Goal: Transaction & Acquisition: Purchase product/service

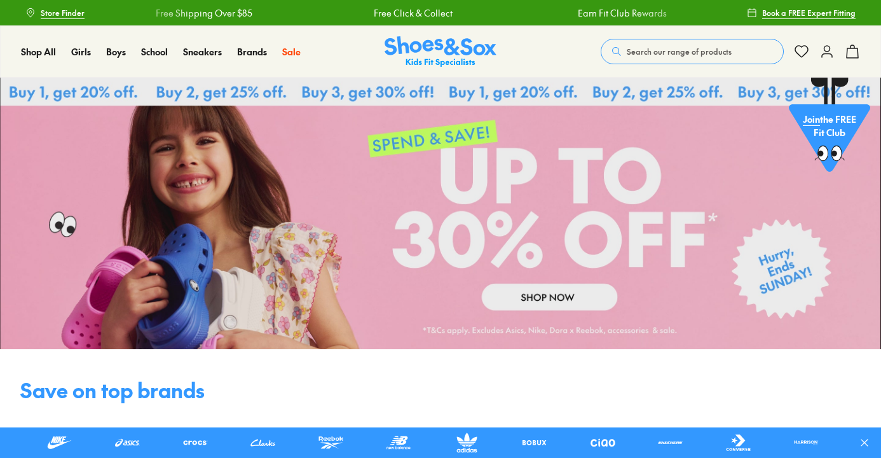
click at [856, 53] on icon at bounding box center [852, 51] width 15 height 15
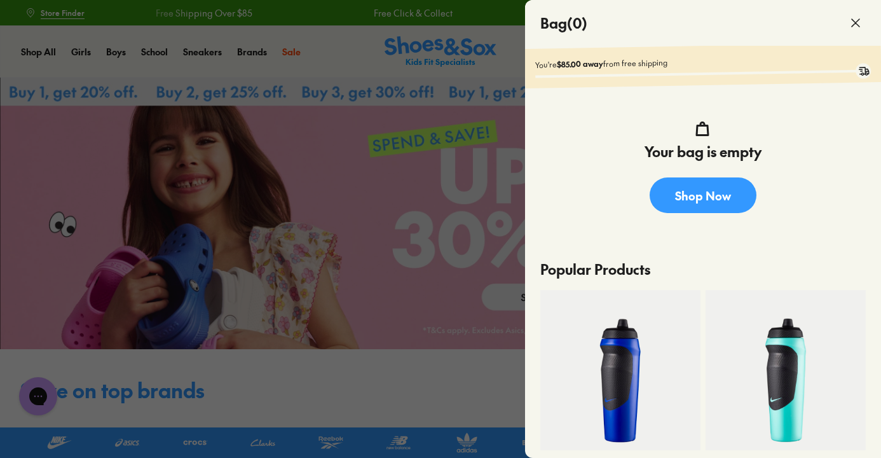
click at [856, 24] on icon at bounding box center [855, 22] width 15 height 15
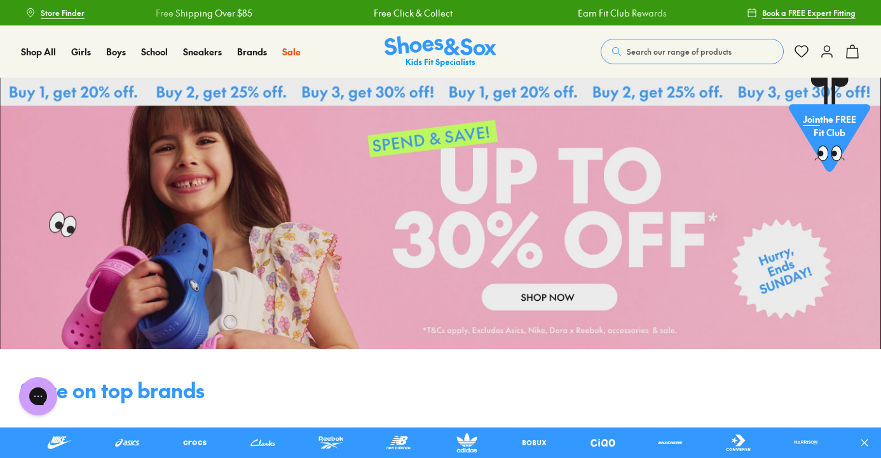
click at [655, 60] on button "Search our range of products" at bounding box center [692, 51] width 183 height 25
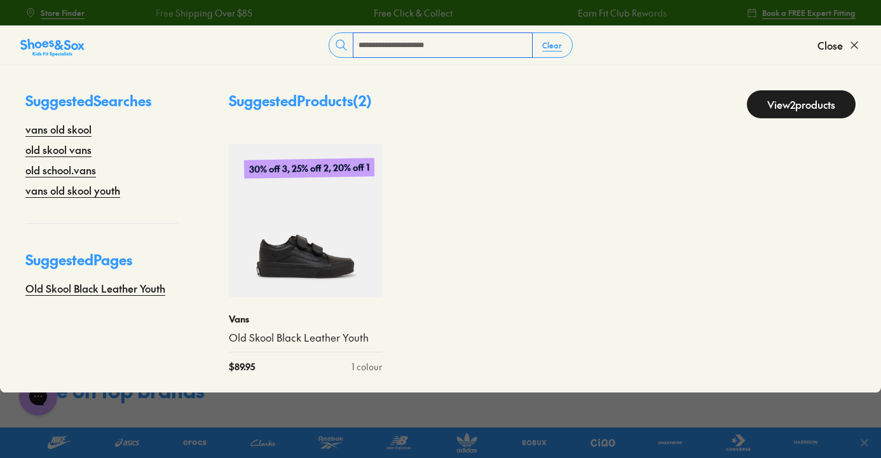
type input "**********"
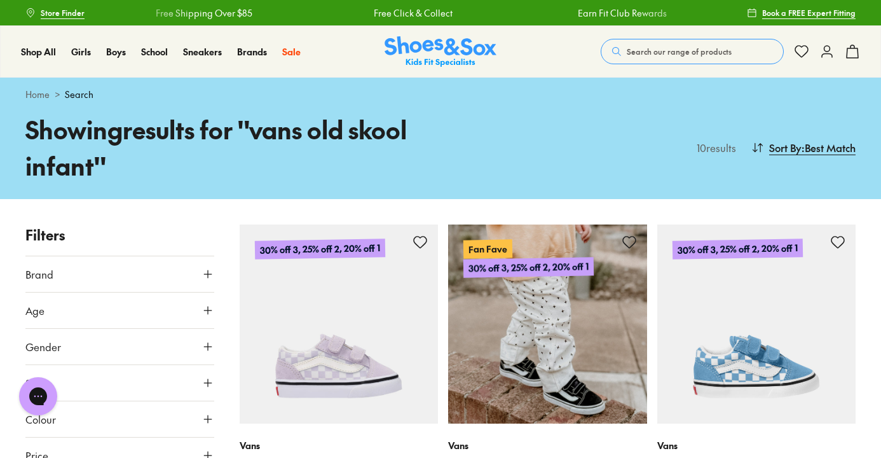
click at [555, 324] on img at bounding box center [547, 323] width 199 height 199
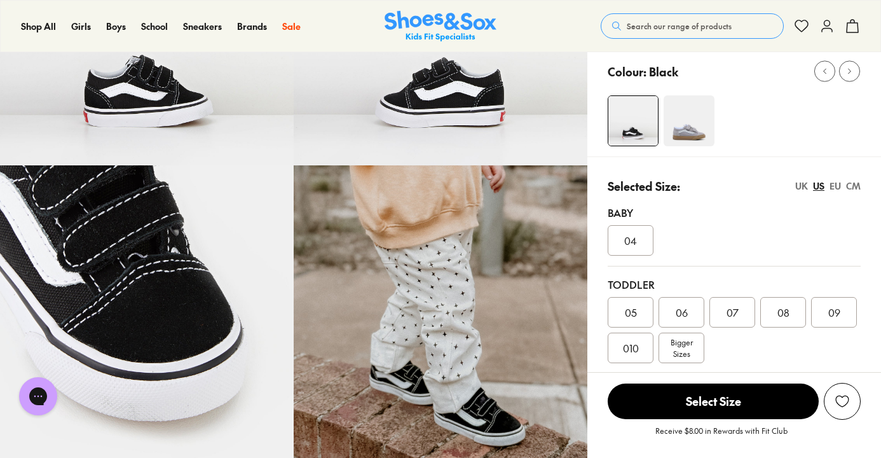
select select "*"
click at [837, 312] on span "09" at bounding box center [834, 312] width 12 height 15
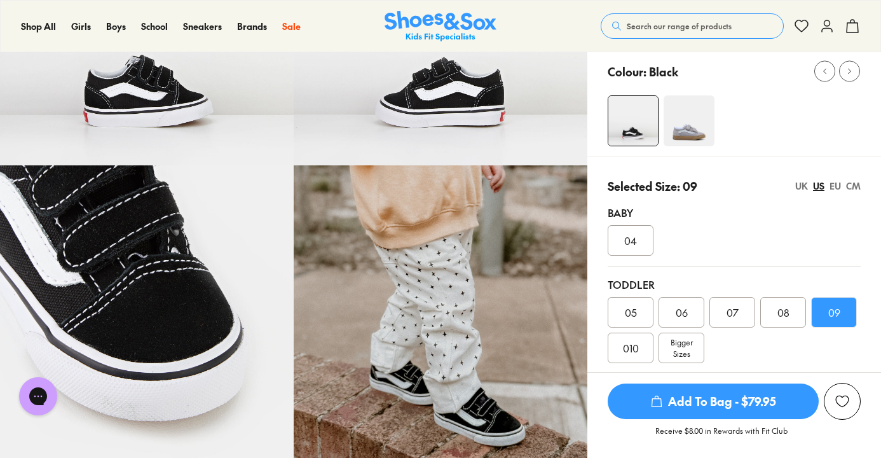
click at [732, 402] on span "Add To Bag - $79.95" at bounding box center [713, 401] width 211 height 36
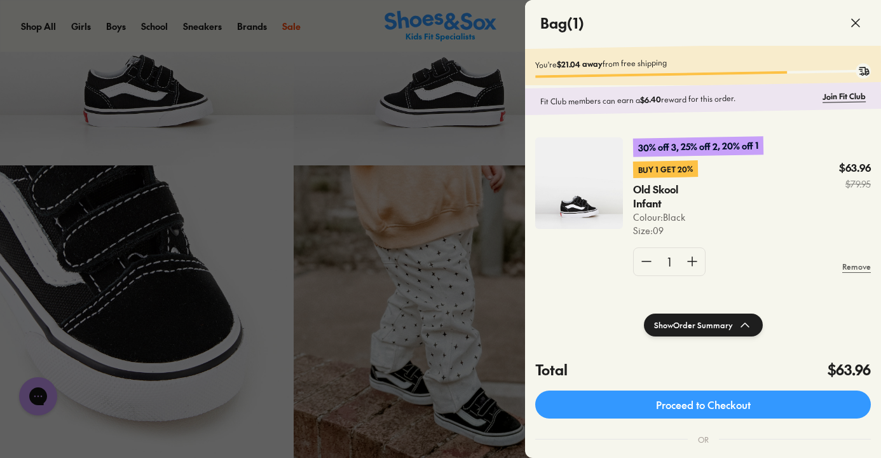
click at [861, 27] on icon at bounding box center [855, 22] width 15 height 15
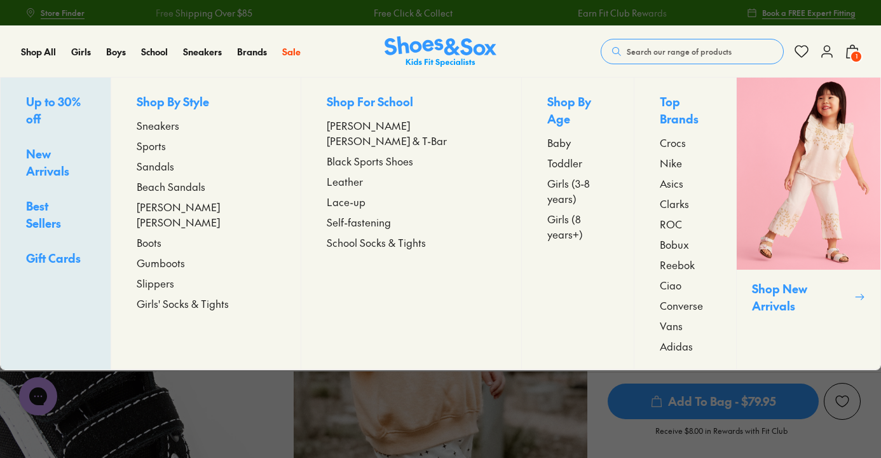
click at [547, 135] on span "Baby" at bounding box center [559, 142] width 24 height 15
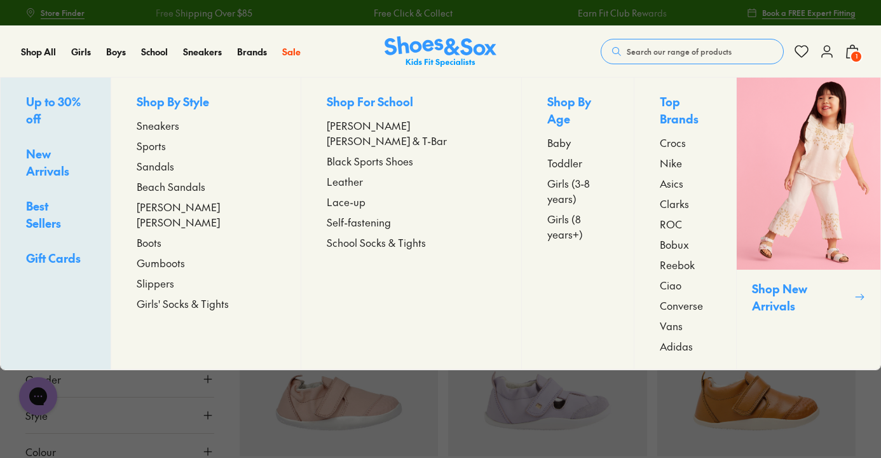
click at [547, 155] on span "Toddler" at bounding box center [564, 162] width 35 height 15
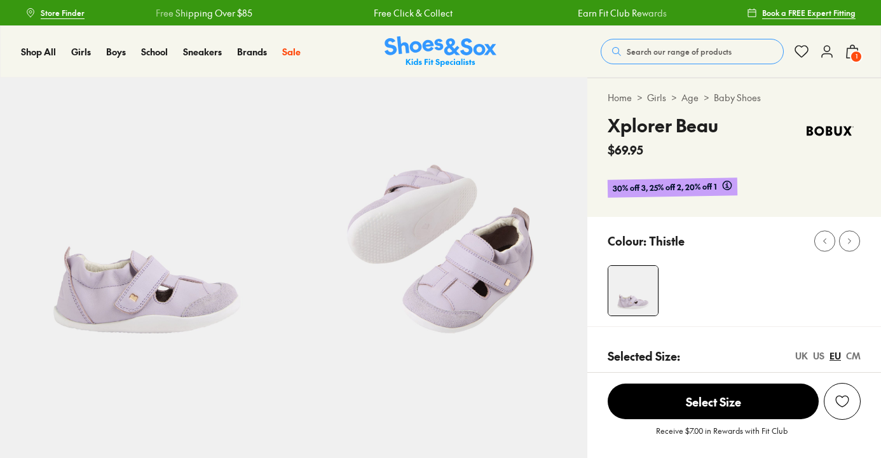
select select "*"
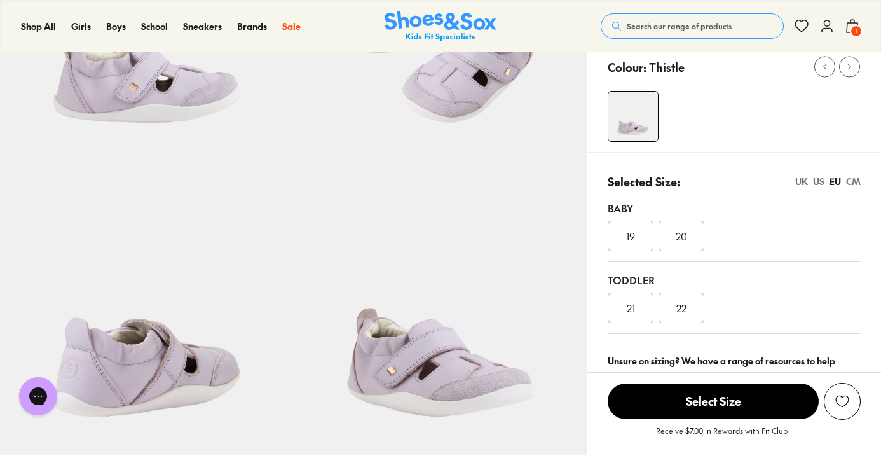
scroll to position [223, 0]
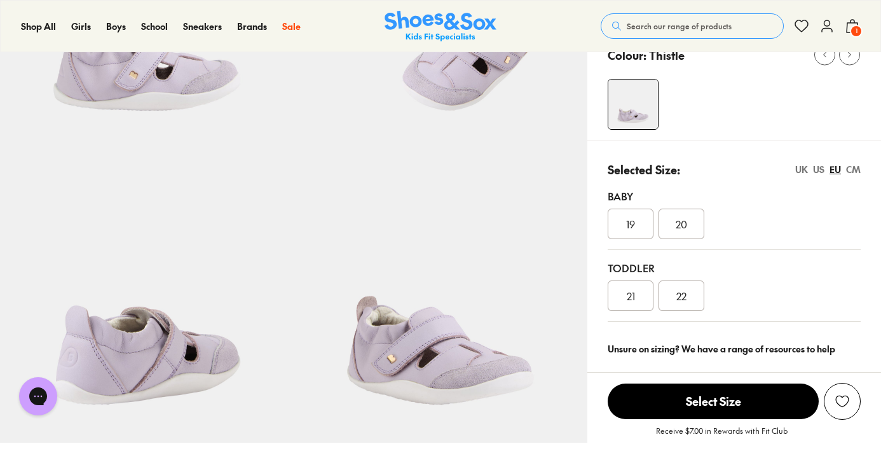
click at [820, 175] on div "US" at bounding box center [818, 169] width 11 height 13
click at [696, 237] on div "04" at bounding box center [682, 224] width 46 height 31
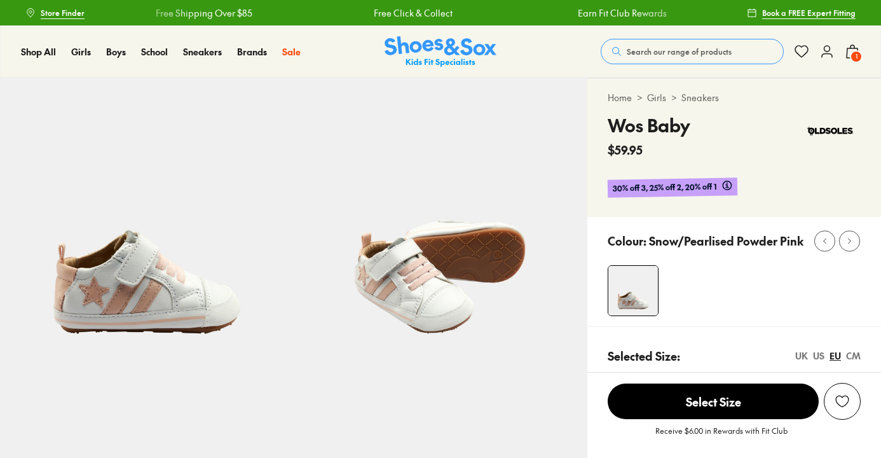
select select "*"
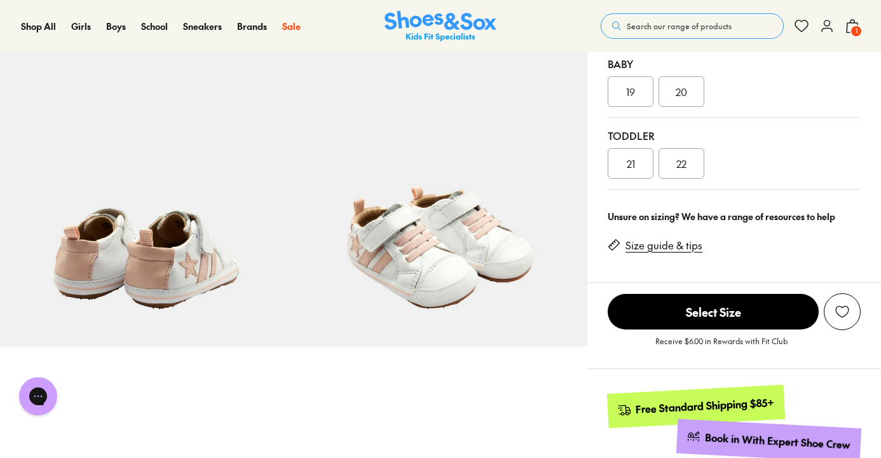
scroll to position [51, 0]
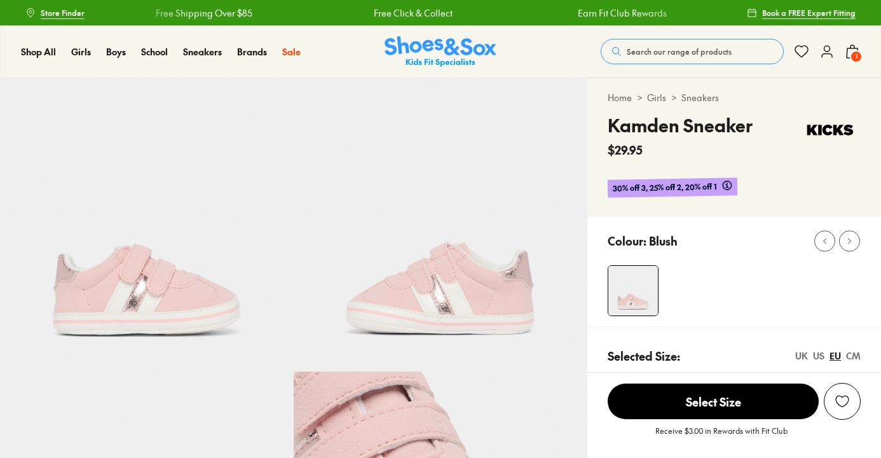
select select "*"
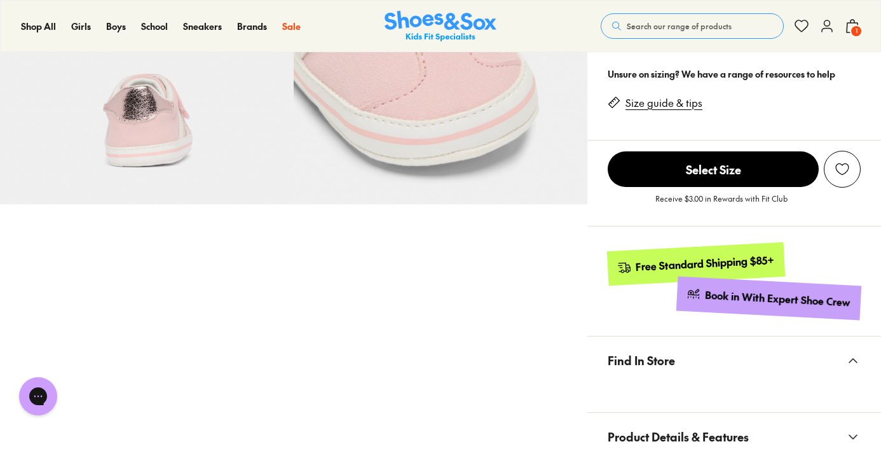
scroll to position [257, 0]
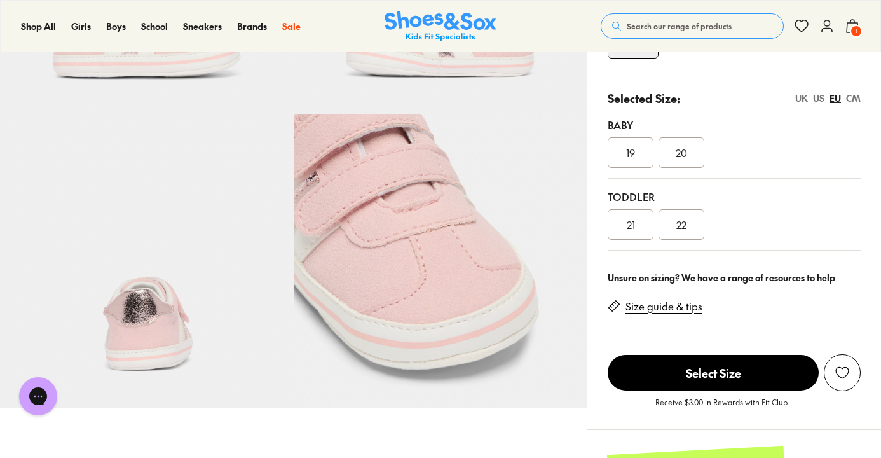
click at [689, 154] on div "20" at bounding box center [682, 152] width 46 height 31
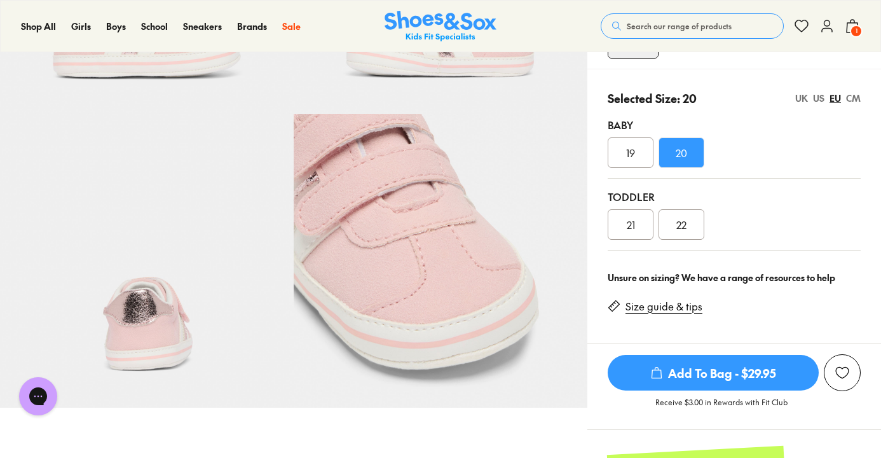
click at [818, 94] on div "US" at bounding box center [818, 98] width 11 height 13
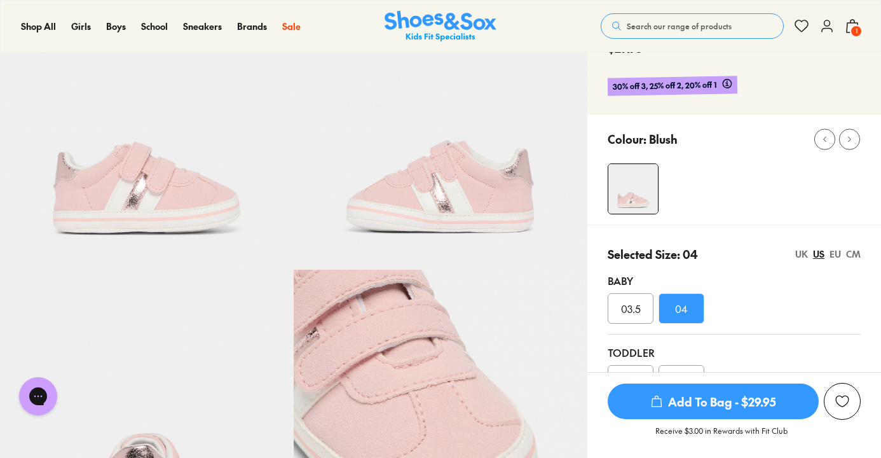
scroll to position [78, 0]
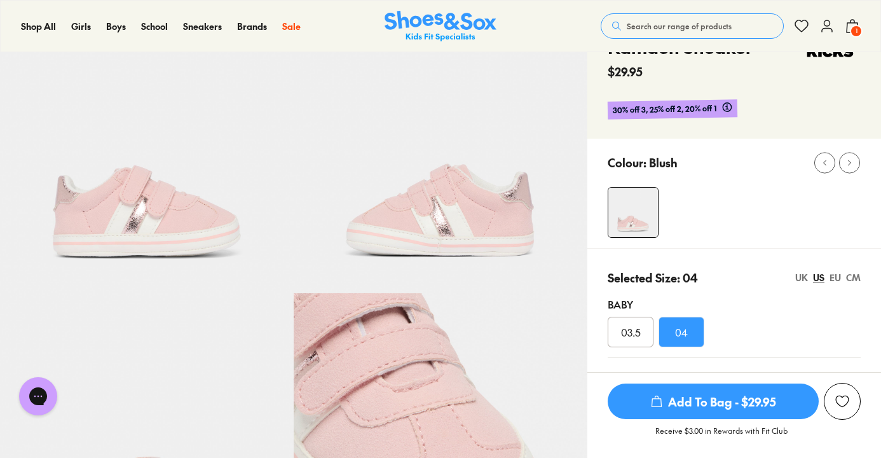
click at [638, 331] on span "03.5" at bounding box center [631, 331] width 20 height 15
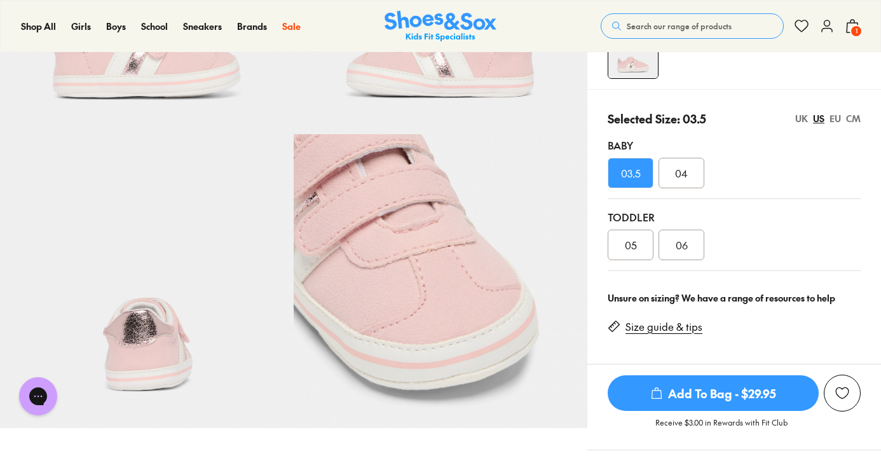
scroll to position [236, 0]
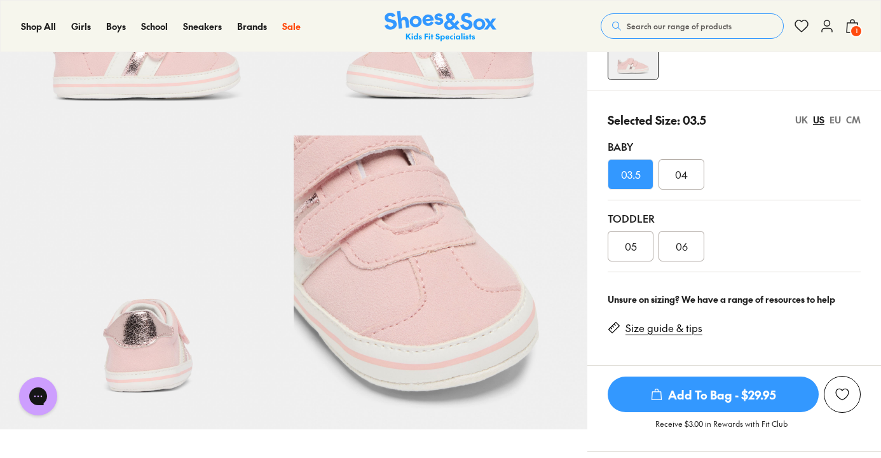
click at [641, 260] on div "05" at bounding box center [631, 246] width 46 height 31
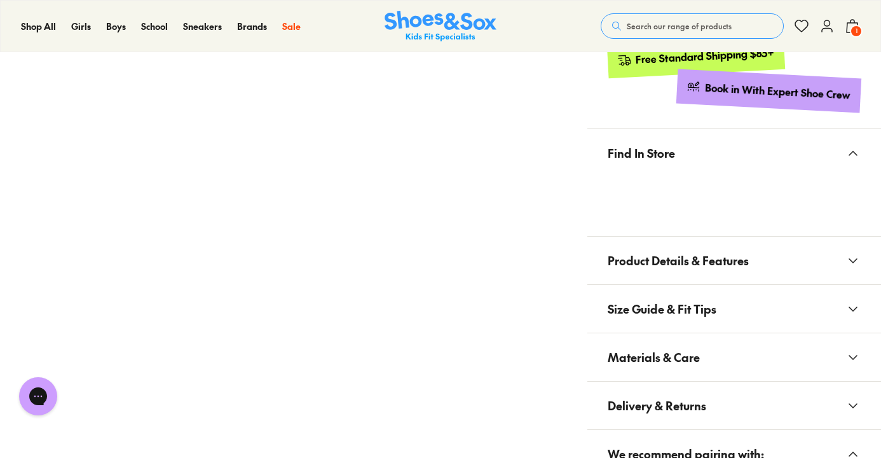
scroll to position [672, 0]
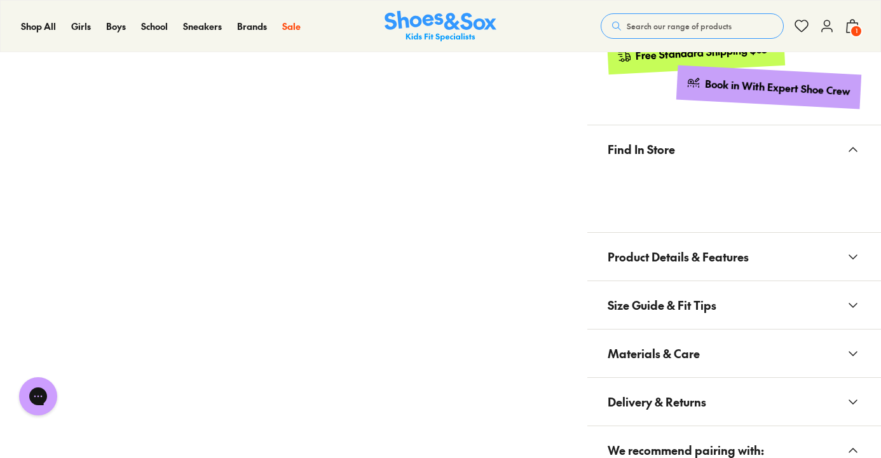
click at [641, 259] on span "Product Details & Features" at bounding box center [678, 257] width 141 height 38
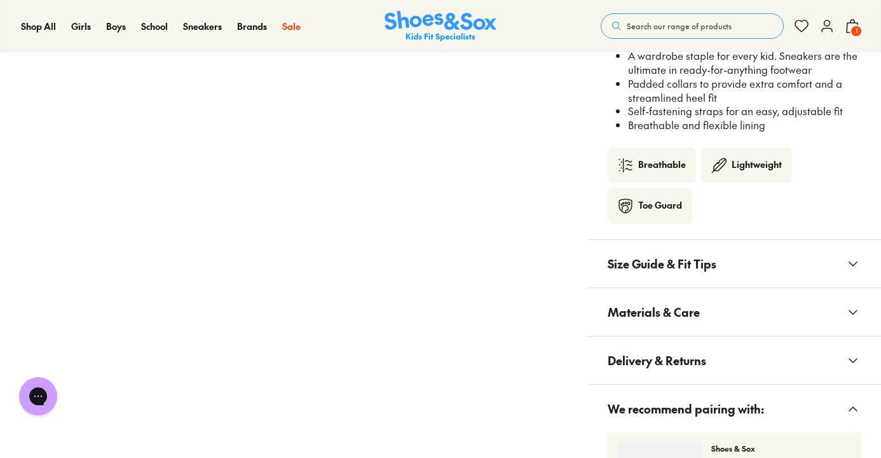
scroll to position [994, 0]
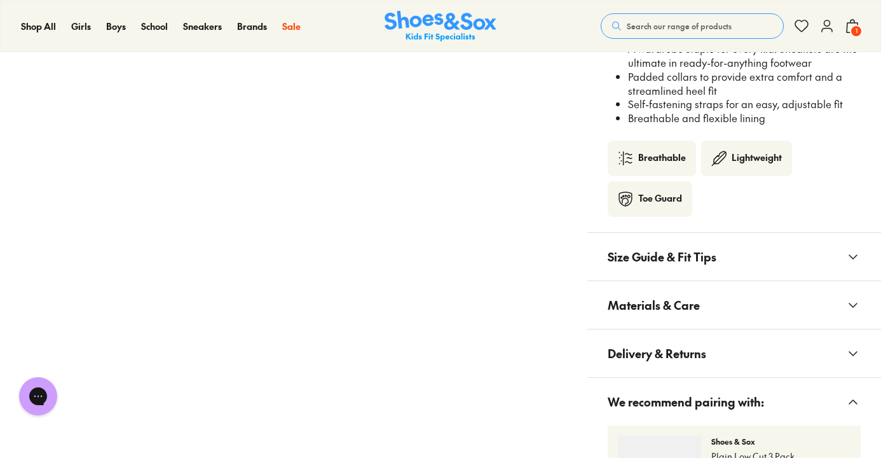
click at [689, 315] on span "Materials & Care" at bounding box center [654, 305] width 92 height 38
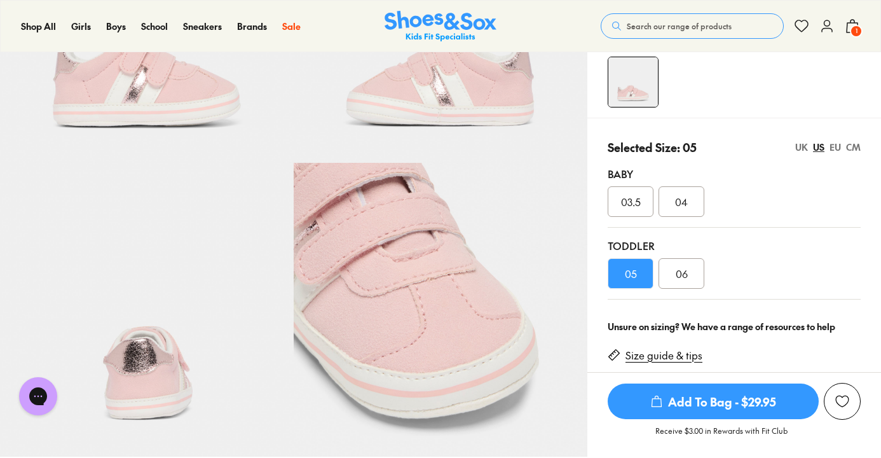
scroll to position [207, 0]
click at [854, 148] on div "CM" at bounding box center [853, 148] width 15 height 13
click at [693, 408] on span "Add To Bag - $29.95" at bounding box center [713, 401] width 211 height 36
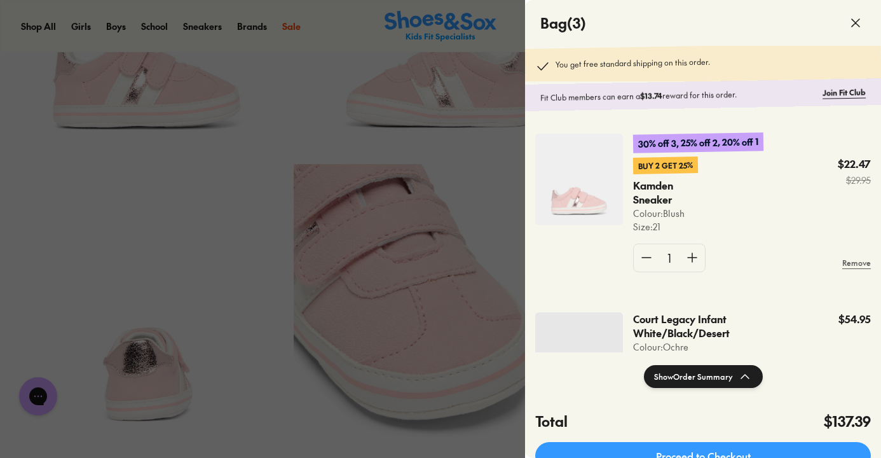
click at [858, 29] on icon at bounding box center [855, 22] width 15 height 15
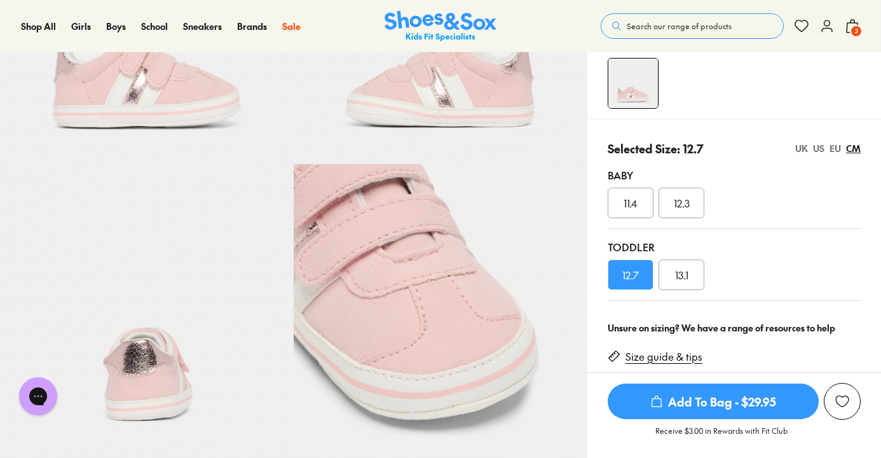
scroll to position [0, 0]
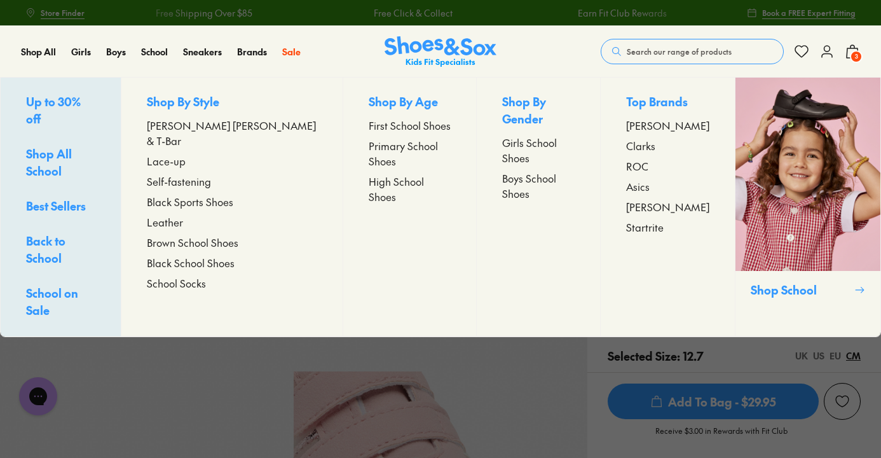
click at [81, 98] on span "Up to 30% off" at bounding box center [53, 109] width 55 height 33
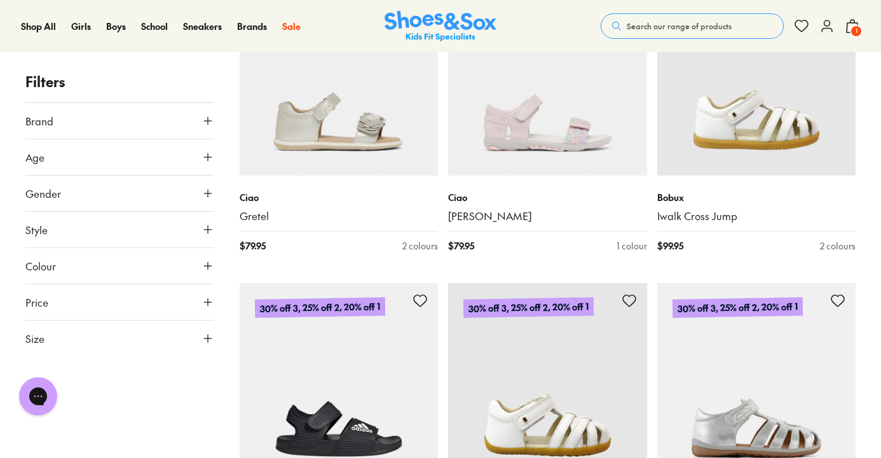
scroll to position [2444, 0]
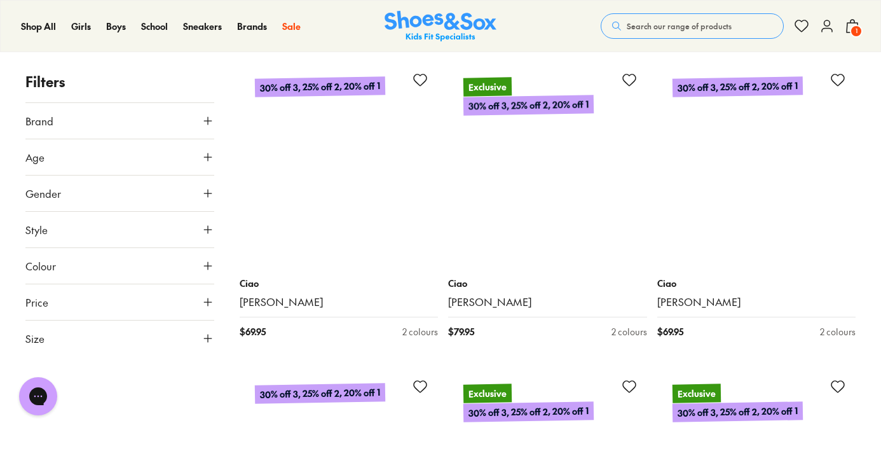
scroll to position [5723, 0]
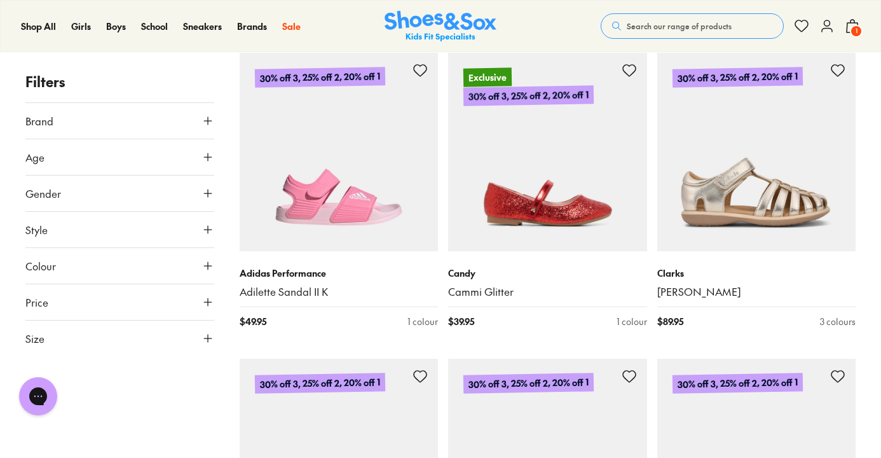
scroll to position [7587, 0]
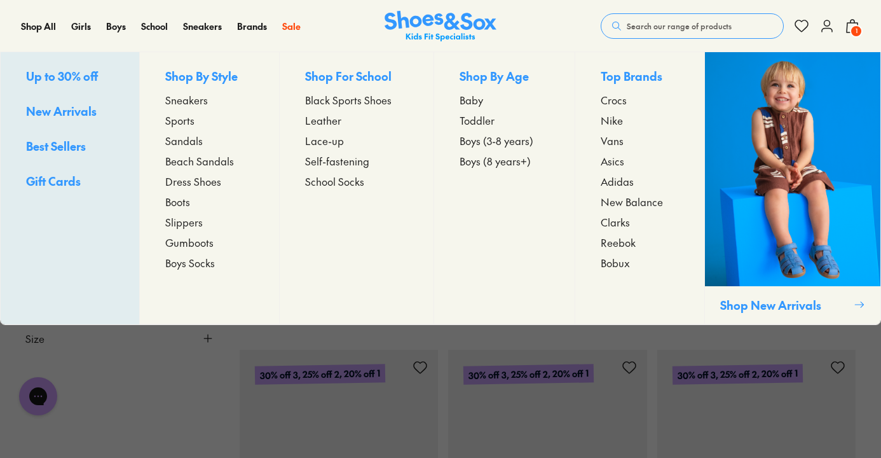
click at [482, 123] on span "Toddler" at bounding box center [477, 120] width 35 height 15
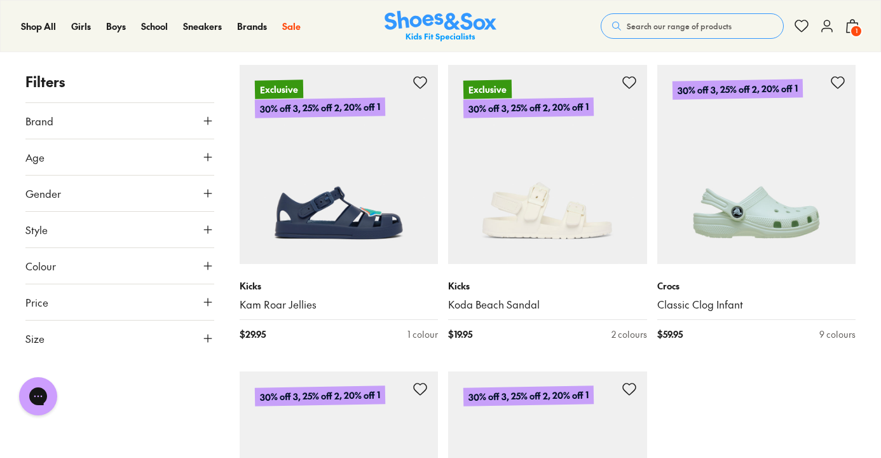
scroll to position [2989, 0]
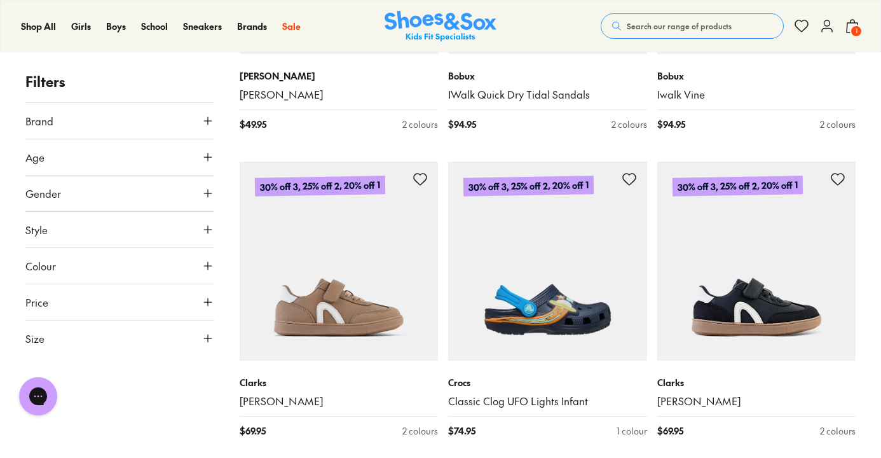
scroll to position [6241, 0]
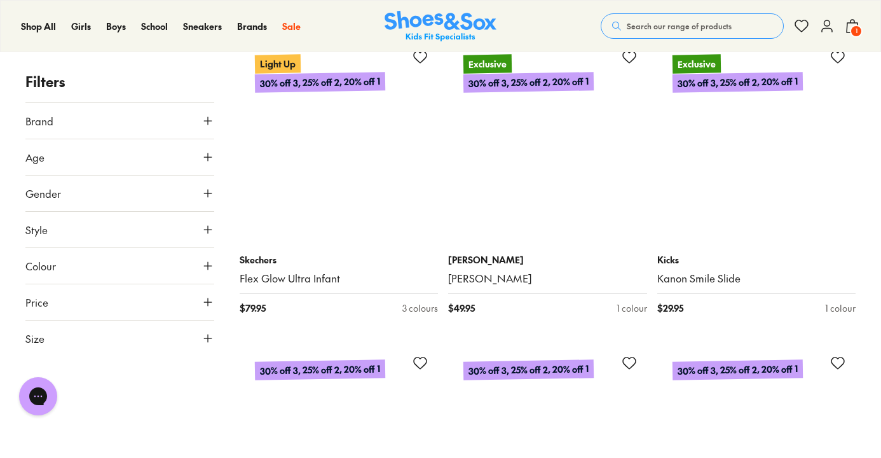
scroll to position [8816, 0]
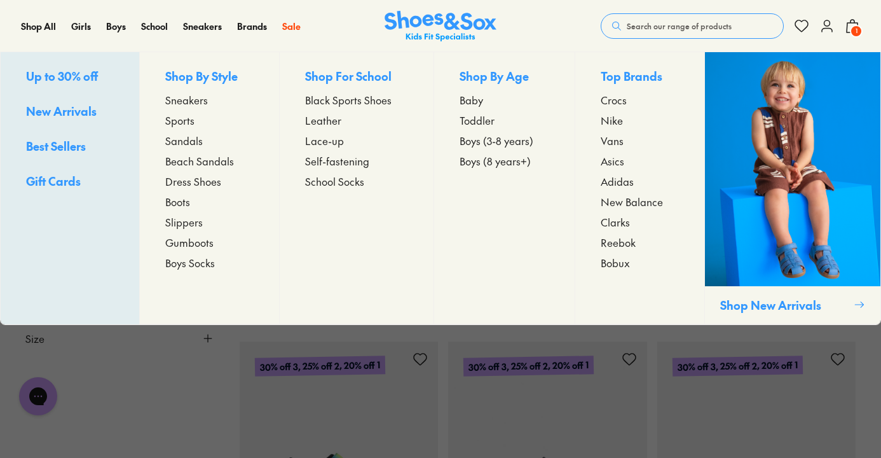
click at [508, 141] on span "Boys (3-8 years)" at bounding box center [497, 140] width 74 height 15
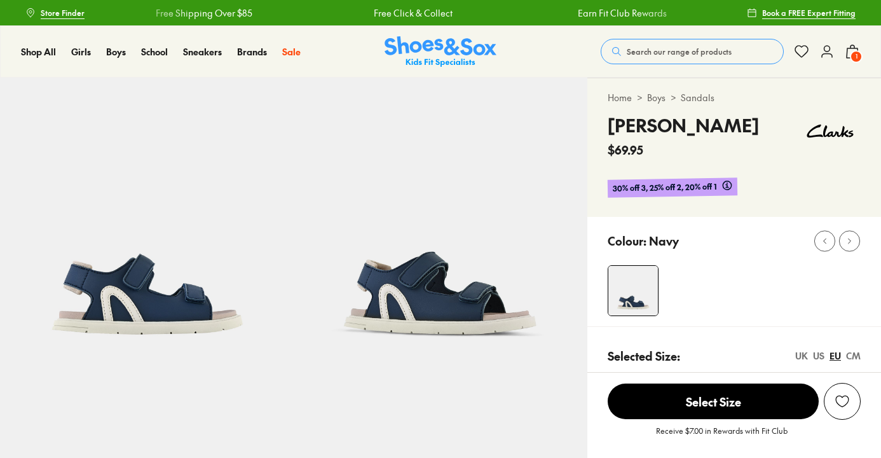
select select "*"
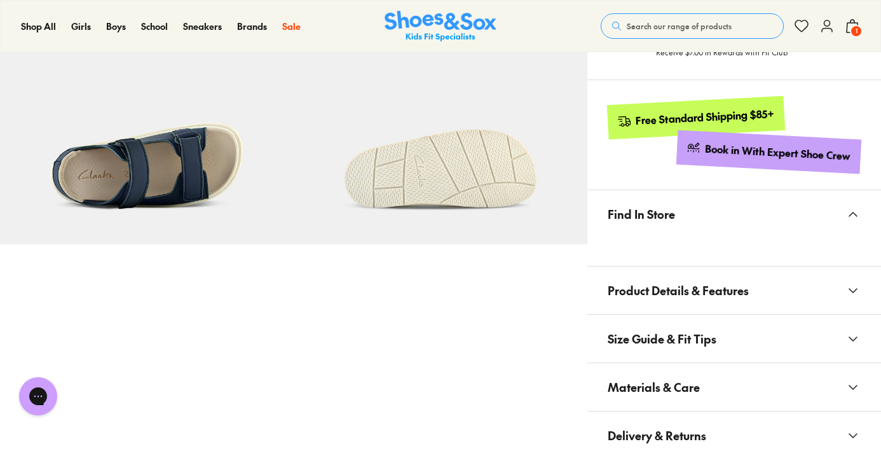
scroll to position [715, 0]
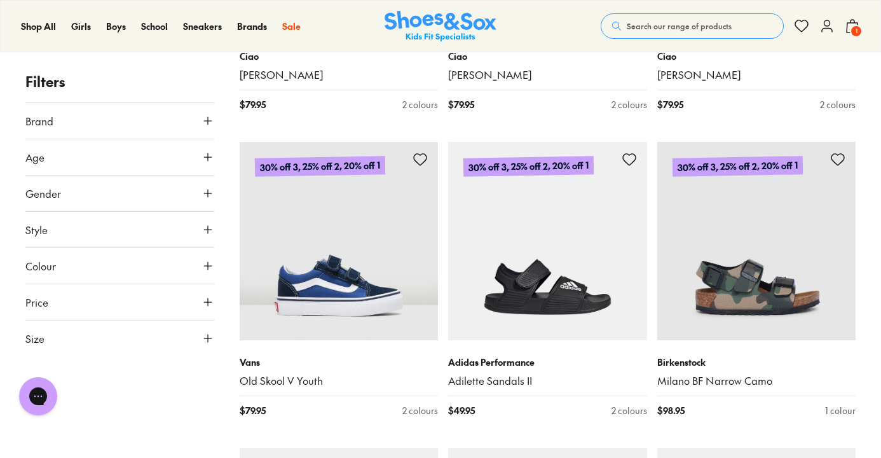
scroll to position [1987, 0]
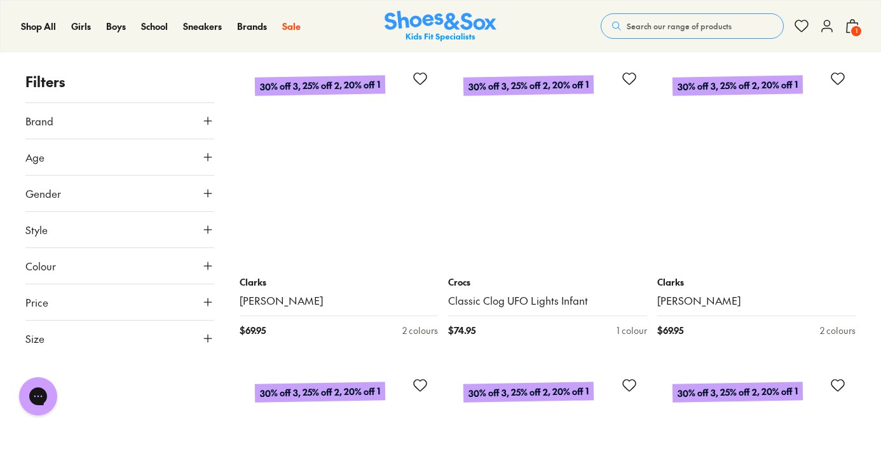
scroll to position [4216, 0]
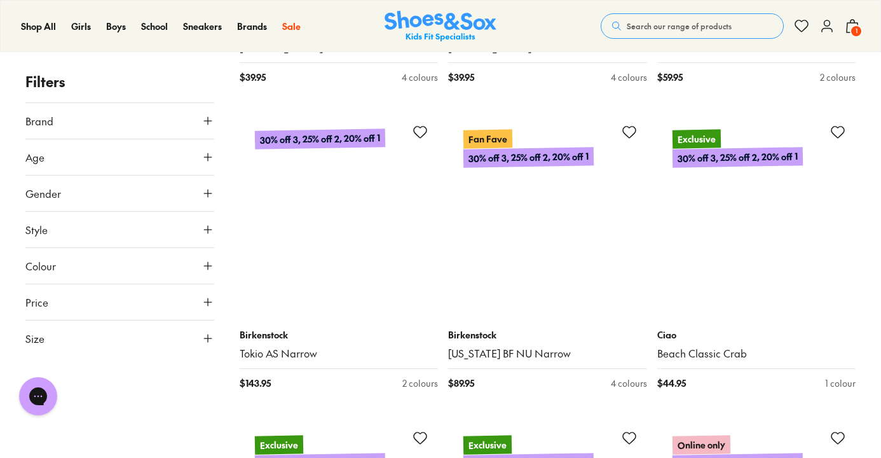
scroll to position [7218, 0]
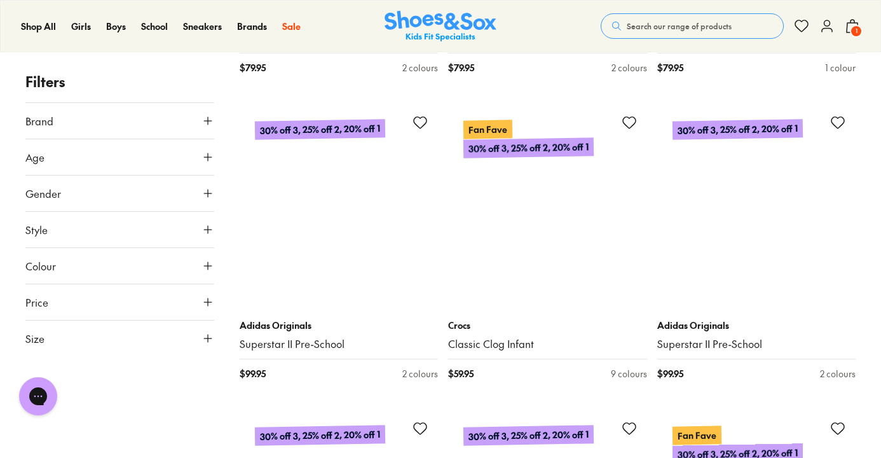
scroll to position [10927, 0]
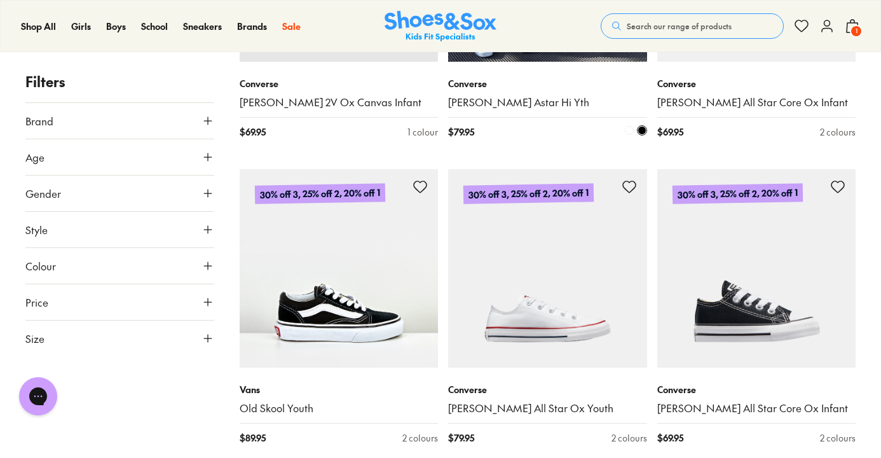
scroll to position [15139, 0]
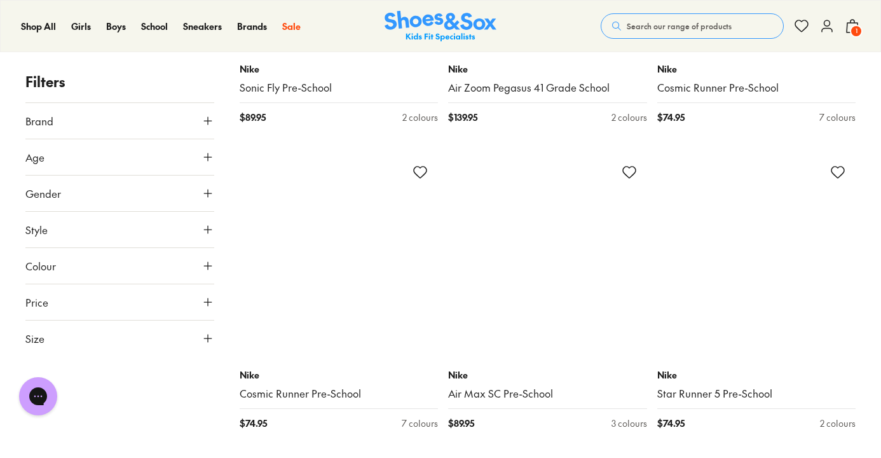
scroll to position [17628, 0]
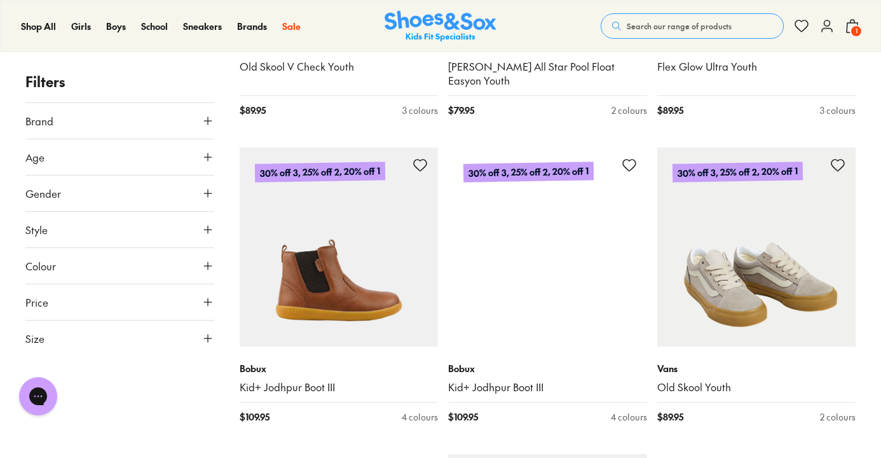
scroll to position [24370, 0]
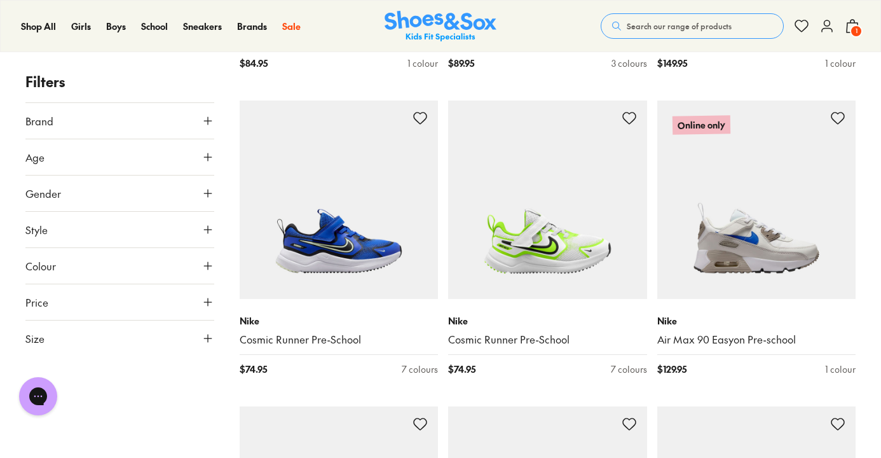
scroll to position [27204, 0]
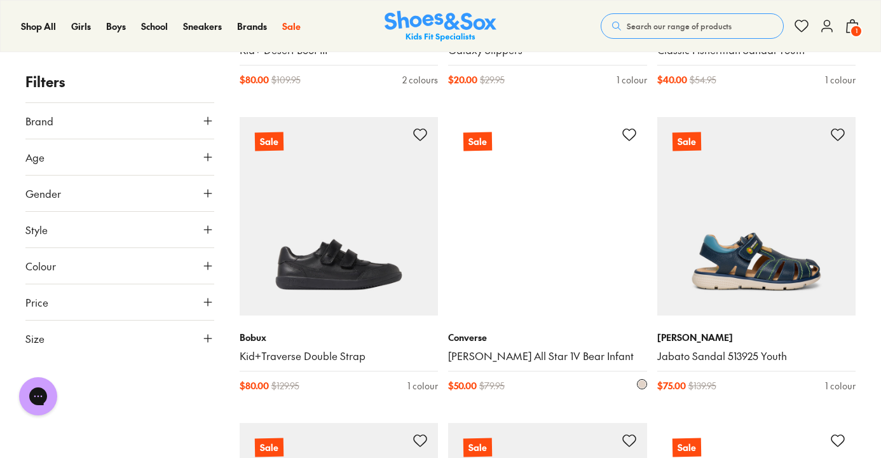
scroll to position [30855, 0]
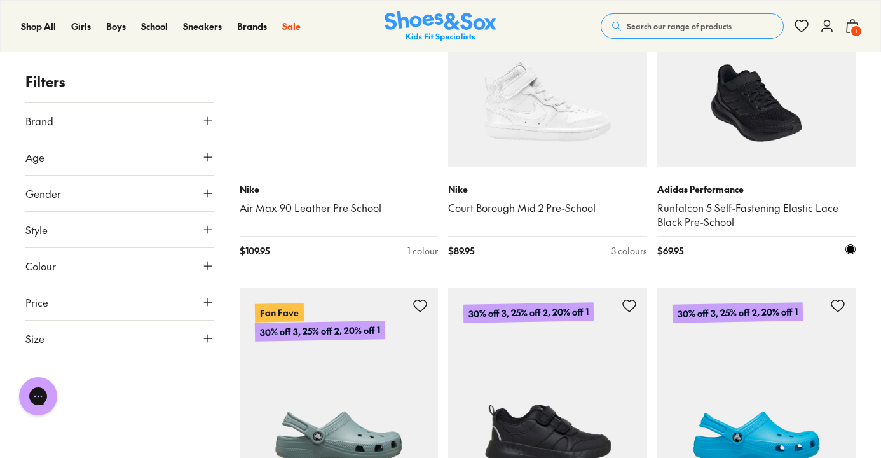
scroll to position [35830, 0]
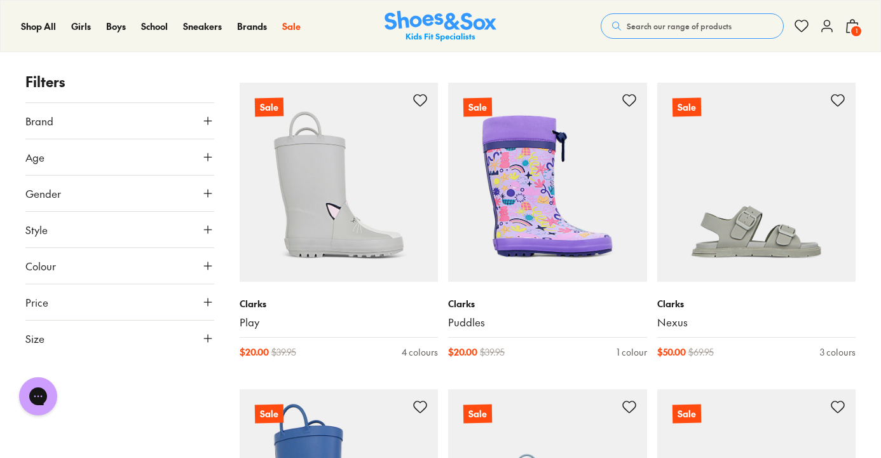
scroll to position [38546, 0]
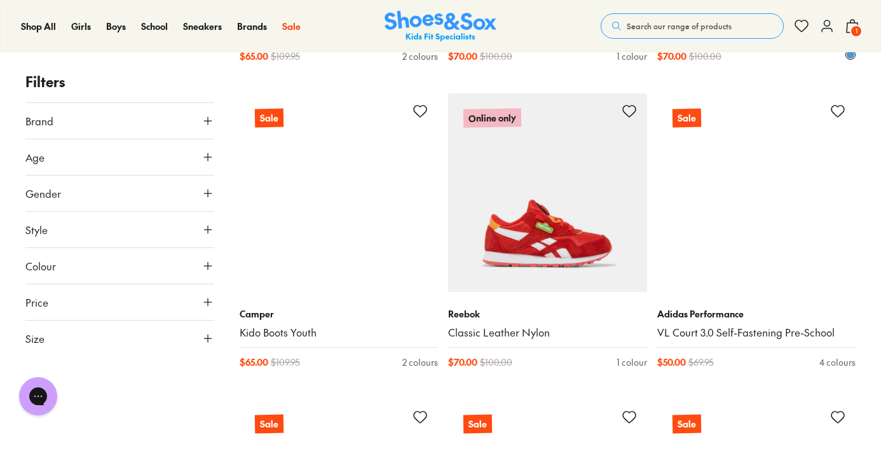
scroll to position [40995, 0]
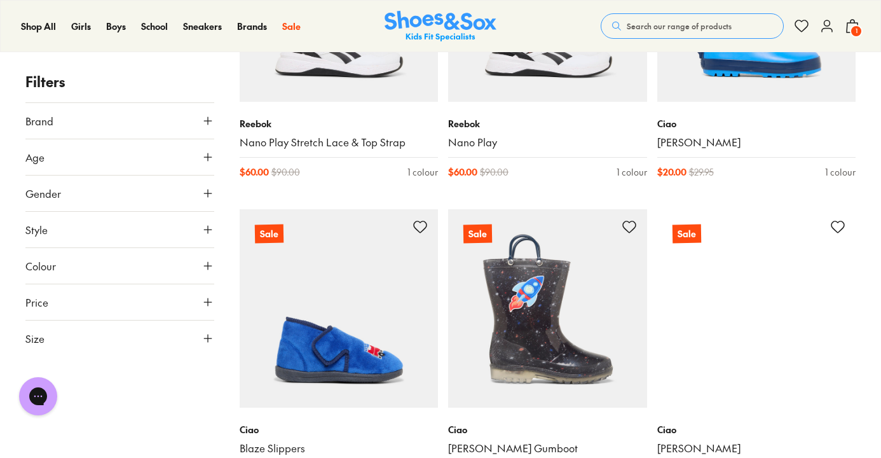
scroll to position [42585, 0]
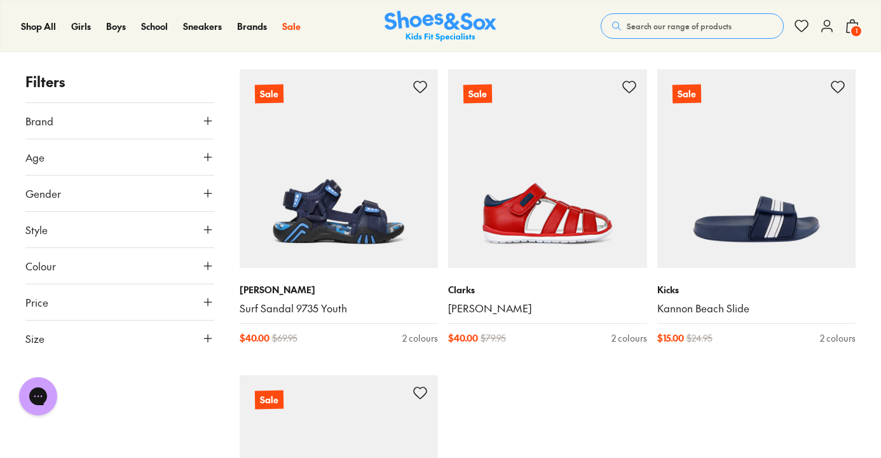
scroll to position [45872, 0]
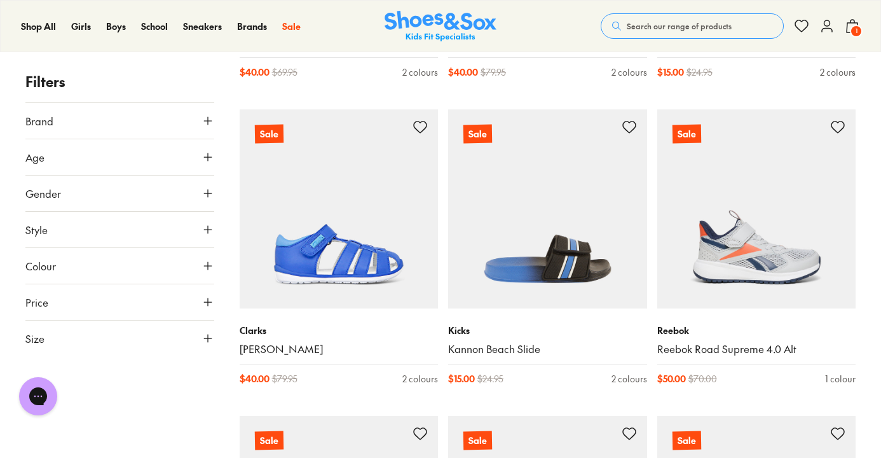
drag, startPoint x: 742, startPoint y: 259, endPoint x: 506, endPoint y: 394, distance: 272.0
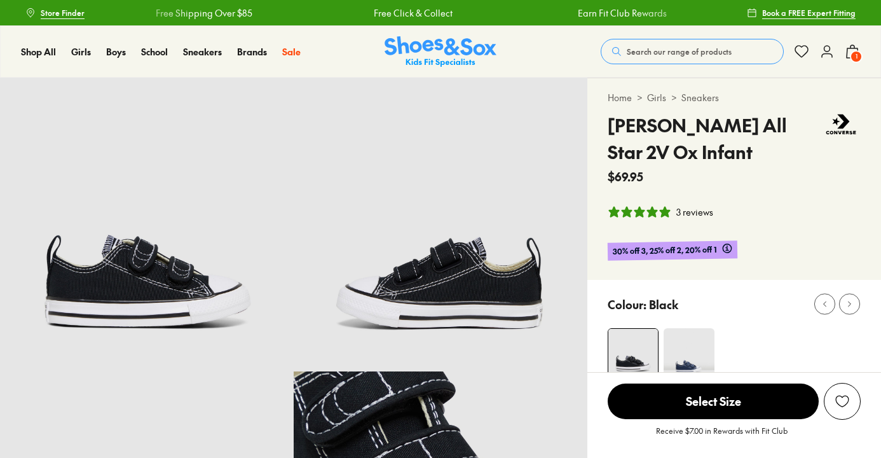
select select "*"
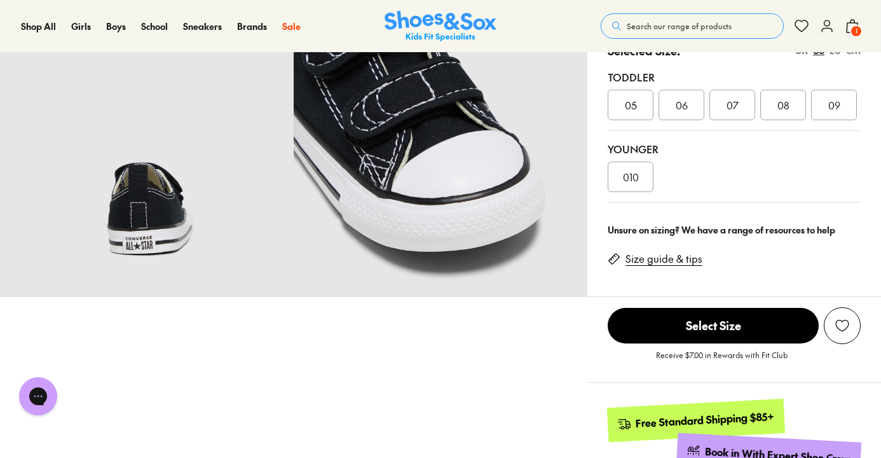
scroll to position [366, 0]
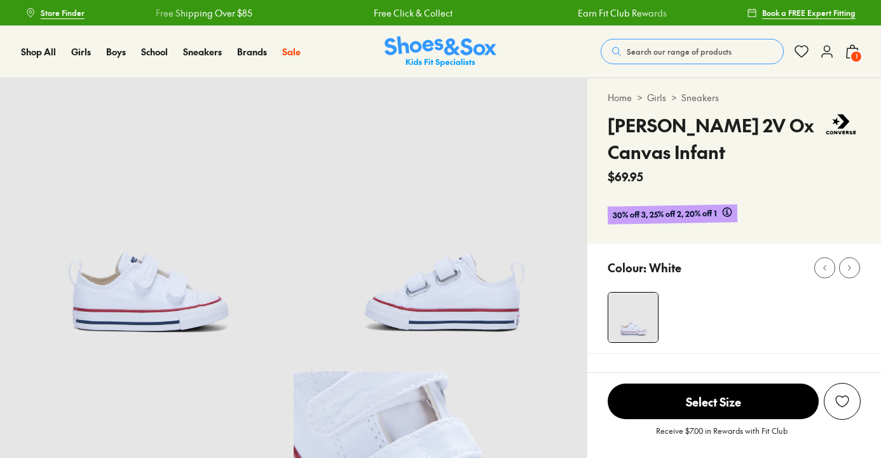
select select "*"
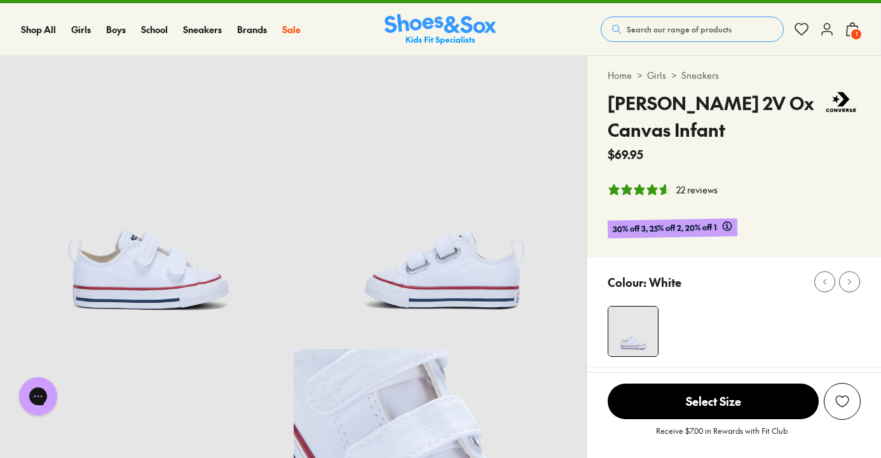
scroll to position [22, 0]
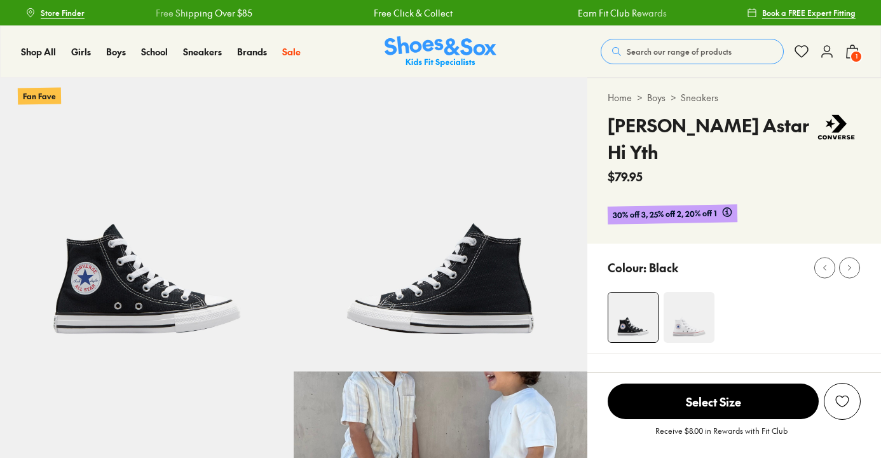
select select "*"
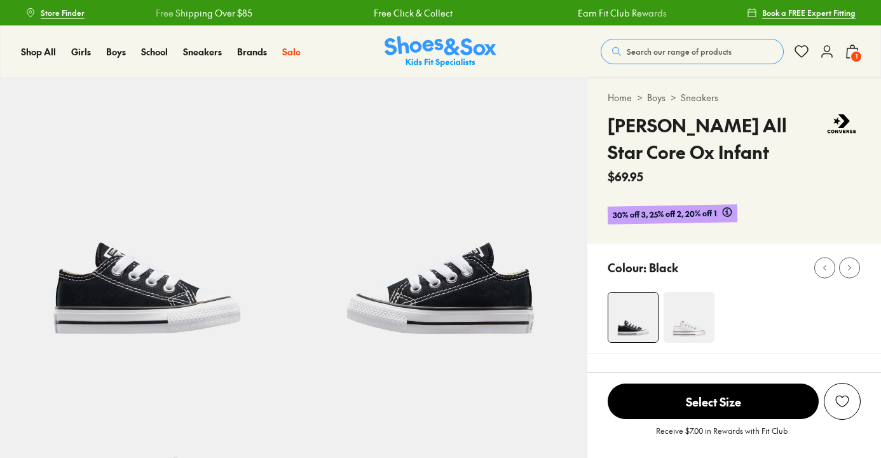
select select "*"
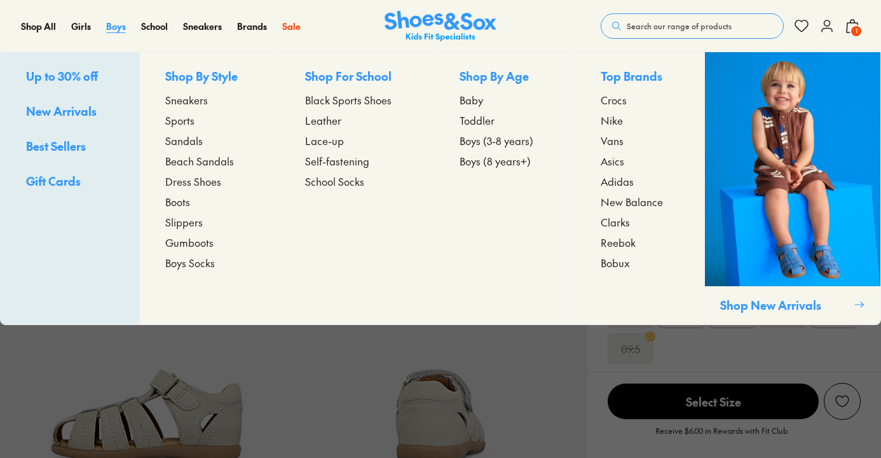
select select "*"
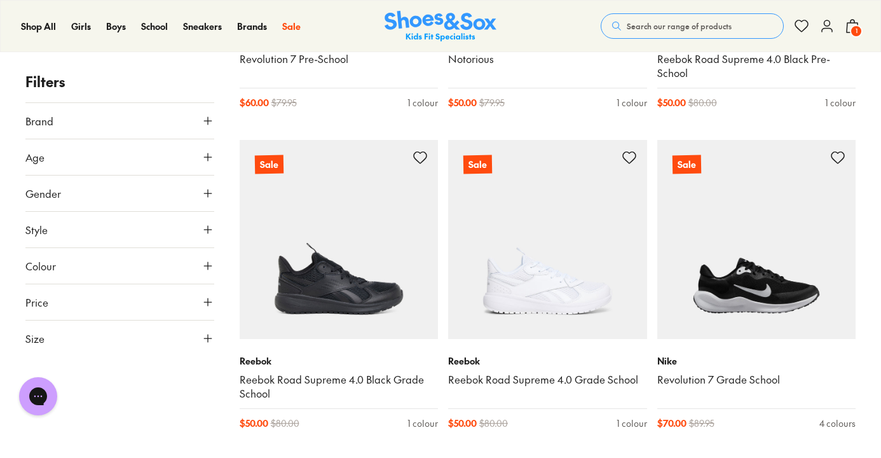
scroll to position [2681, 0]
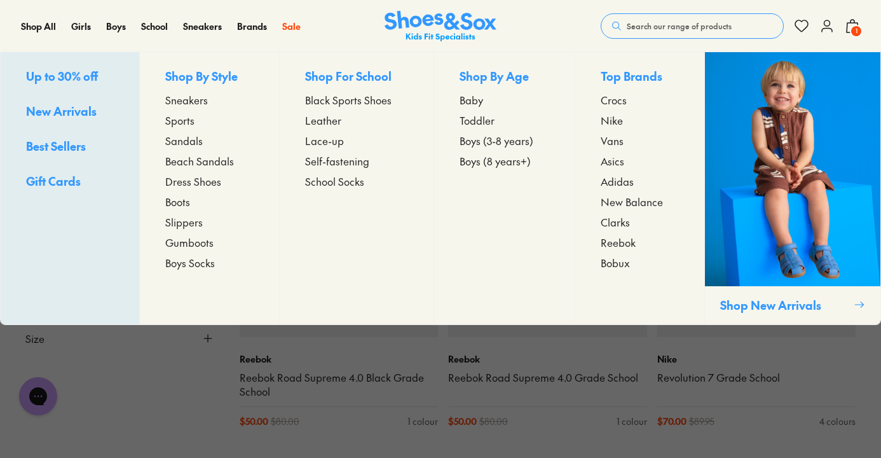
click at [614, 118] on span "Nike" at bounding box center [612, 120] width 22 height 15
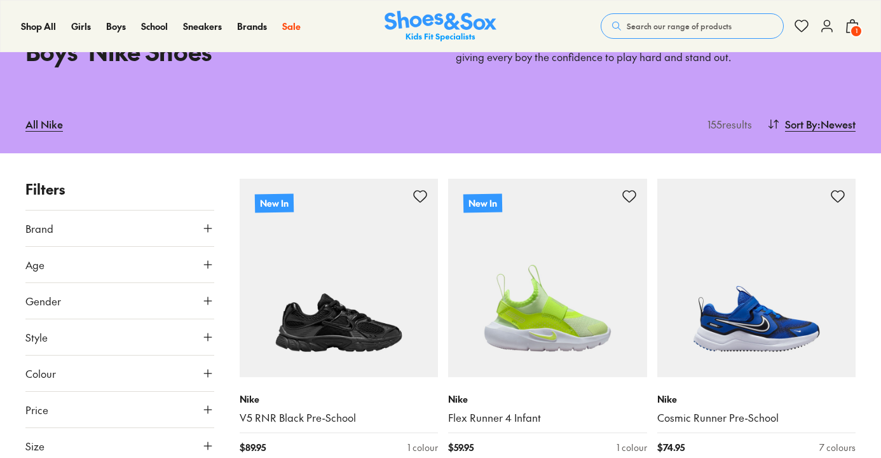
scroll to position [106, 0]
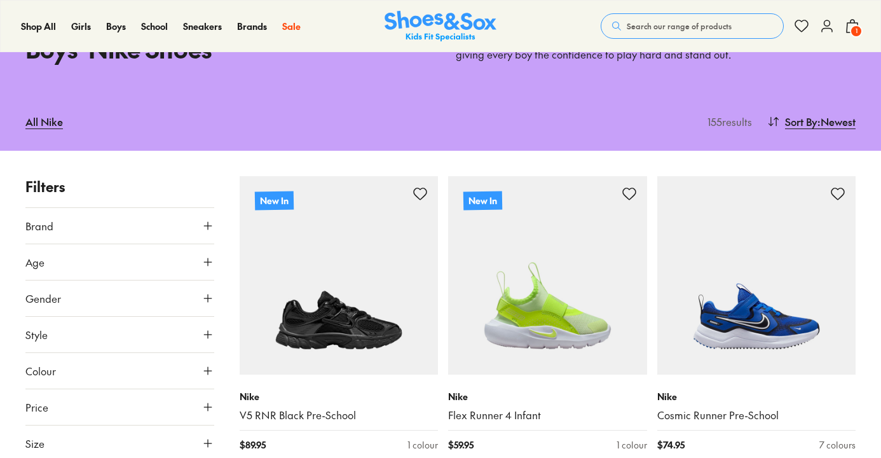
click at [197, 273] on button "Age" at bounding box center [119, 262] width 189 height 36
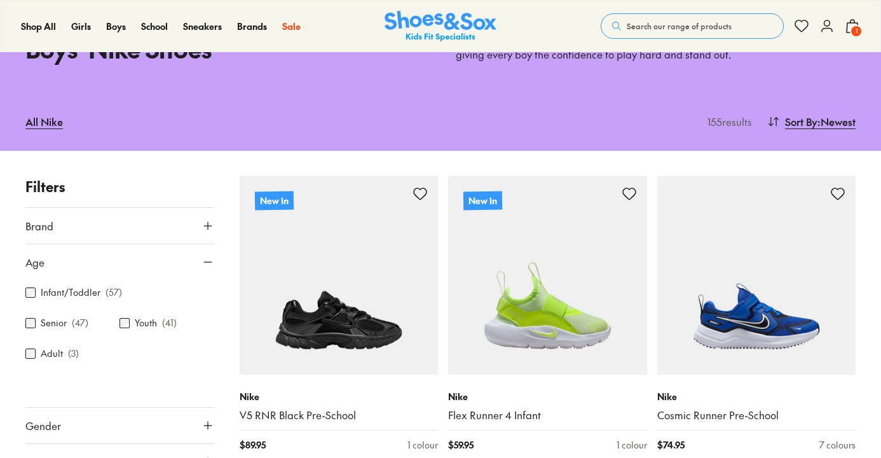
scroll to position [0, 0]
click at [62, 291] on label "Infant/Toddler" at bounding box center [71, 291] width 60 height 13
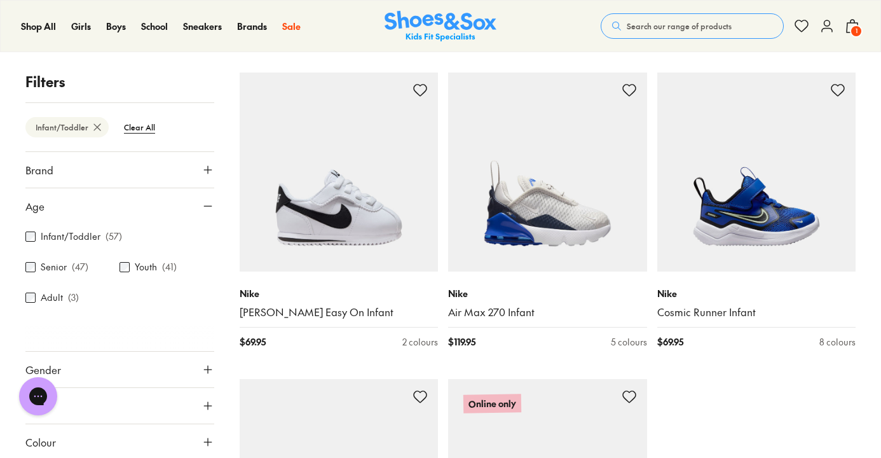
scroll to position [2959, 0]
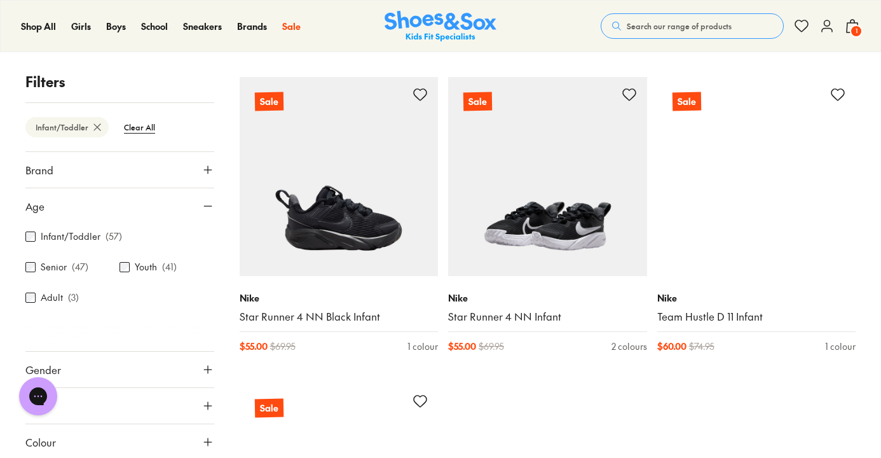
scroll to position [5713, 0]
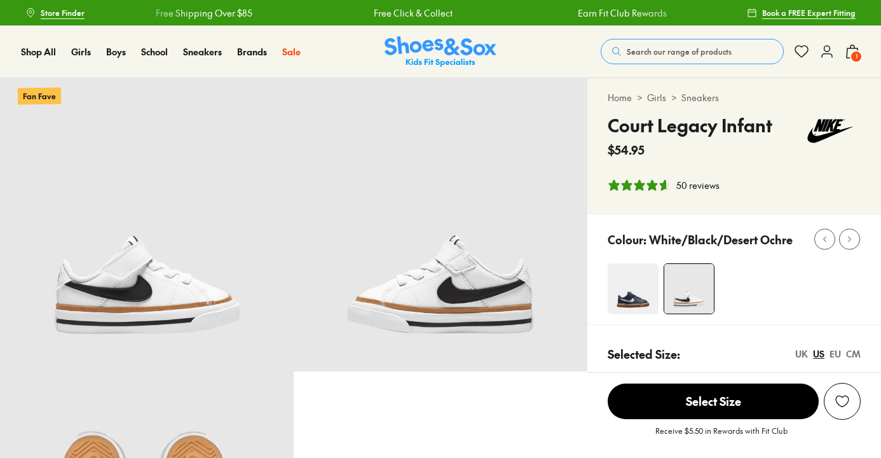
select select "*"
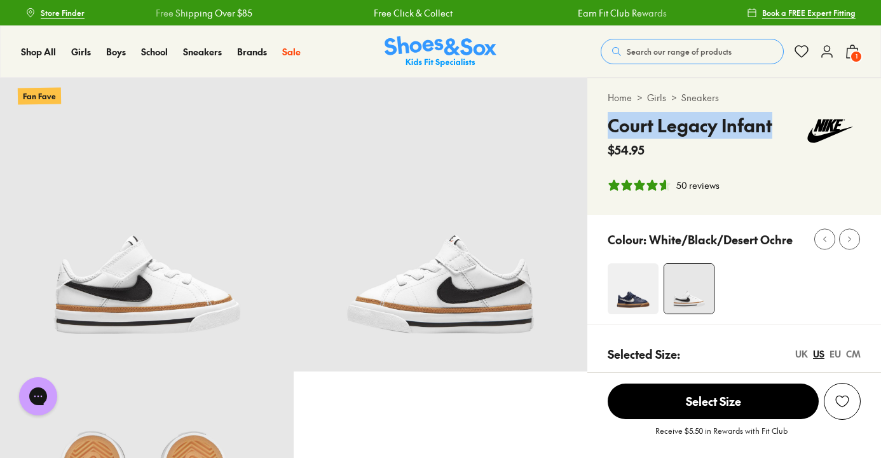
drag, startPoint x: 775, startPoint y: 129, endPoint x: 607, endPoint y: 129, distance: 168.5
click at [607, 129] on div "Home > Girls > Sneakers Court Legacy Infant $54.95 50 reviews" at bounding box center [734, 146] width 294 height 137
copy h4 "Court Legacy Infant"
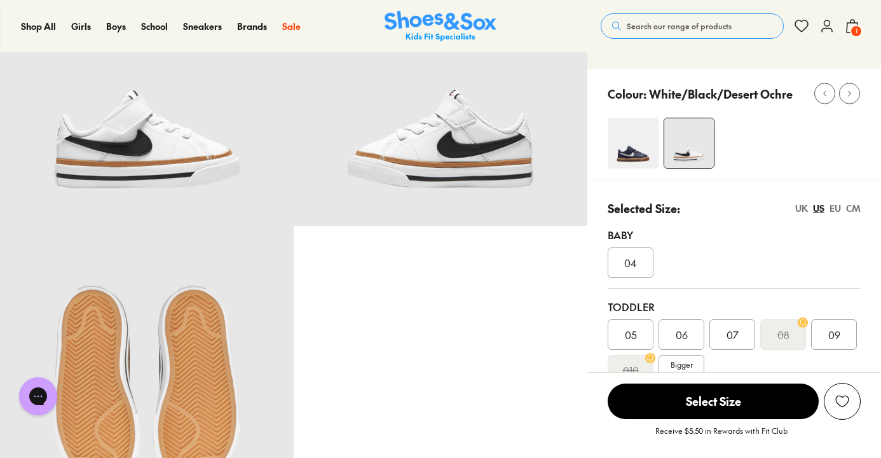
scroll to position [209, 0]
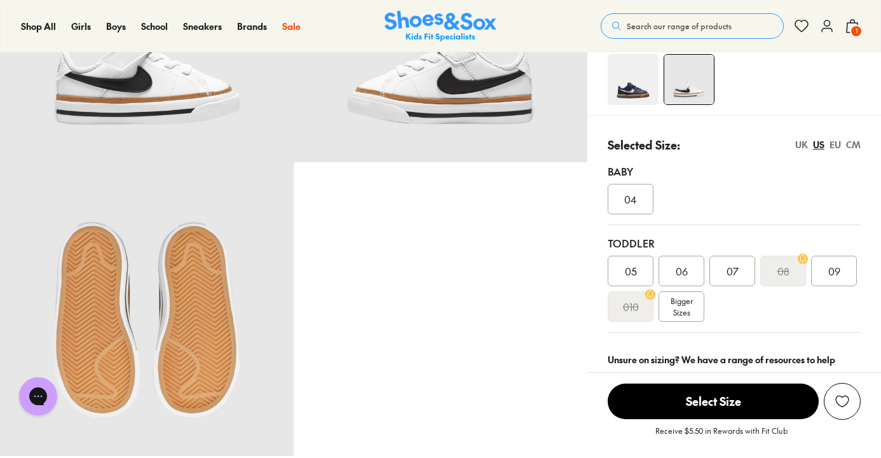
click at [842, 278] on div "09" at bounding box center [834, 271] width 46 height 31
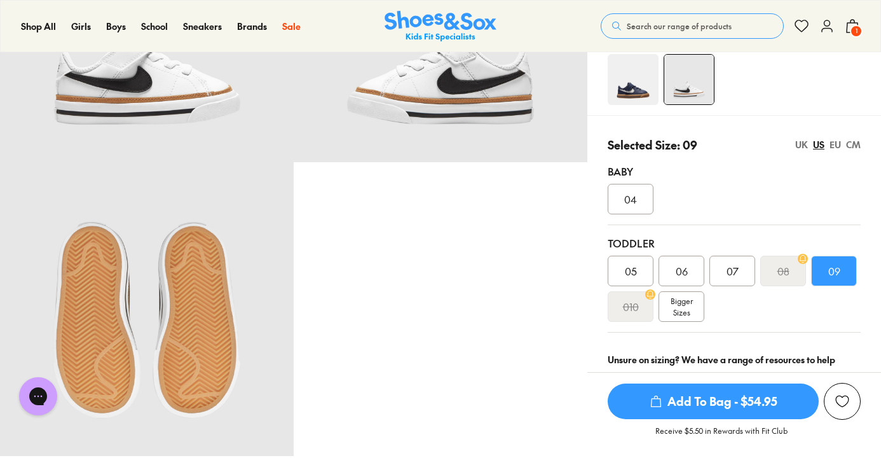
click at [714, 396] on span "Add To Bag - $54.95" at bounding box center [713, 401] width 211 height 36
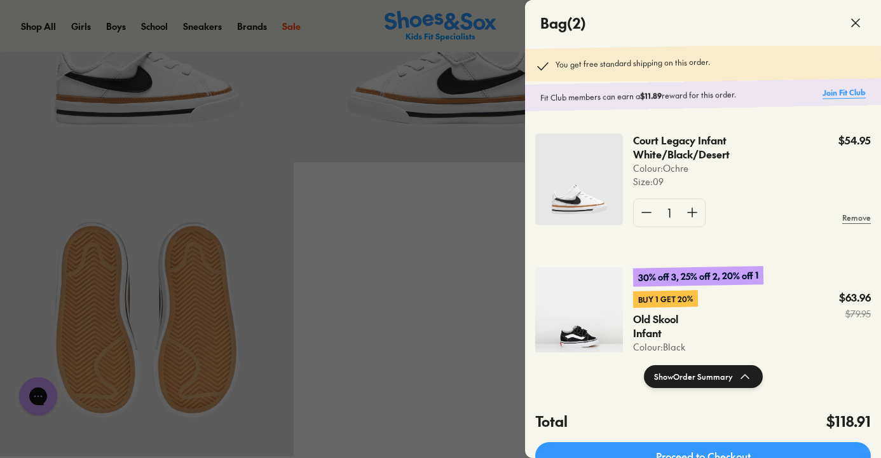
click at [840, 94] on link "Join Fit Club" at bounding box center [844, 92] width 43 height 12
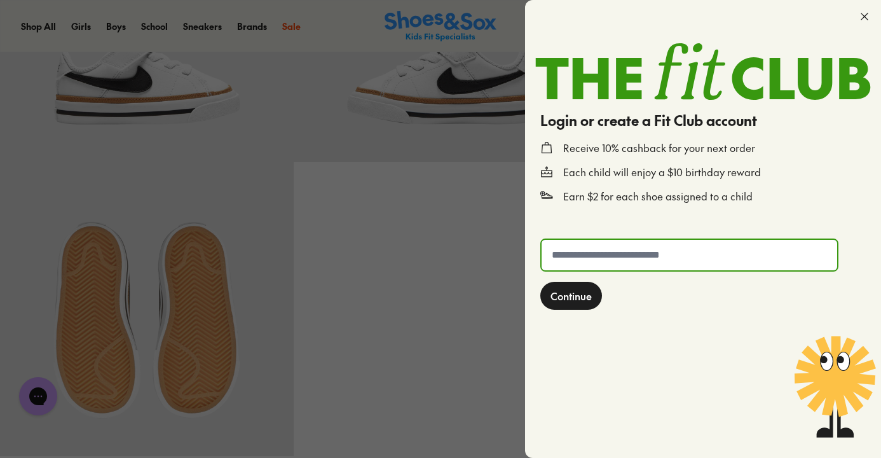
click at [673, 243] on input "text" at bounding box center [690, 255] width 296 height 31
type input "**********"
click at [574, 298] on span "Continue" at bounding box center [571, 295] width 41 height 15
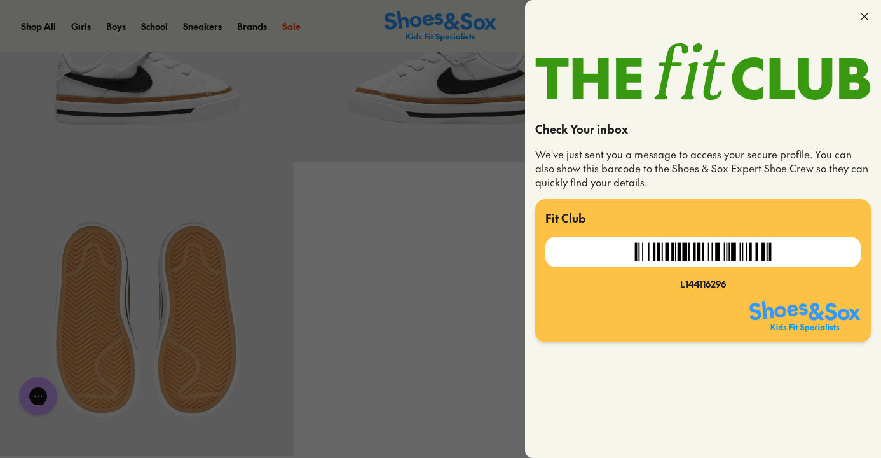
drag, startPoint x: 778, startPoint y: 249, endPoint x: 660, endPoint y: 242, distance: 117.8
click at [662, 242] on div at bounding box center [702, 252] width 315 height 31
click at [858, 13] on div at bounding box center [703, 16] width 356 height 33
click at [867, 13] on use at bounding box center [864, 16] width 6 height 6
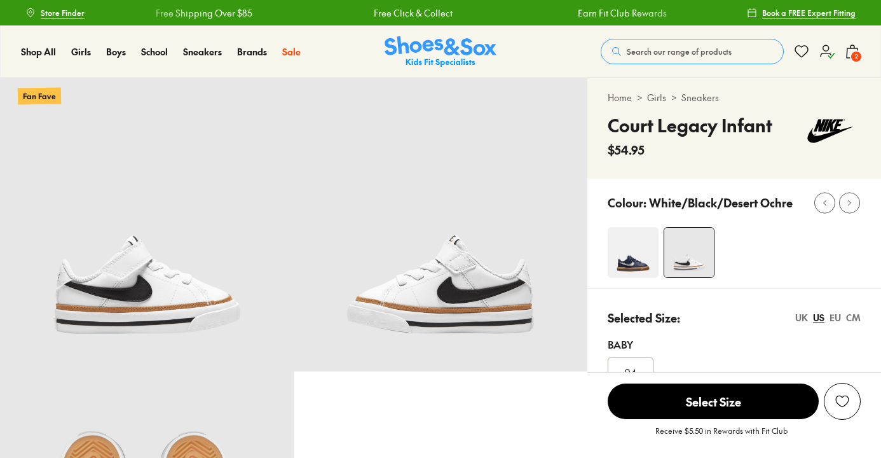
select select "*"
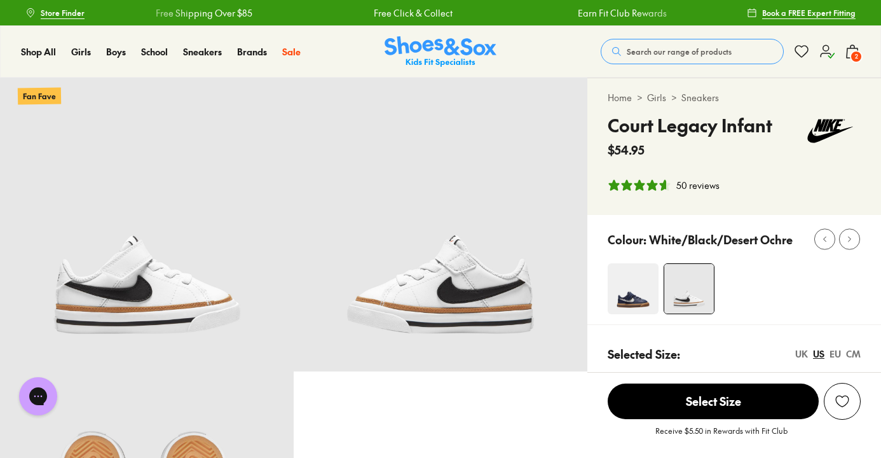
click at [851, 57] on span "2" at bounding box center [856, 56] width 13 height 13
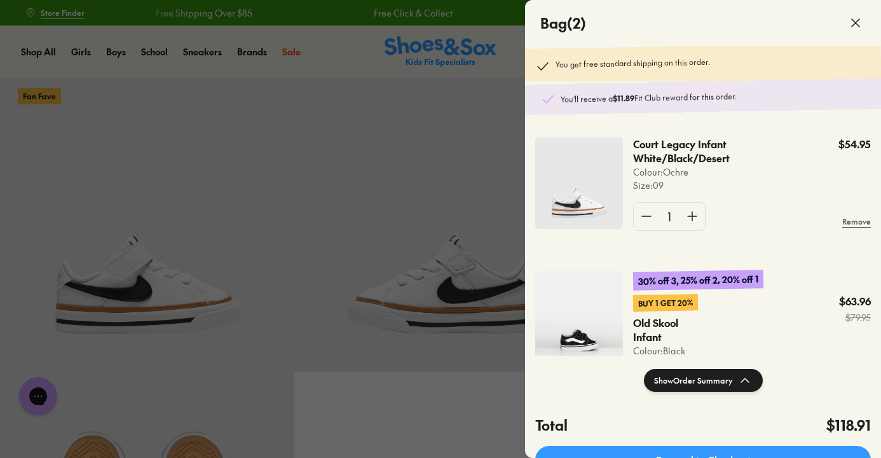
scroll to position [66, 0]
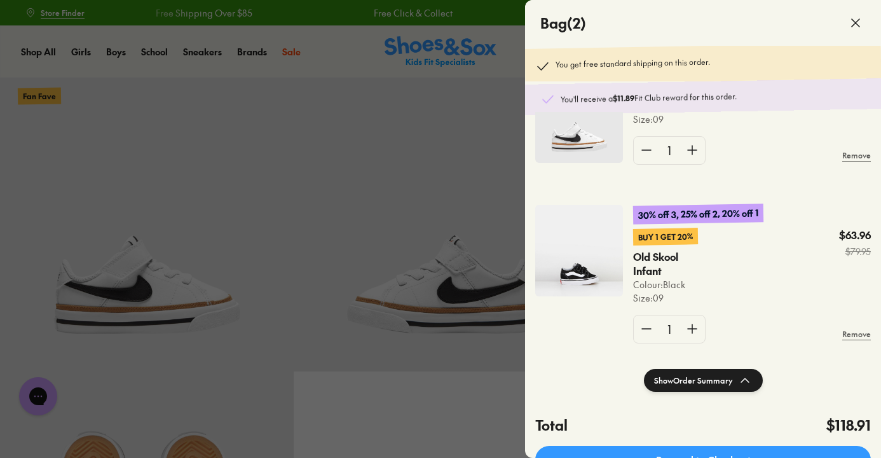
click at [857, 18] on icon at bounding box center [855, 22] width 15 height 15
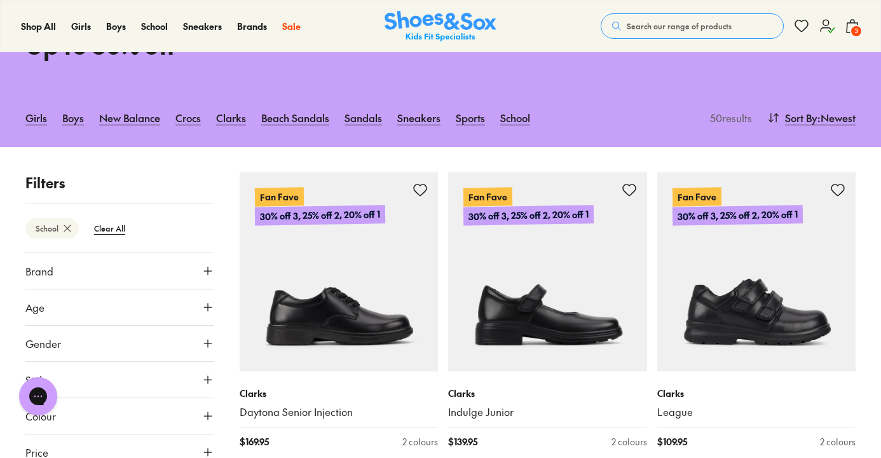
click at [65, 320] on button "Age" at bounding box center [119, 307] width 189 height 36
click at [422, 32] on img at bounding box center [441, 26] width 112 height 31
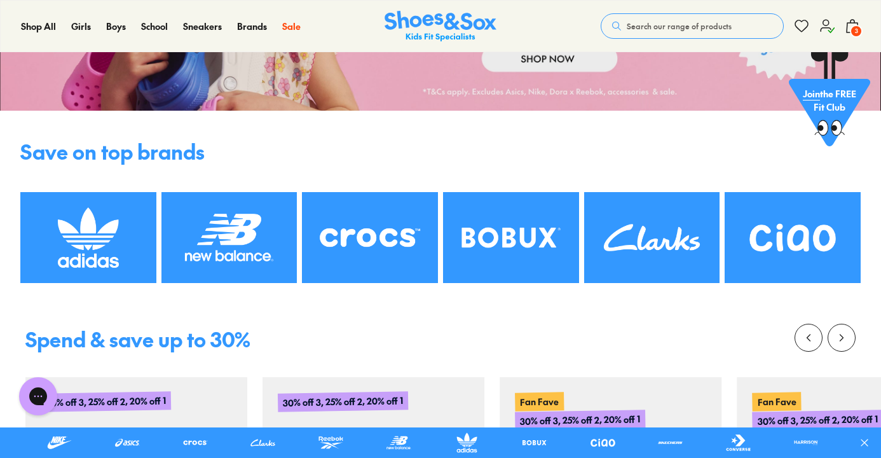
scroll to position [100, 0]
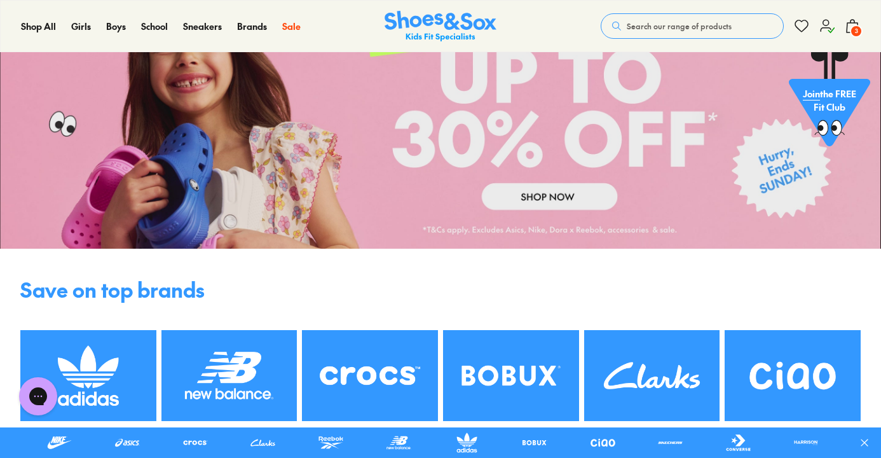
click at [567, 207] on link at bounding box center [440, 112] width 881 height 271
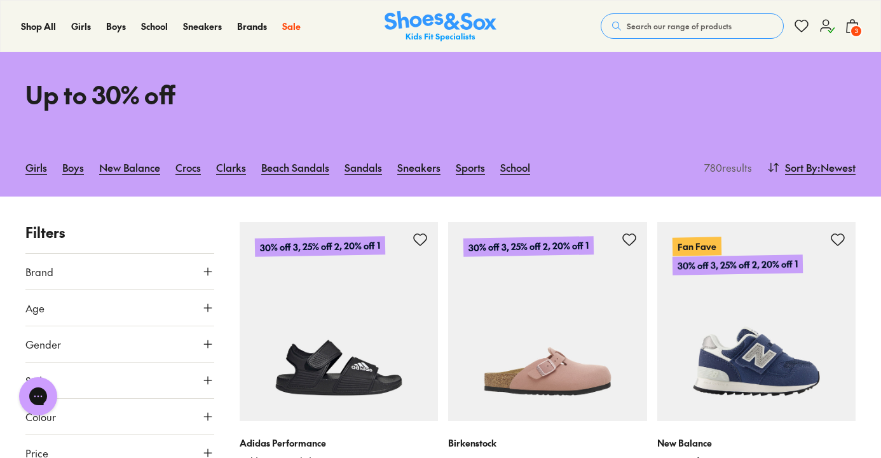
click at [208, 306] on icon at bounding box center [208, 307] width 13 height 13
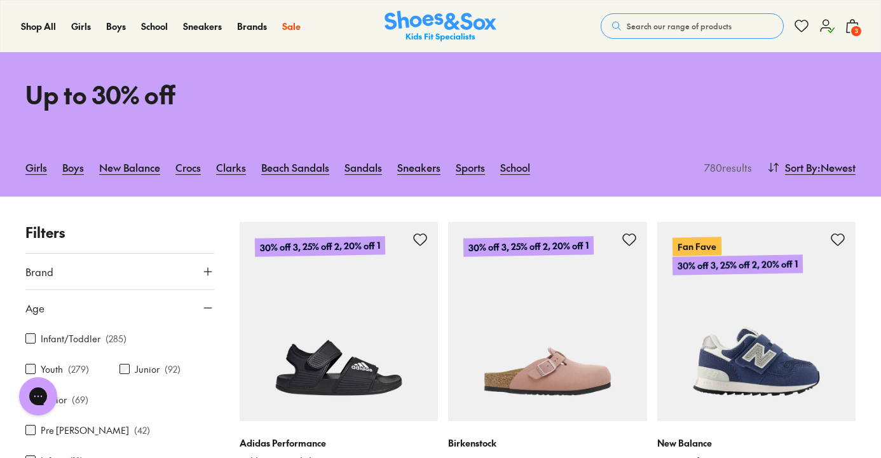
click at [64, 343] on label "Infant/Toddler" at bounding box center [71, 338] width 60 height 13
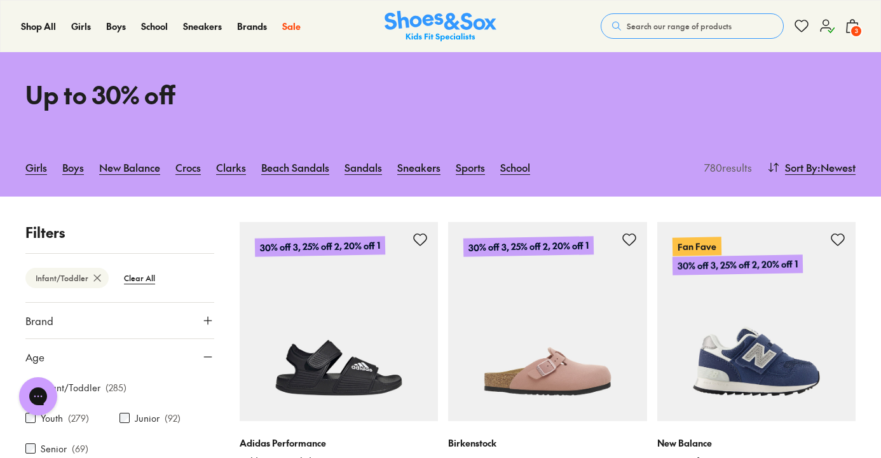
scroll to position [248, 0]
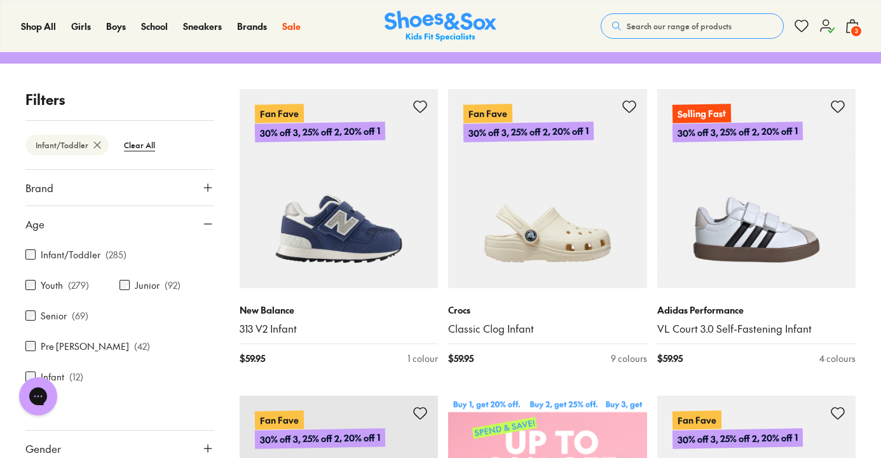
click at [27, 369] on div "Infant ( 12 )" at bounding box center [72, 376] width 94 height 15
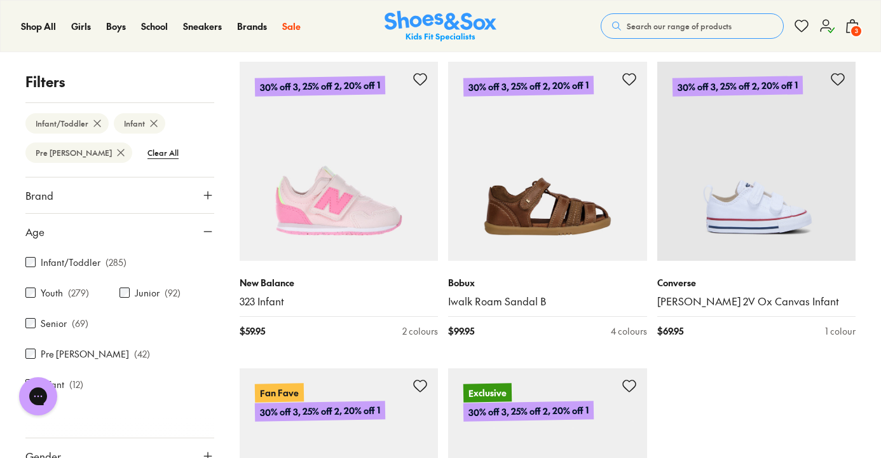
scroll to position [3031, 0]
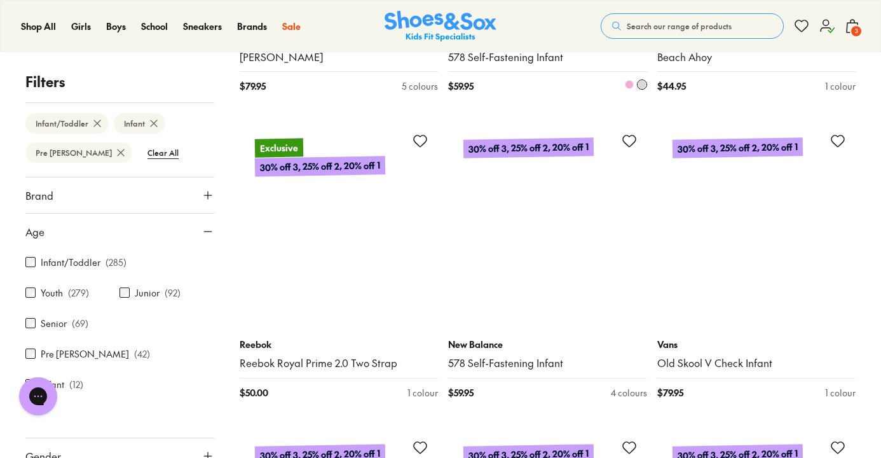
scroll to position [5429, 0]
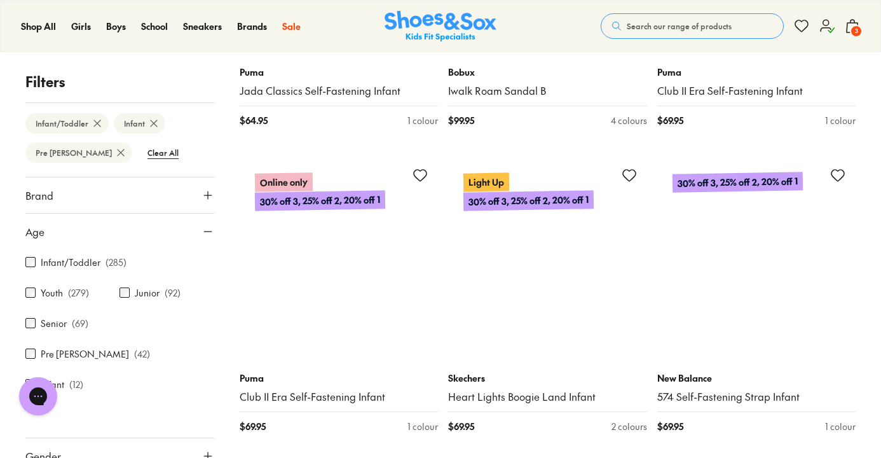
scroll to position [9070, 0]
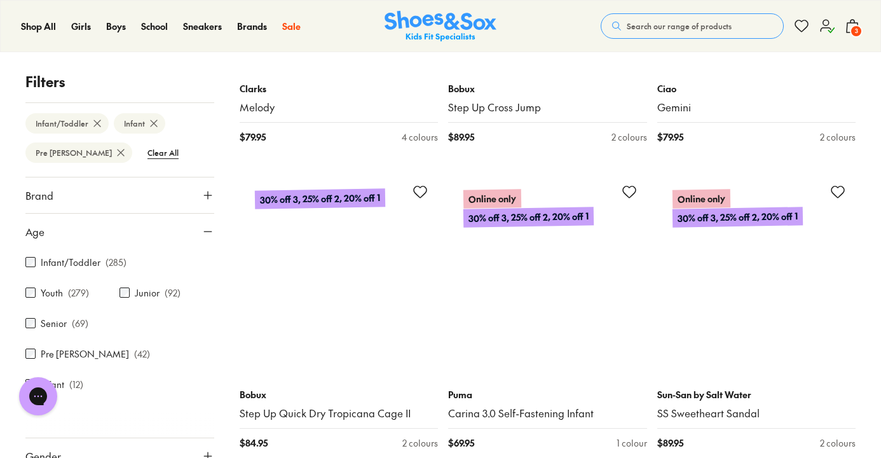
scroll to position [12728, 0]
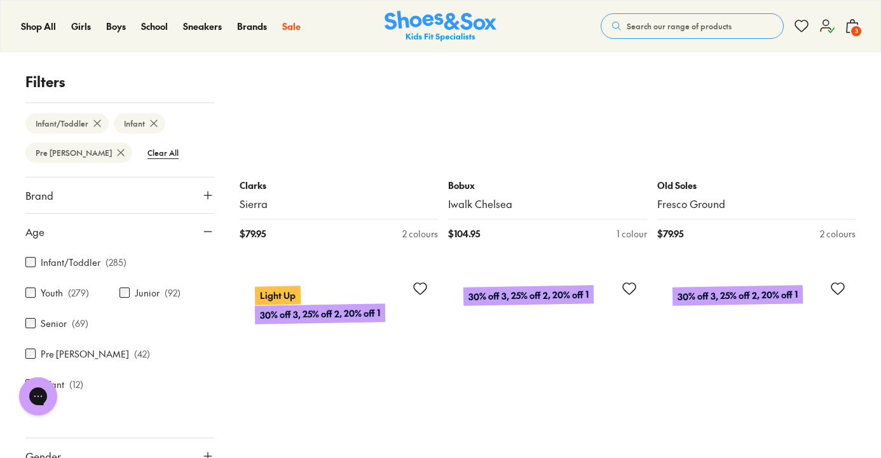
scroll to position [15702, 0]
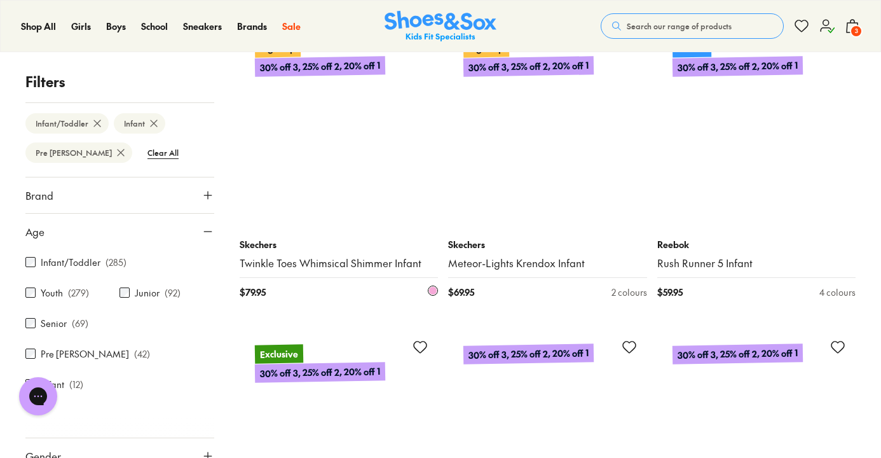
scroll to position [16834, 0]
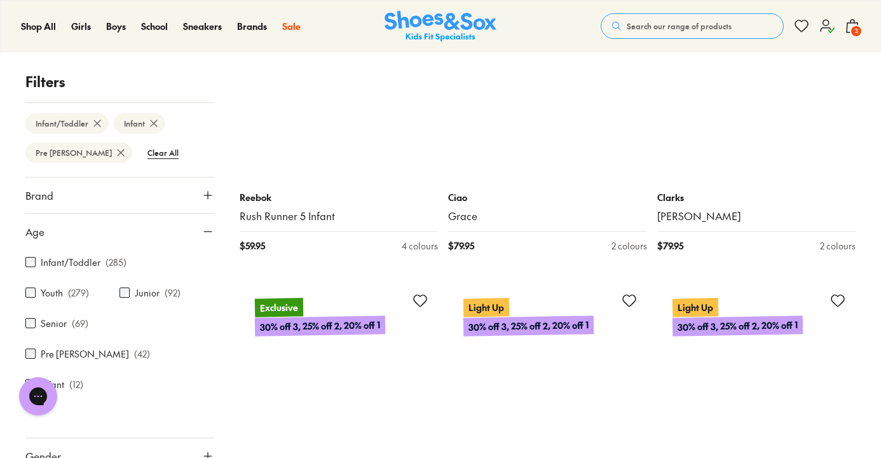
scroll to position [21840, 0]
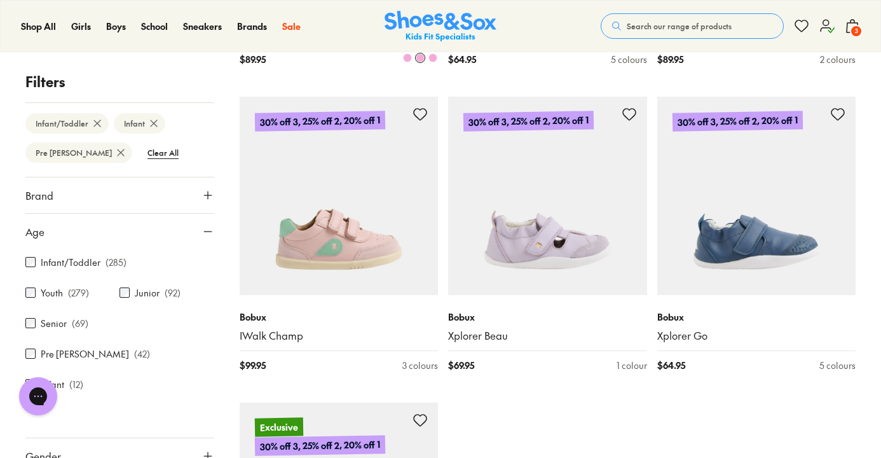
scroll to position [26011, 0]
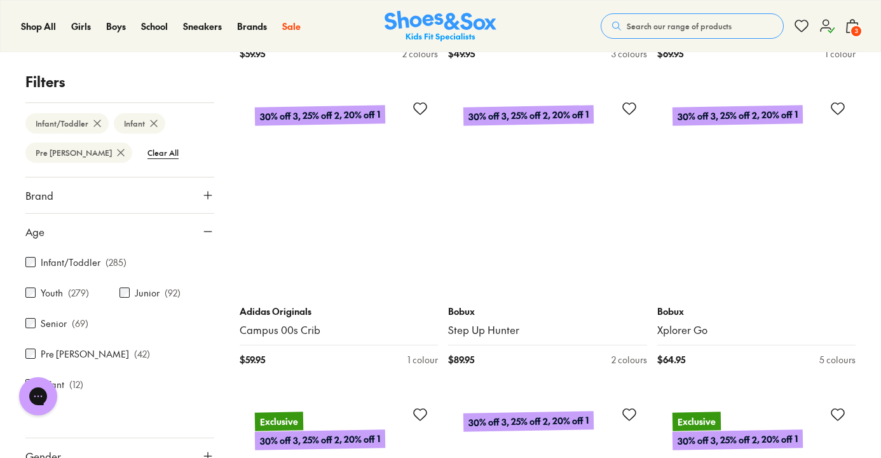
scroll to position [29071, 0]
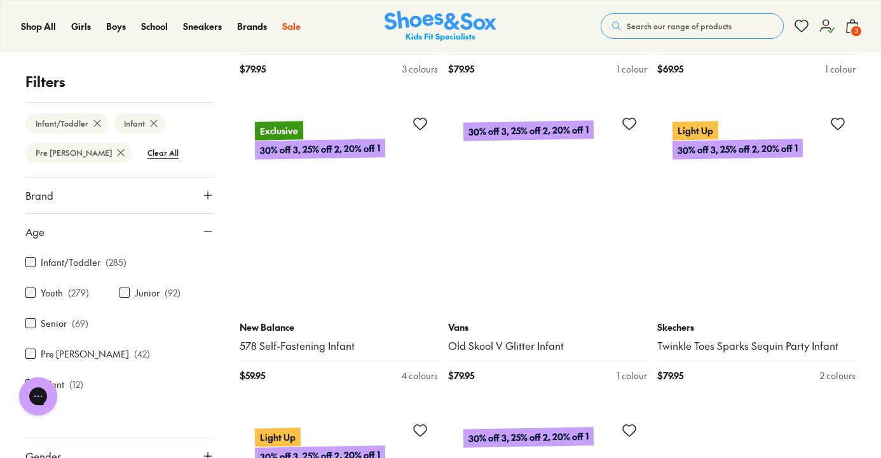
scroll to position [32427, 0]
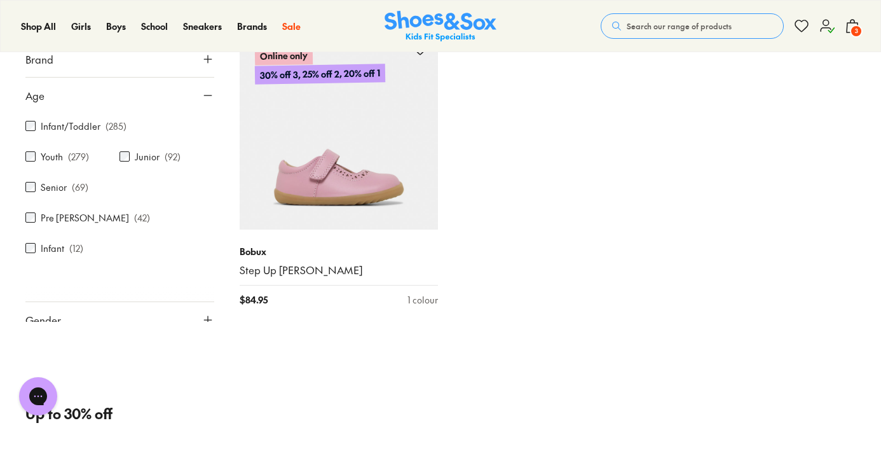
scroll to position [34950, 0]
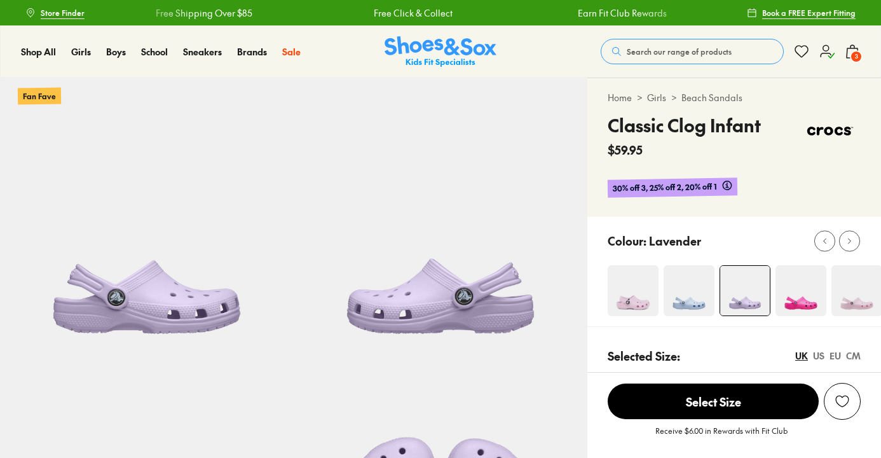
select select "*"
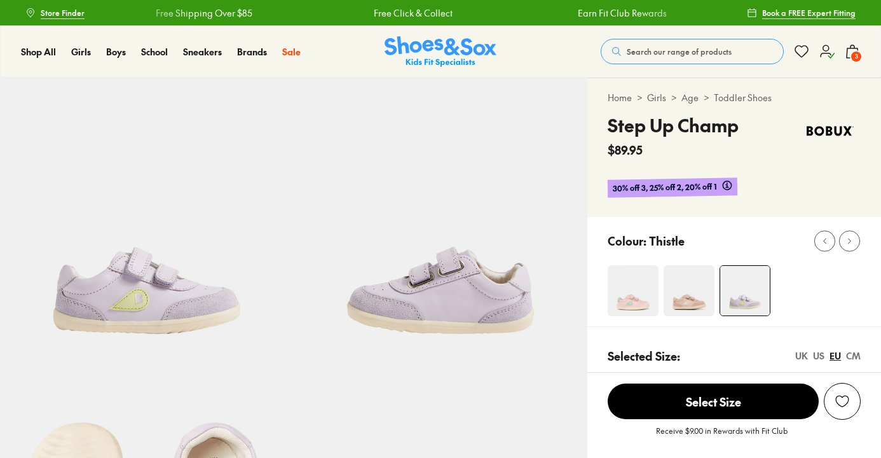
select select "*"
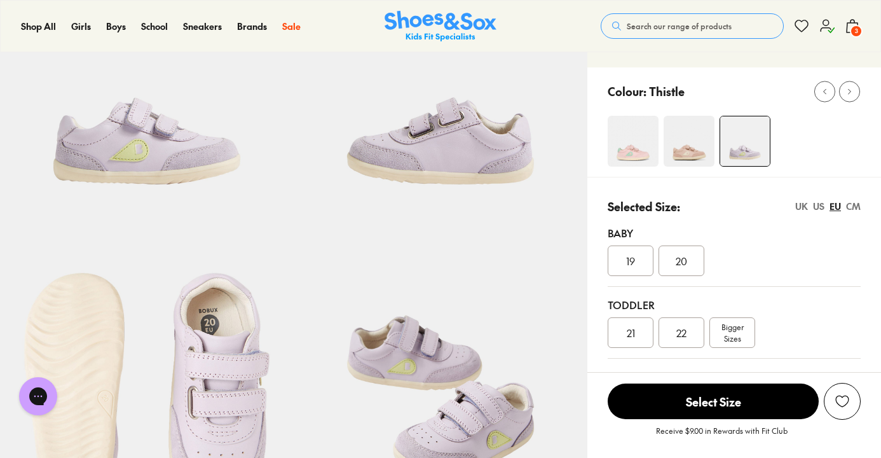
scroll to position [158, 0]
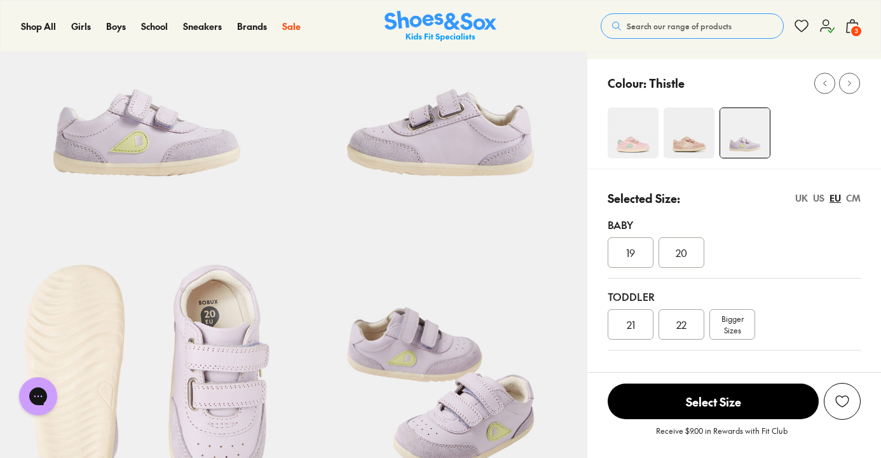
click at [856, 198] on div "CM" at bounding box center [853, 197] width 15 height 13
click at [822, 197] on div "US" at bounding box center [818, 197] width 11 height 13
click at [630, 325] on span "05" at bounding box center [631, 324] width 12 height 15
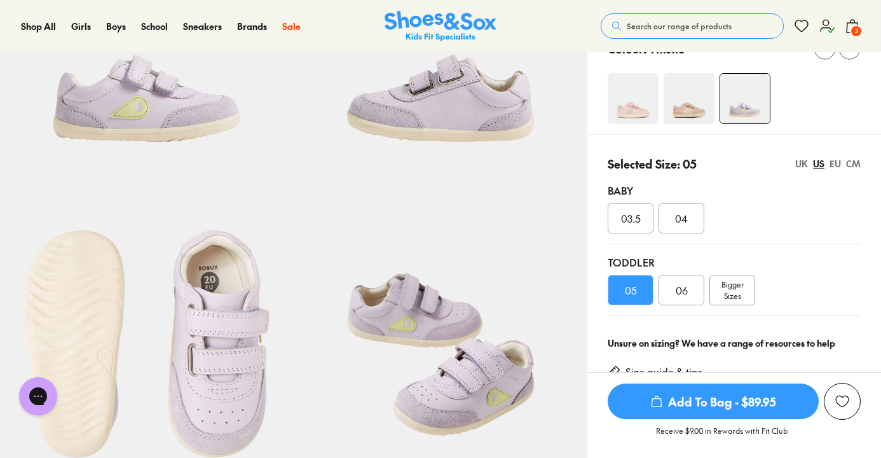
scroll to position [191, 0]
click at [852, 166] on div "CM" at bounding box center [853, 164] width 15 height 13
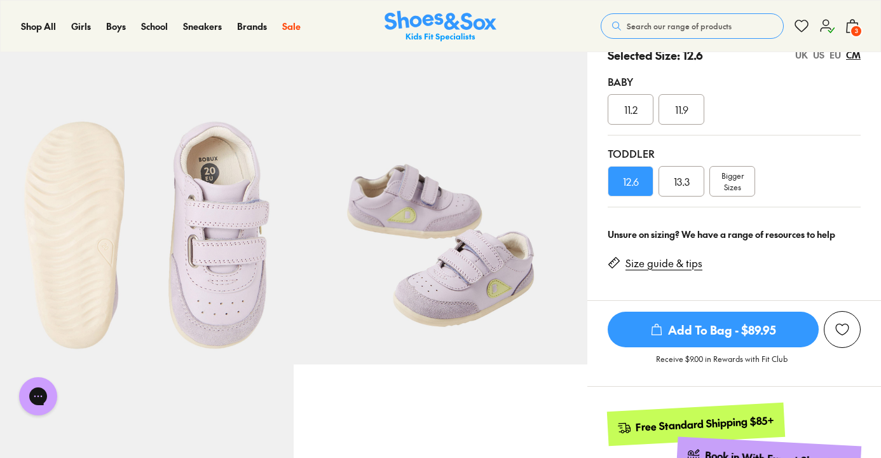
scroll to position [300, 0]
click at [729, 336] on span "Add To Bag - $89.95" at bounding box center [713, 330] width 211 height 36
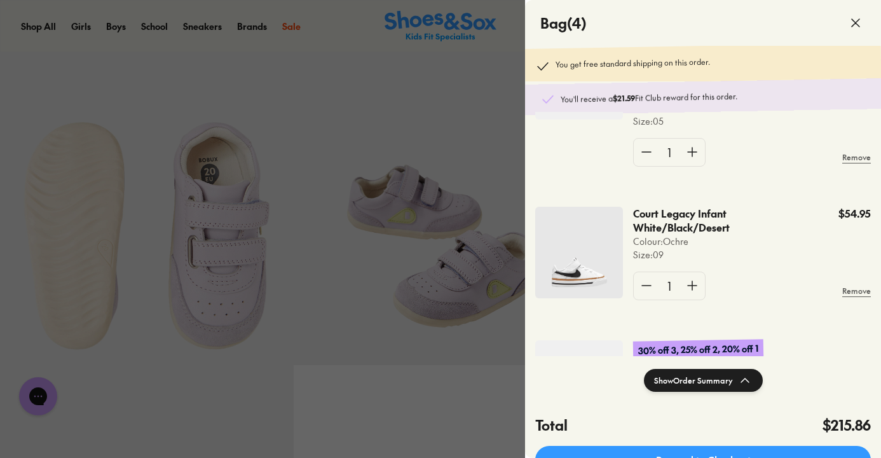
scroll to position [440, 0]
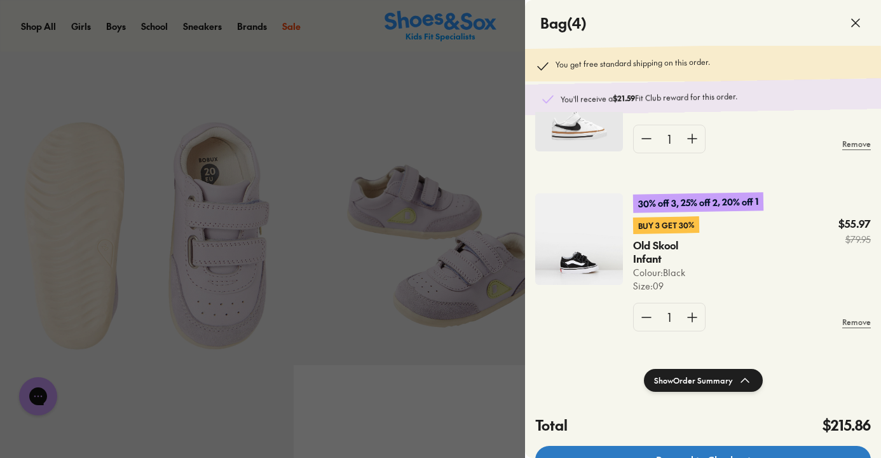
click at [675, 454] on link "Proceed to Checkout" at bounding box center [703, 460] width 336 height 28
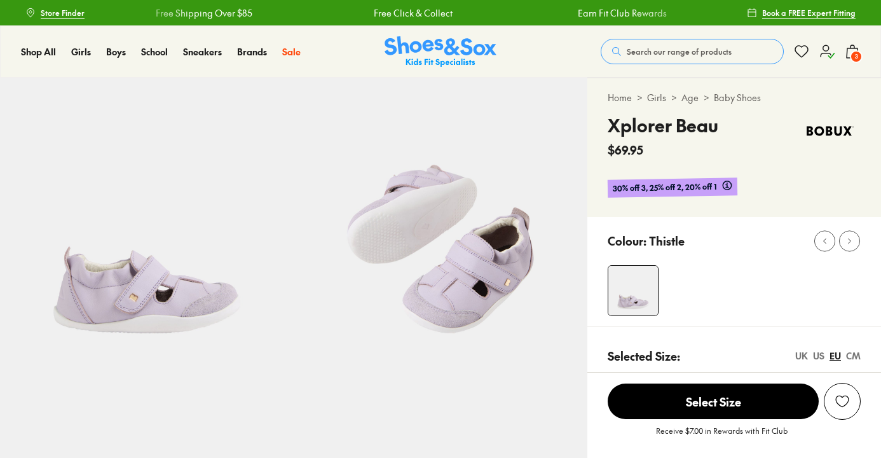
select select "*"
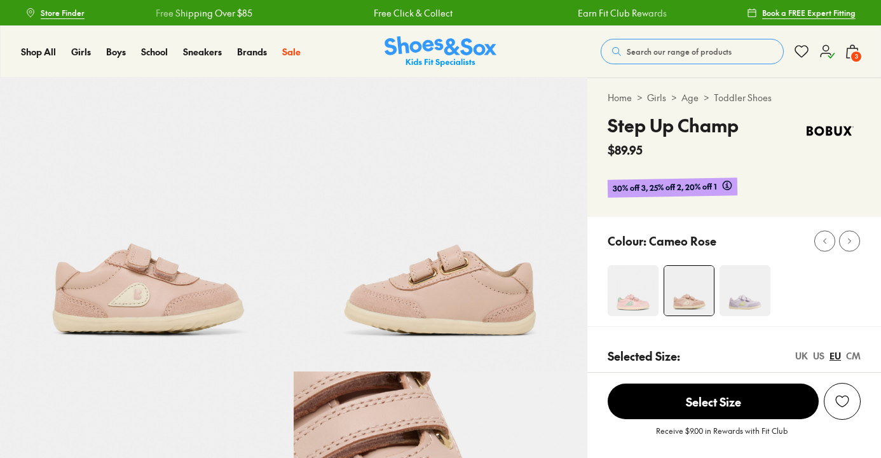
select select "*"
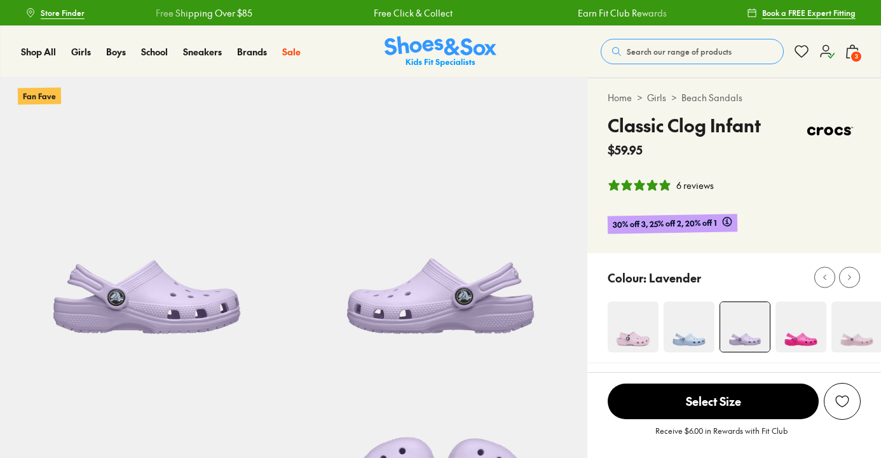
select select "*"
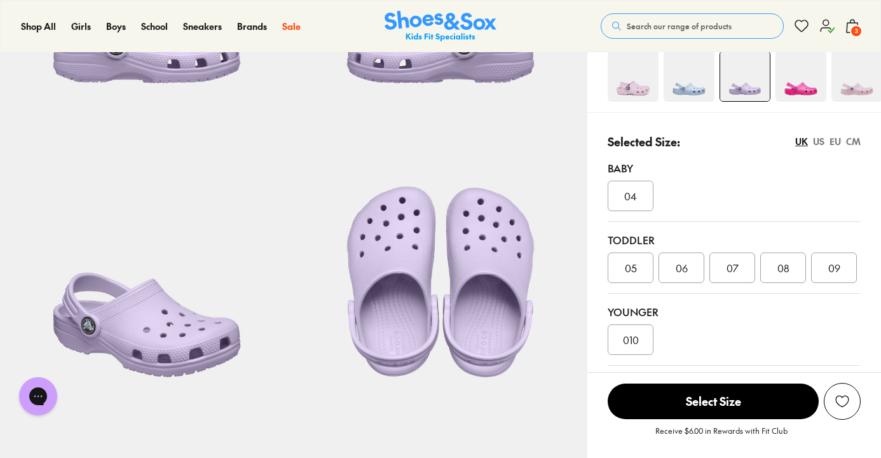
scroll to position [250, 0]
click at [856, 142] on div "CM" at bounding box center [853, 141] width 15 height 13
click at [855, 142] on div "CM" at bounding box center [853, 141] width 15 height 13
click at [821, 142] on div "US" at bounding box center [818, 141] width 11 height 13
click at [636, 273] on div "05" at bounding box center [631, 268] width 46 height 31
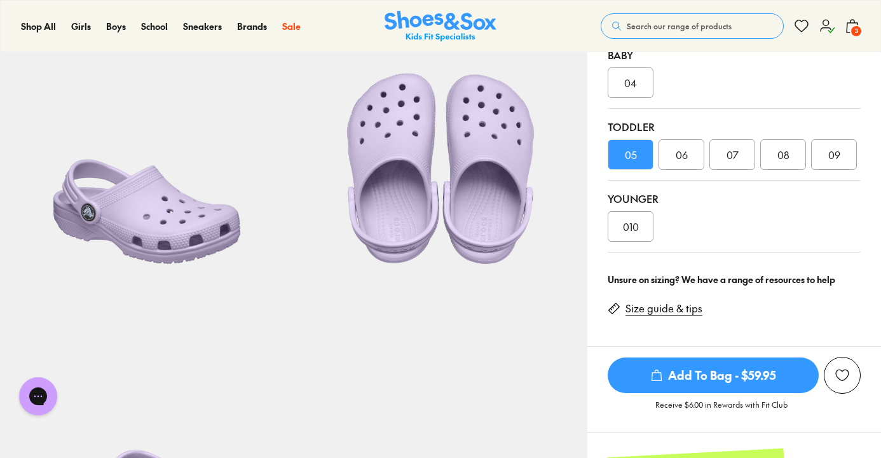
scroll to position [365, 0]
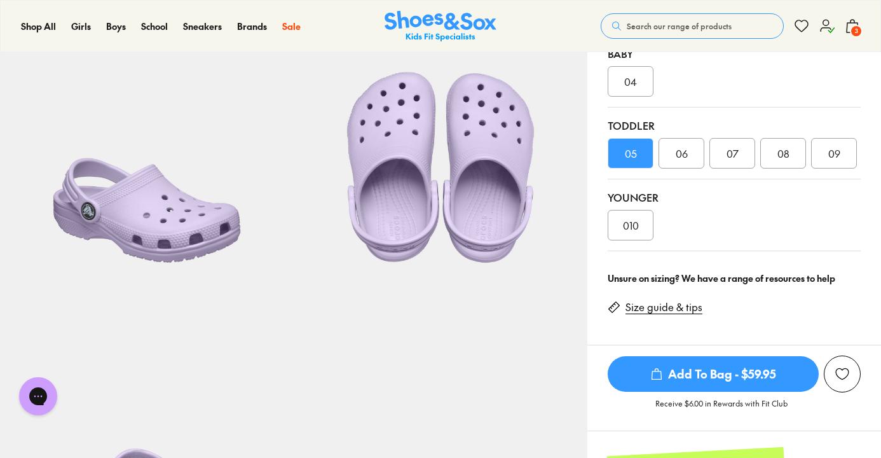
click at [671, 312] on link "Size guide & tips" at bounding box center [664, 307] width 77 height 14
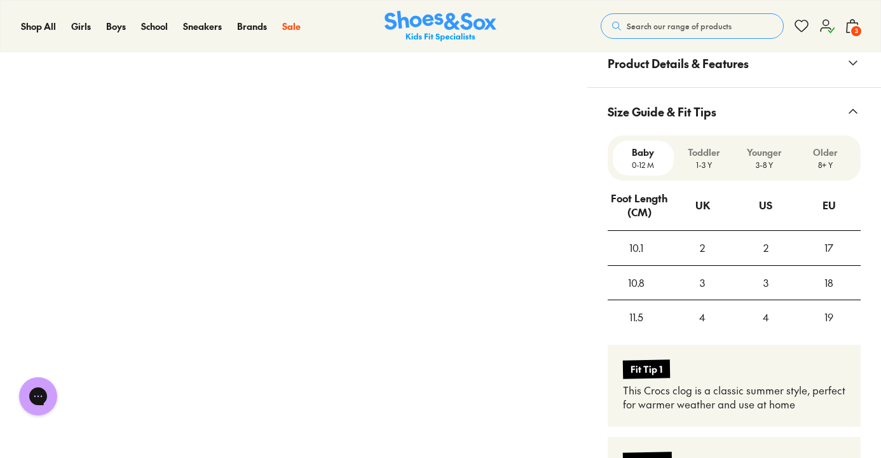
scroll to position [978, 0]
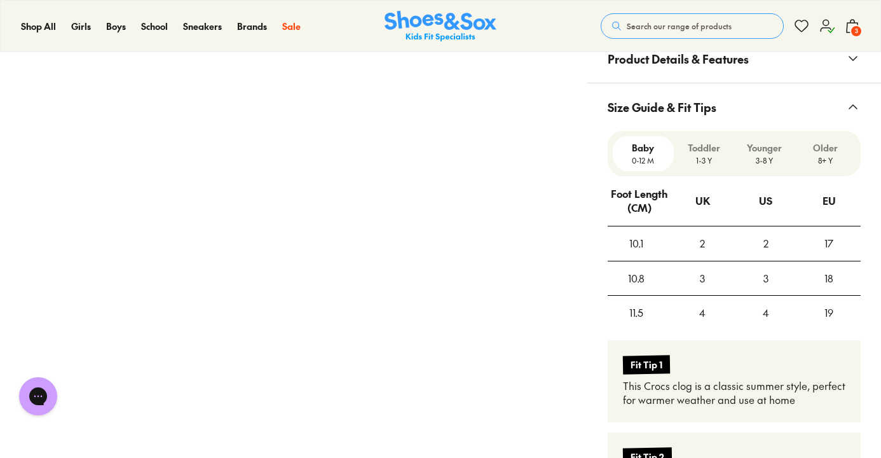
click at [696, 160] on p "1-3 Y" at bounding box center [704, 159] width 51 height 11
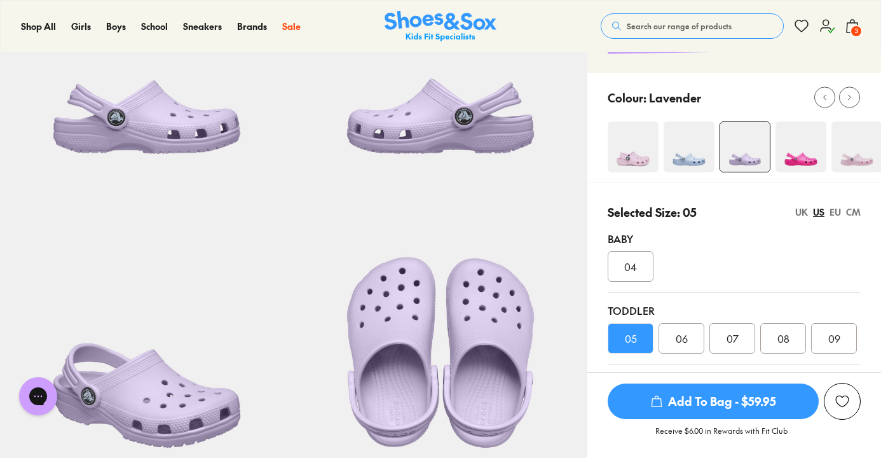
scroll to position [188, 0]
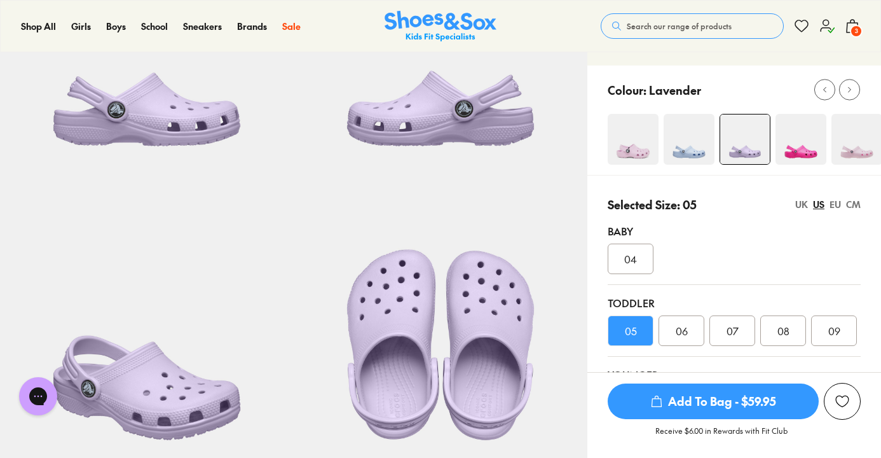
click at [706, 402] on span "Add To Bag - $59.95" at bounding box center [713, 401] width 211 height 36
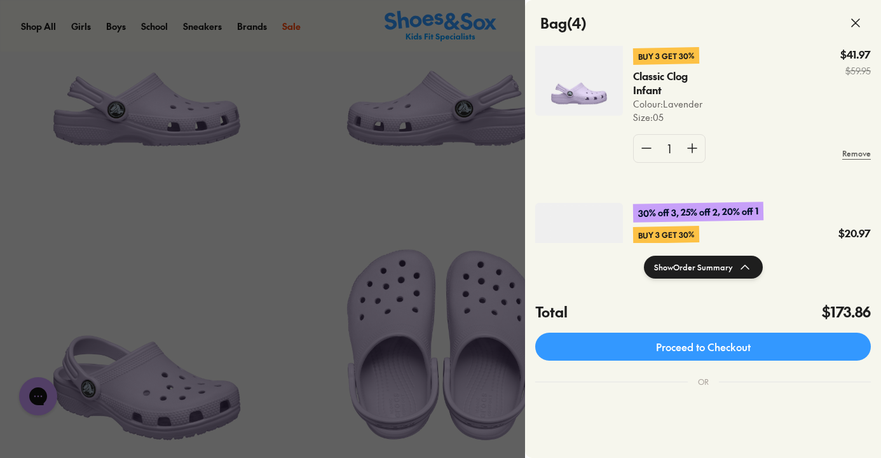
scroll to position [179, 0]
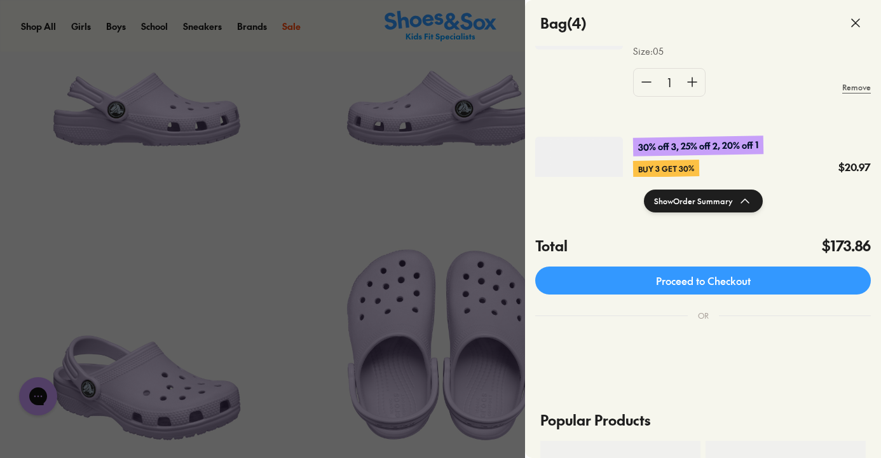
click at [719, 196] on button "Show Order Summary" at bounding box center [703, 200] width 119 height 23
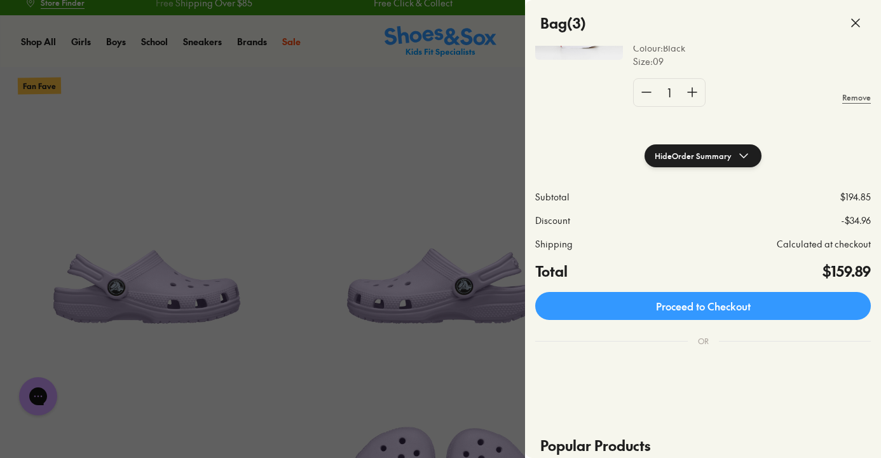
scroll to position [231, 0]
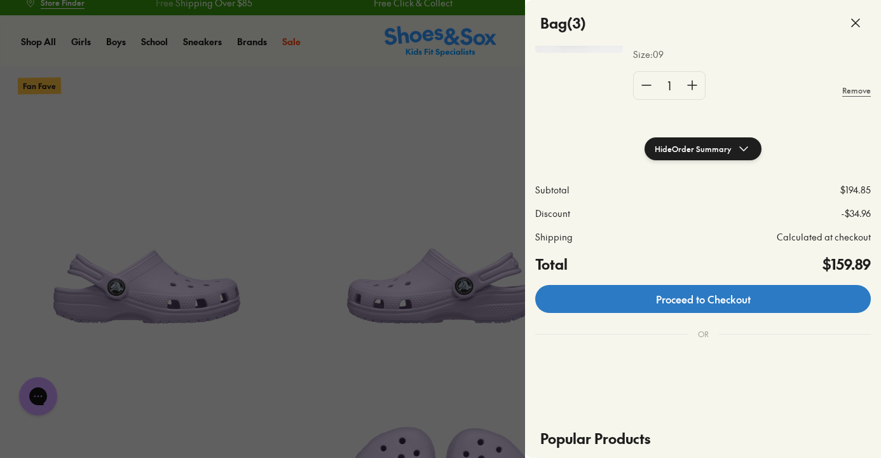
click at [760, 295] on link "Proceed to Checkout" at bounding box center [703, 299] width 336 height 28
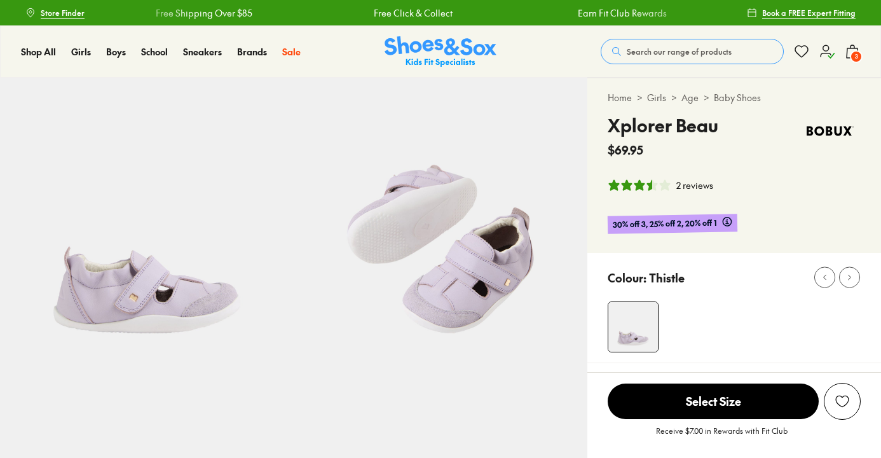
select select "*"
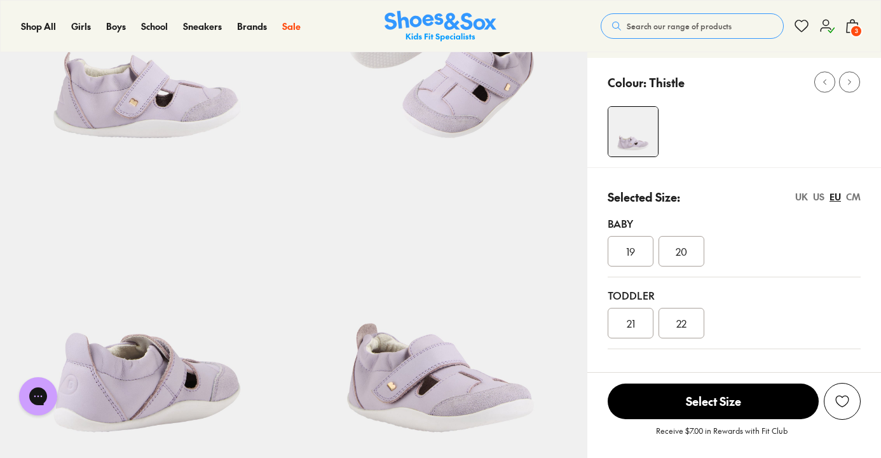
scroll to position [207, 0]
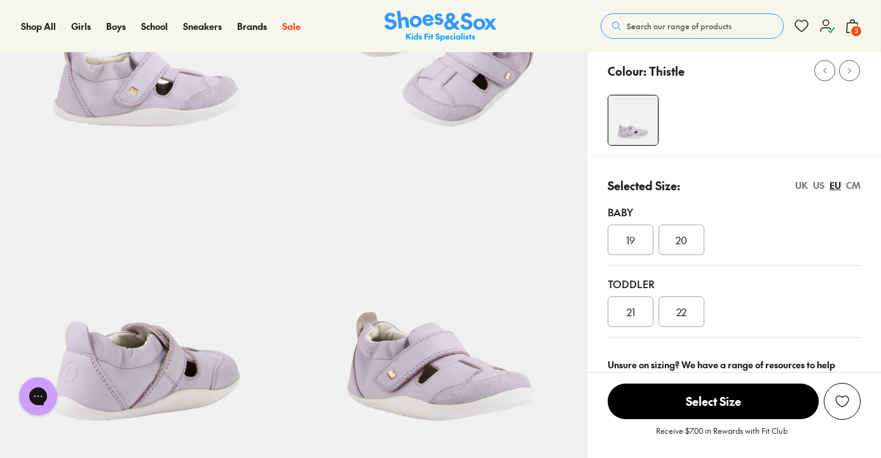
click at [857, 186] on div "CM" at bounding box center [853, 185] width 15 height 13
click at [821, 186] on div "US" at bounding box center [818, 185] width 11 height 13
click at [633, 312] on span "05" at bounding box center [631, 311] width 12 height 15
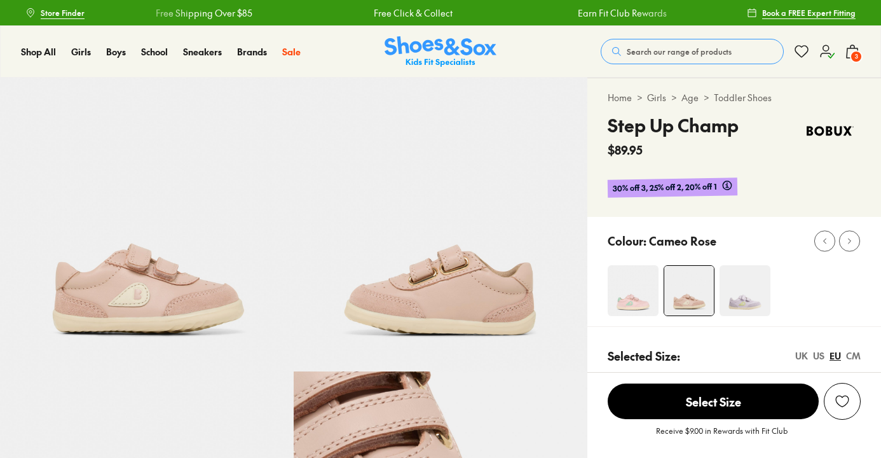
select select "*"
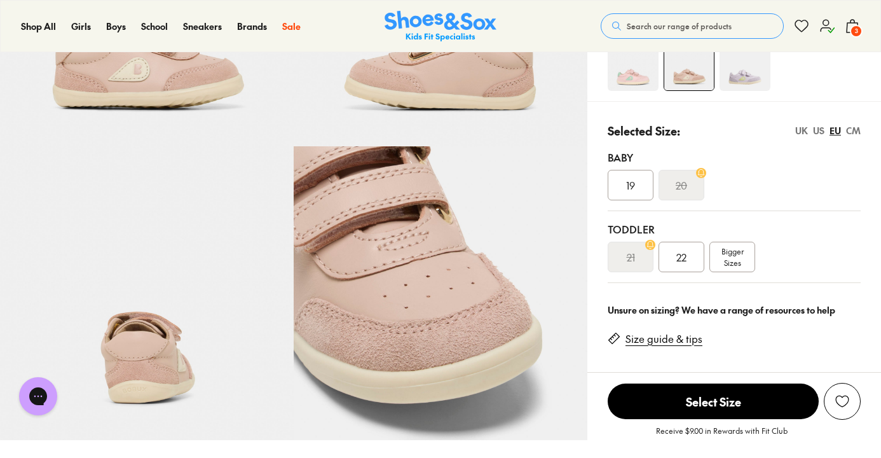
scroll to position [230, 0]
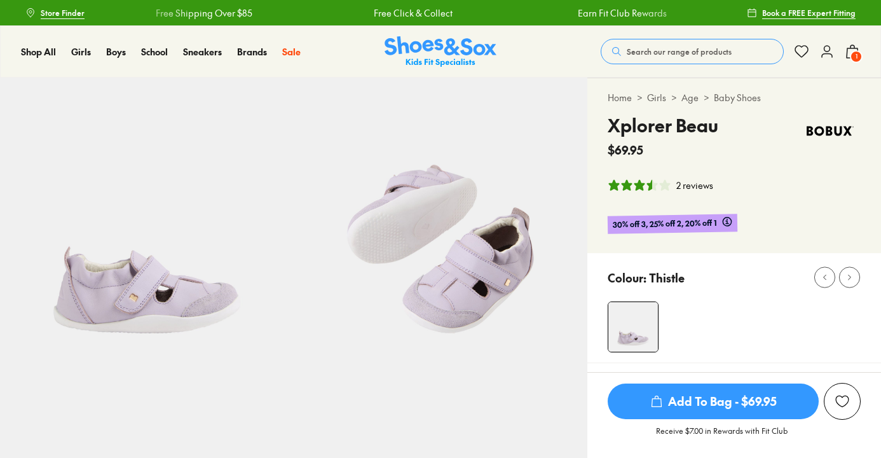
select select "*"
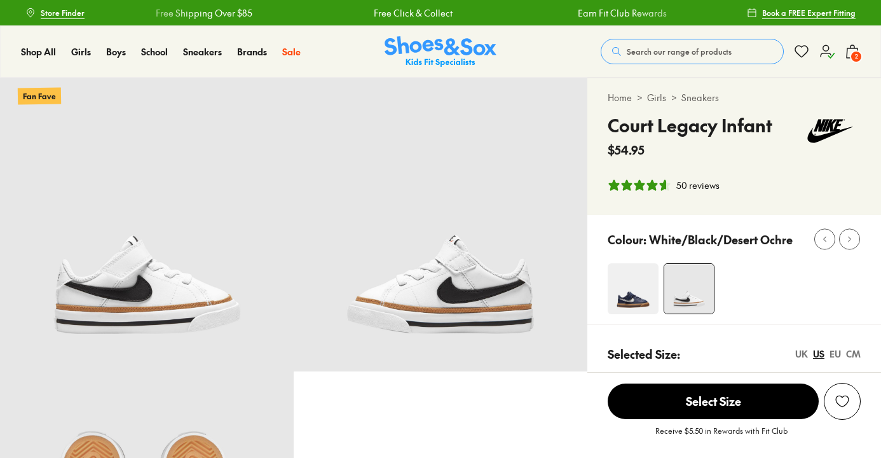
select select "*"
click at [849, 58] on icon at bounding box center [852, 51] width 15 height 15
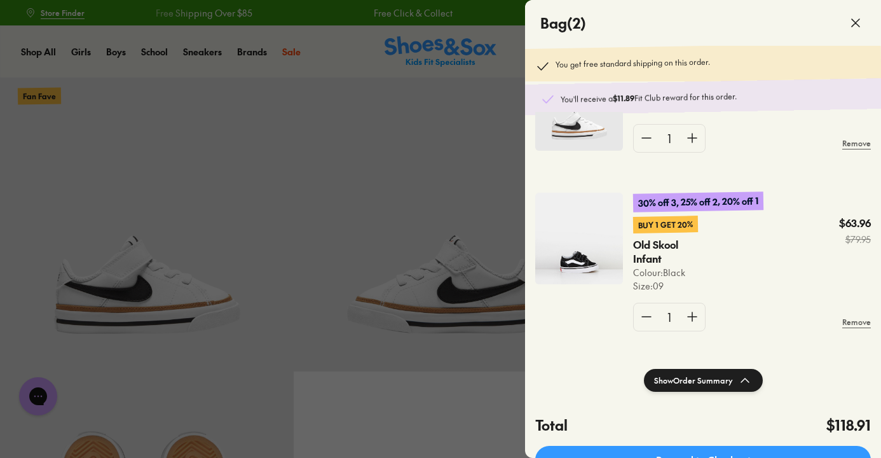
scroll to position [0, 0]
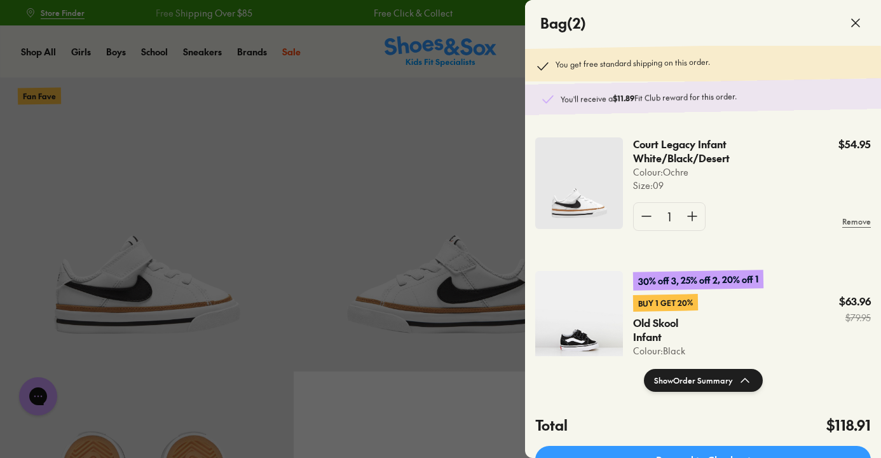
click at [498, 105] on div at bounding box center [440, 229] width 881 height 458
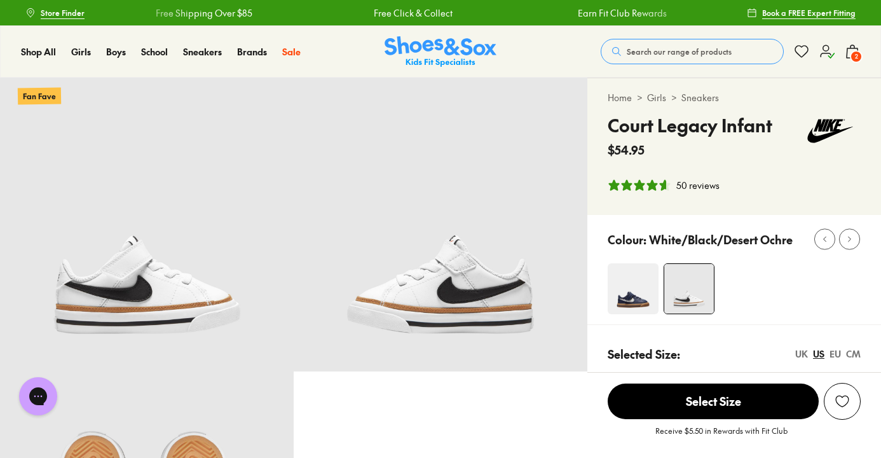
click at [855, 54] on span "2" at bounding box center [856, 56] width 13 height 13
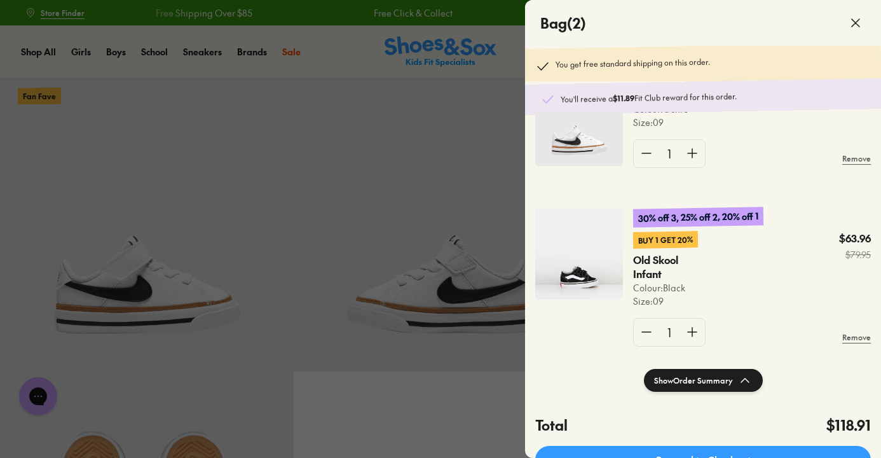
scroll to position [69, 0]
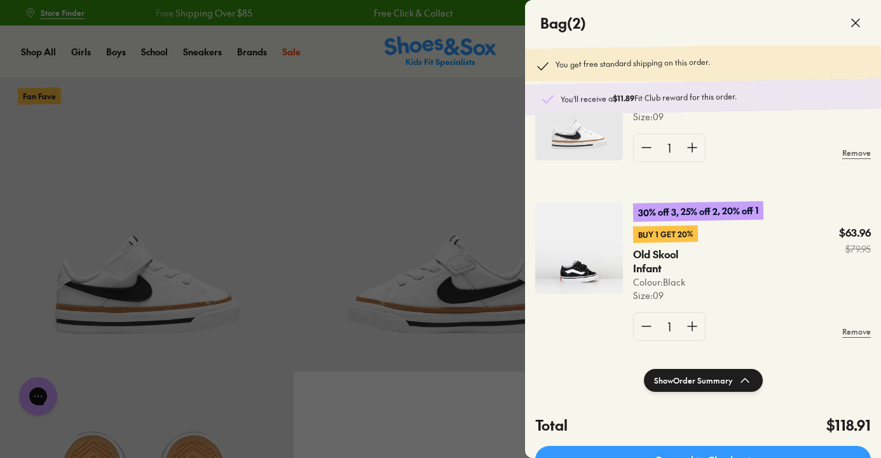
click at [856, 24] on use at bounding box center [856, 23] width 8 height 8
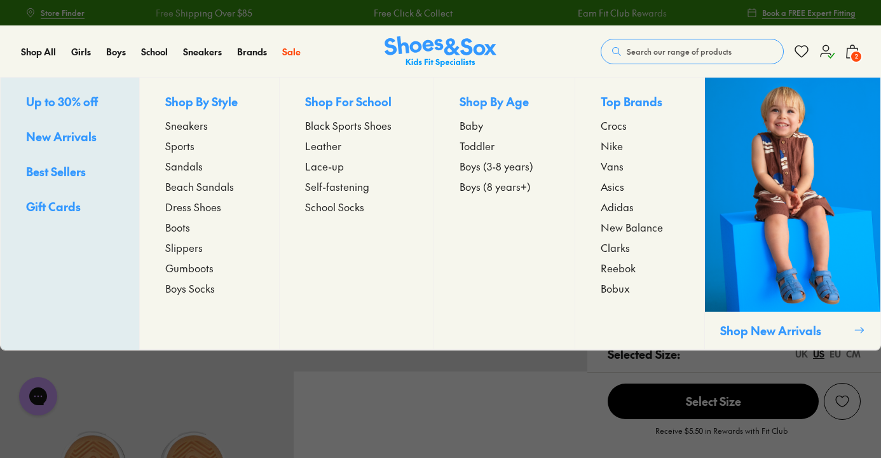
click at [186, 226] on span "Boots" at bounding box center [177, 226] width 25 height 15
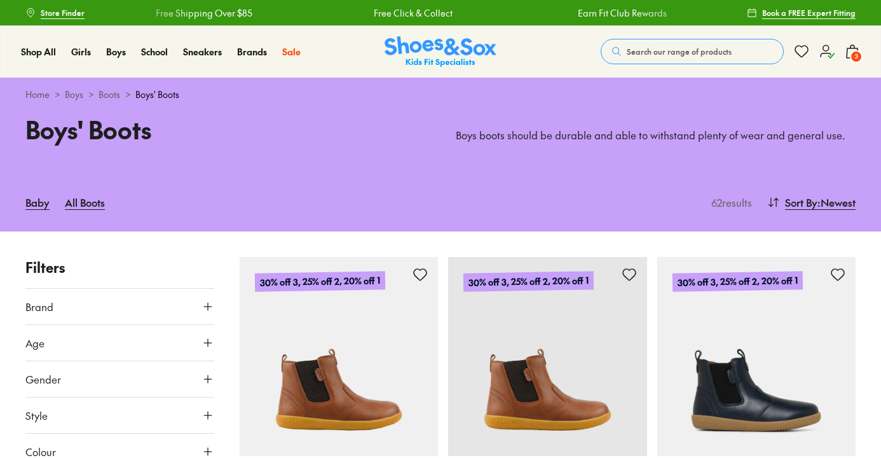
click at [186, 343] on button "Age" at bounding box center [119, 343] width 189 height 36
click at [86, 373] on label "Infant/Toddler" at bounding box center [71, 373] width 60 height 13
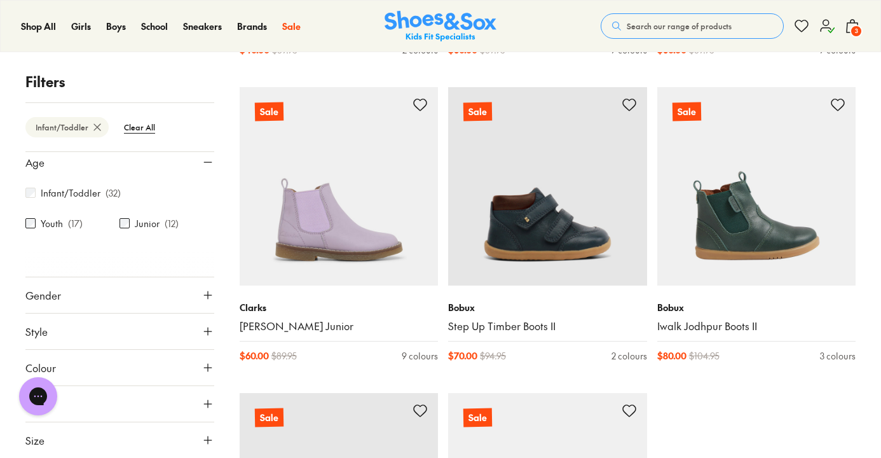
scroll to position [2925, 0]
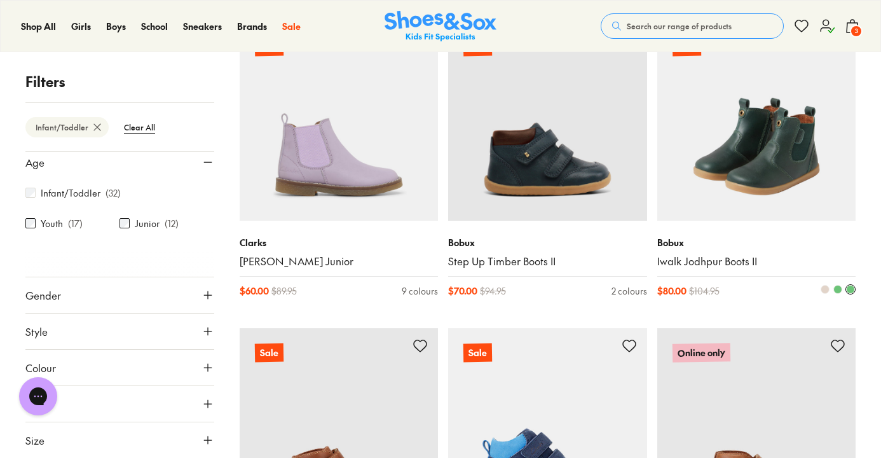
scroll to position [2769, 0]
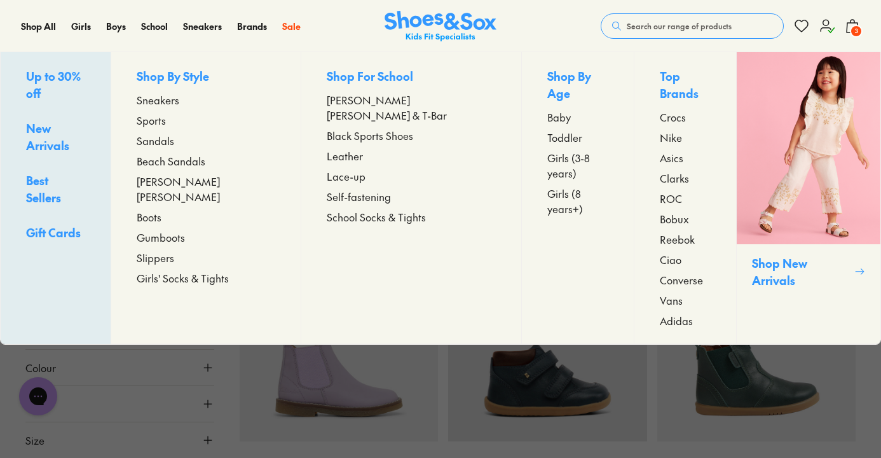
click at [174, 141] on span "Sandals" at bounding box center [156, 140] width 38 height 15
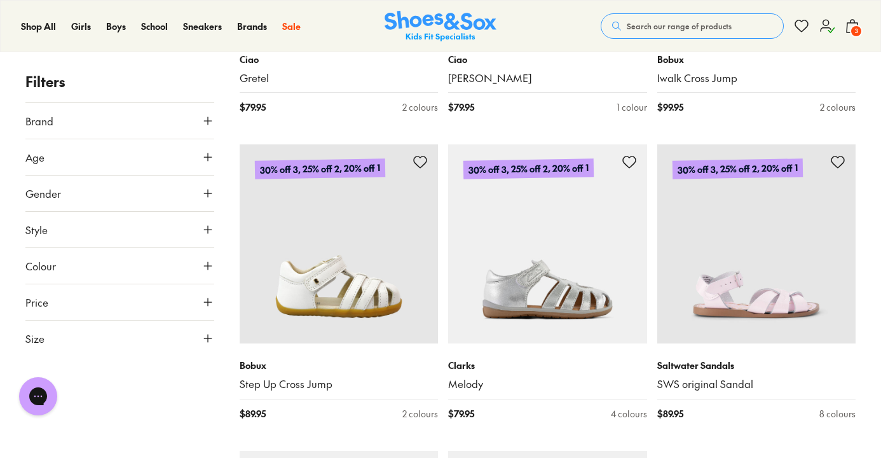
scroll to position [2891, 0]
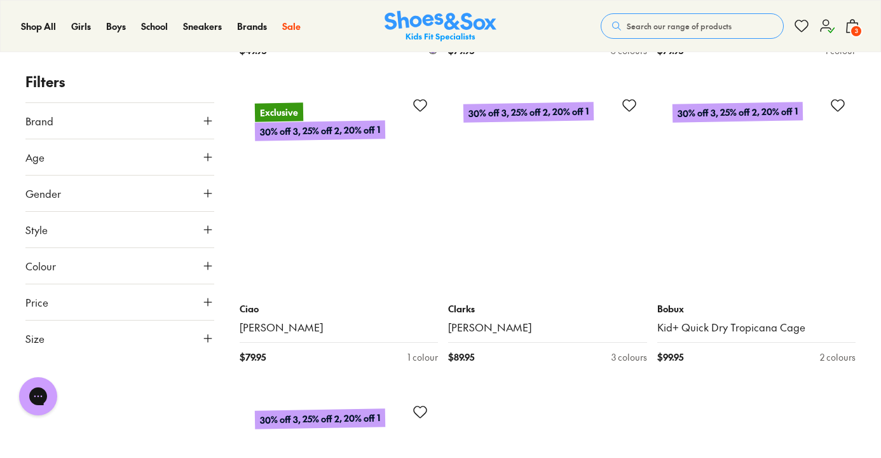
scroll to position [6321, 0]
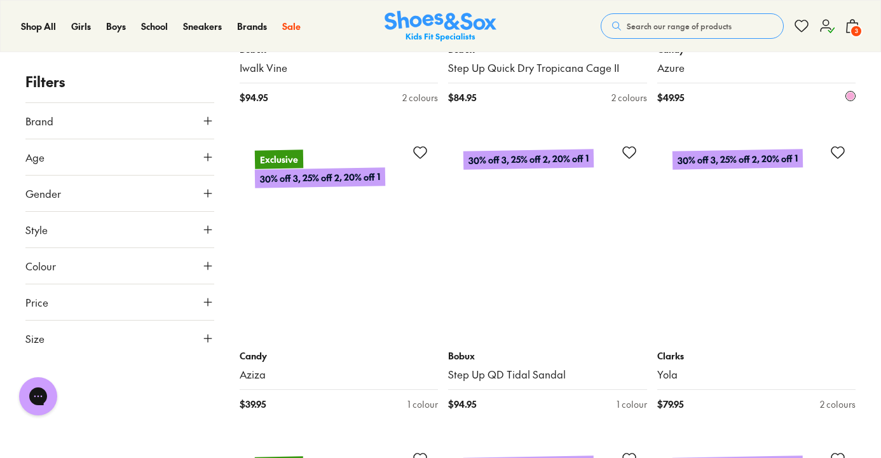
scroll to position [9329, 0]
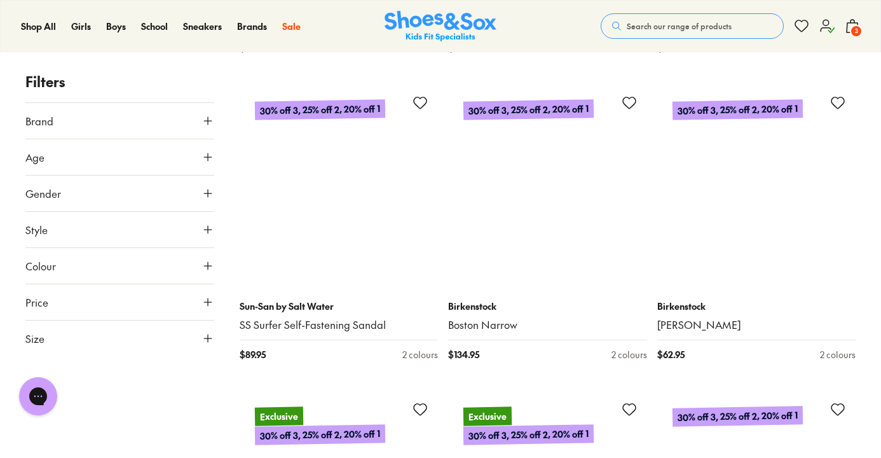
scroll to position [11523, 0]
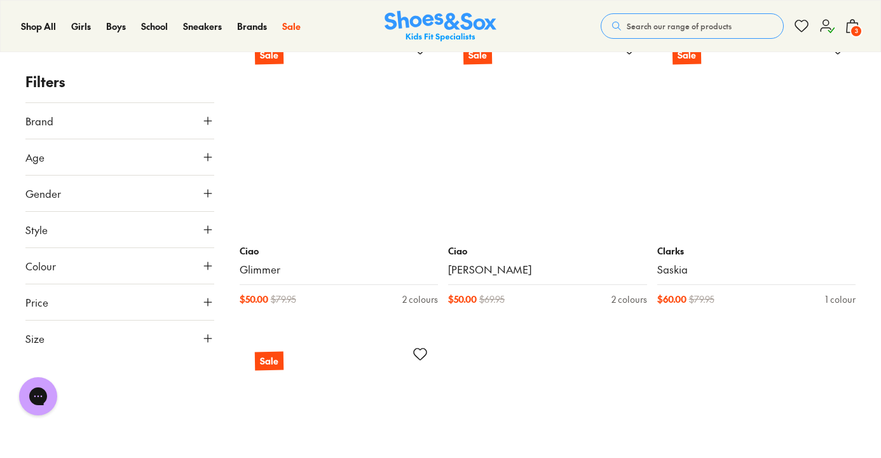
scroll to position [16171, 0]
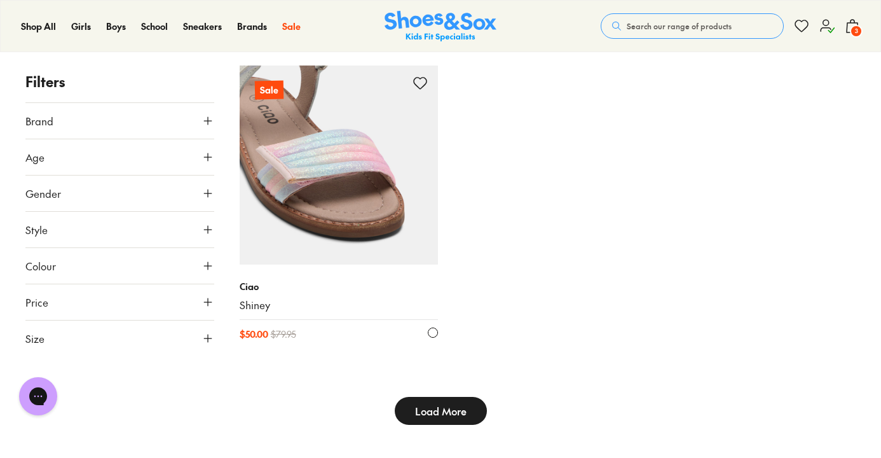
scroll to position [16459, 0]
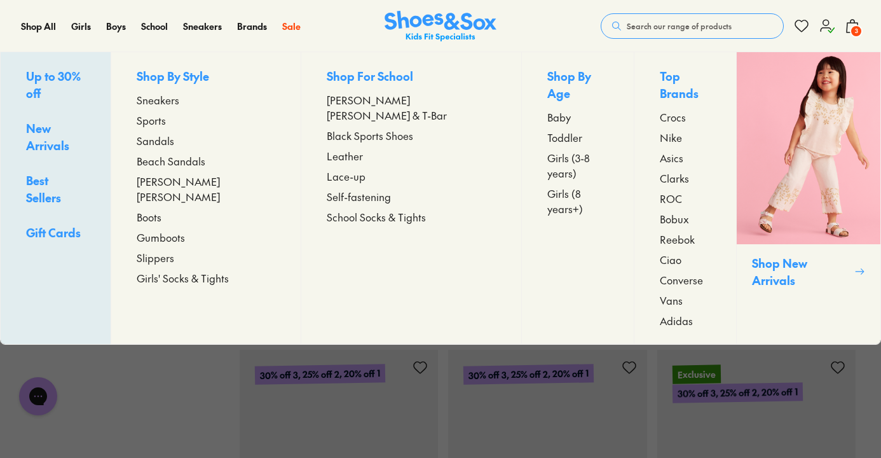
click at [161, 209] on span "Boots" at bounding box center [149, 216] width 25 height 15
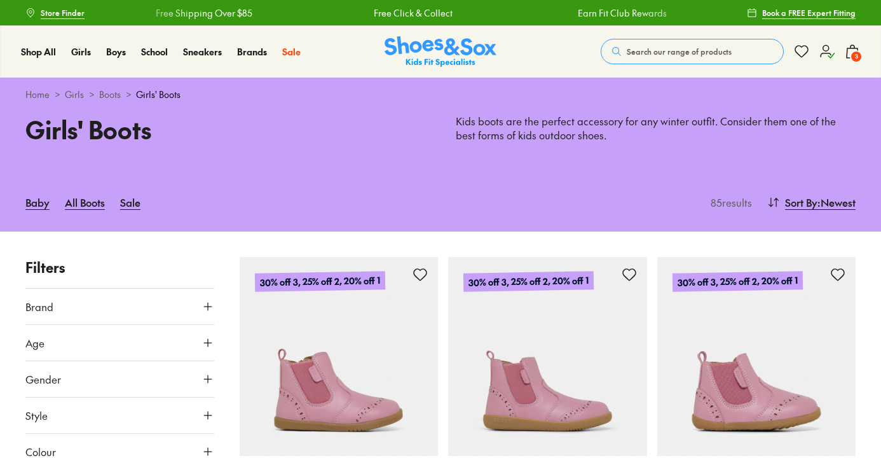
scroll to position [248, 0]
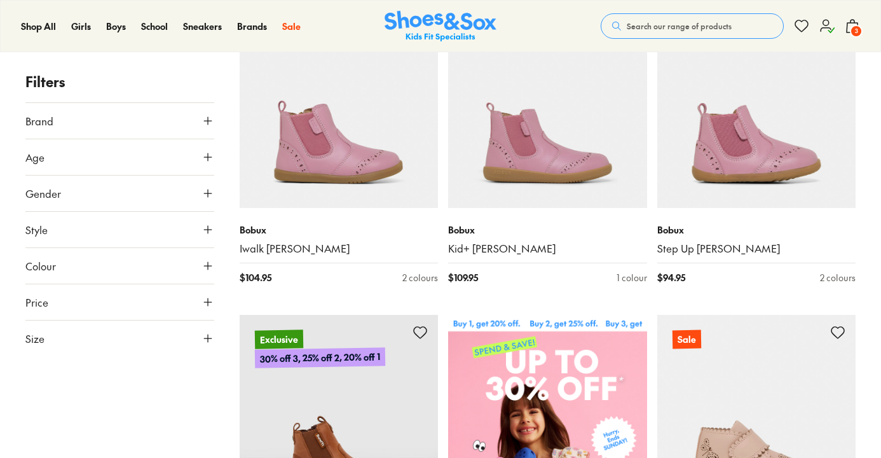
click at [72, 160] on button "Age" at bounding box center [119, 157] width 189 height 36
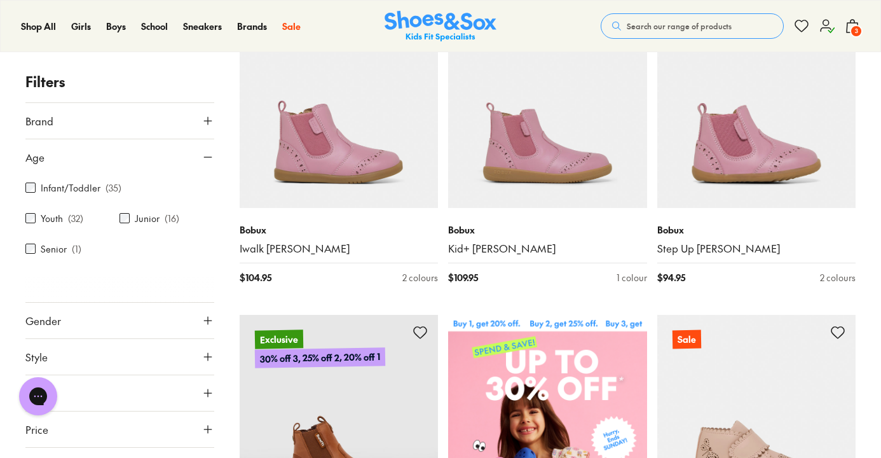
scroll to position [0, 0]
click at [62, 193] on label "Infant/Toddler" at bounding box center [71, 187] width 60 height 13
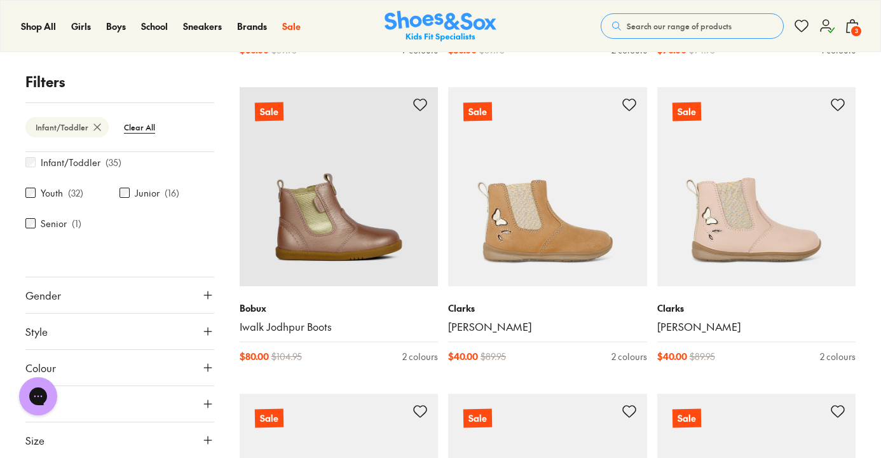
scroll to position [2620, 0]
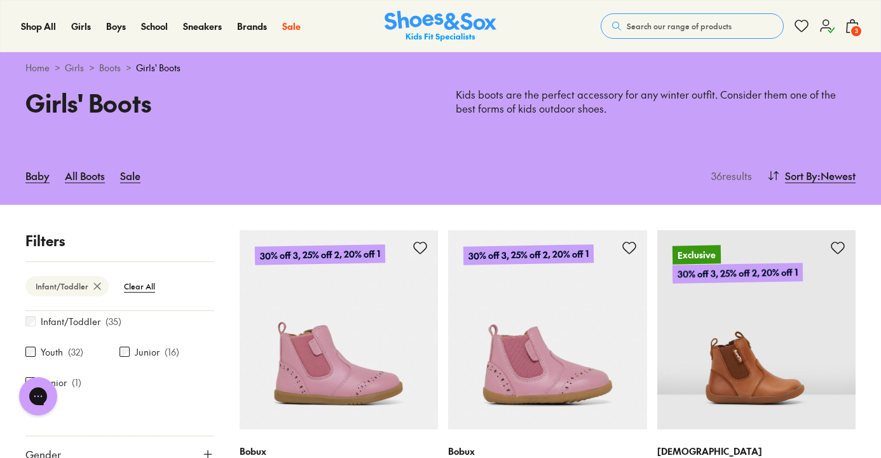
scroll to position [17, 0]
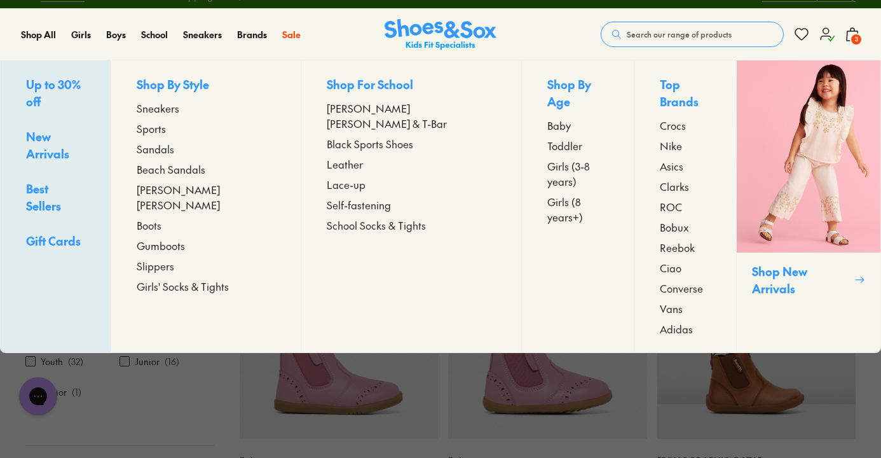
click at [182, 238] on span "Gumboots" at bounding box center [161, 245] width 48 height 15
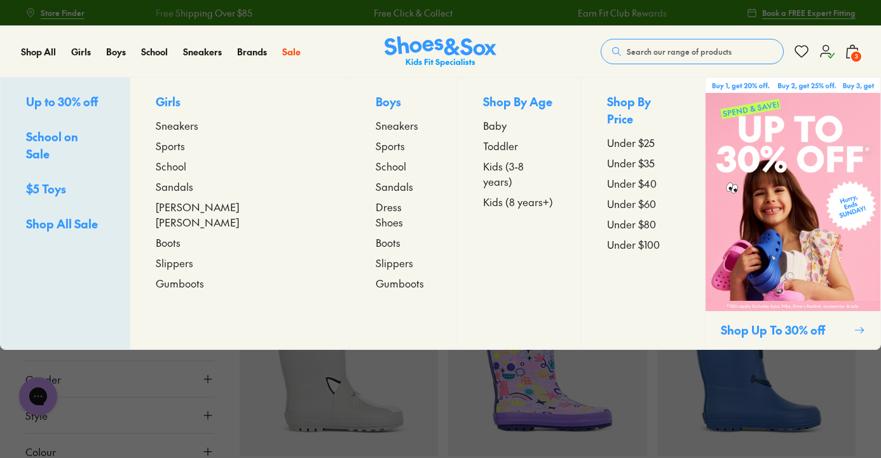
click at [376, 102] on p "Boys" at bounding box center [404, 103] width 56 height 20
click at [483, 147] on span "Toddler" at bounding box center [500, 145] width 35 height 15
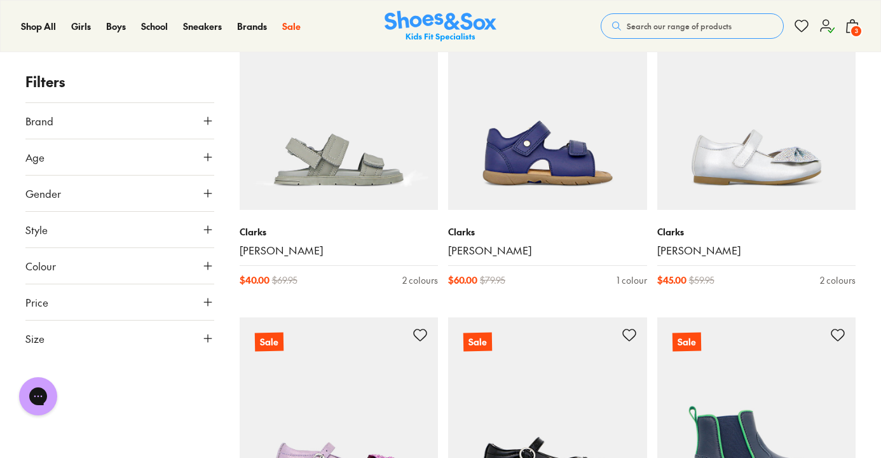
scroll to position [2697, 0]
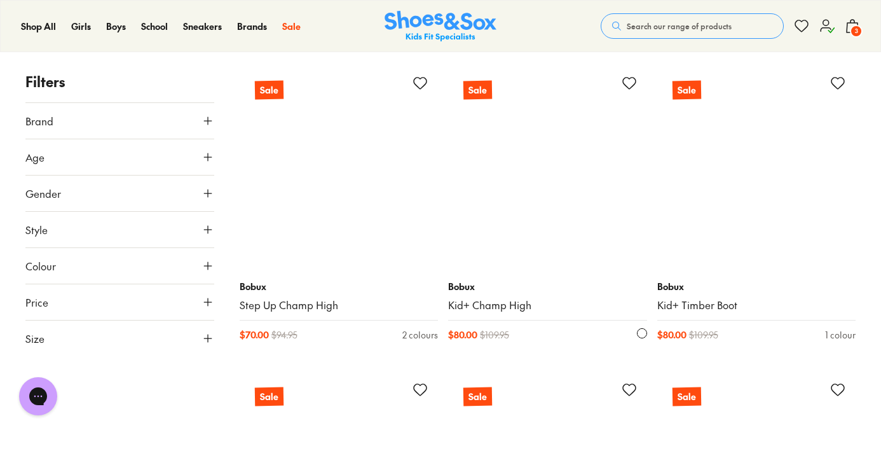
scroll to position [4775, 0]
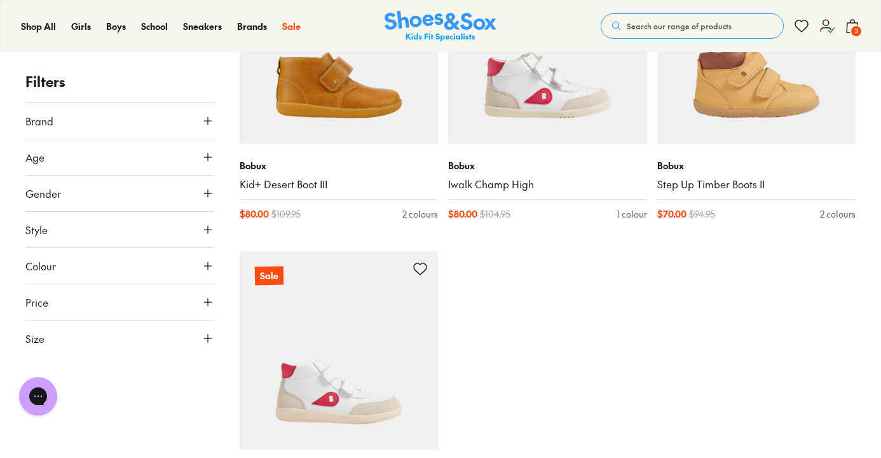
scroll to position [6552, 0]
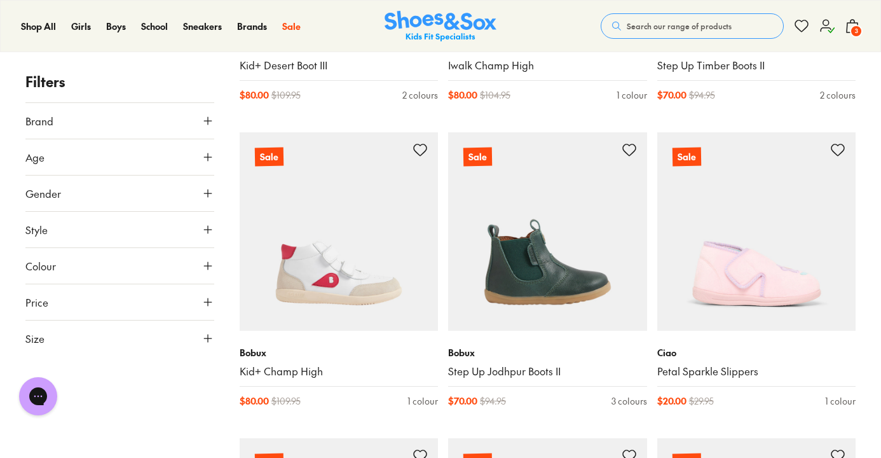
click at [451, 22] on img at bounding box center [441, 26] width 112 height 31
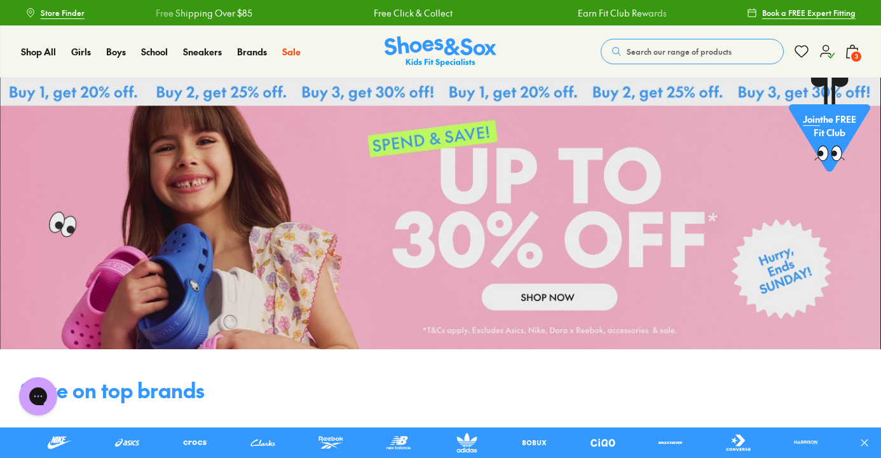
click at [559, 302] on link at bounding box center [440, 213] width 881 height 271
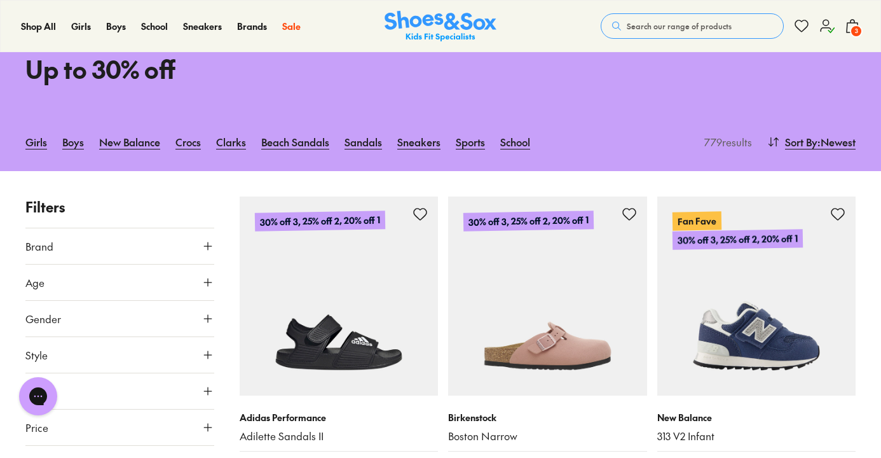
scroll to position [212, 0]
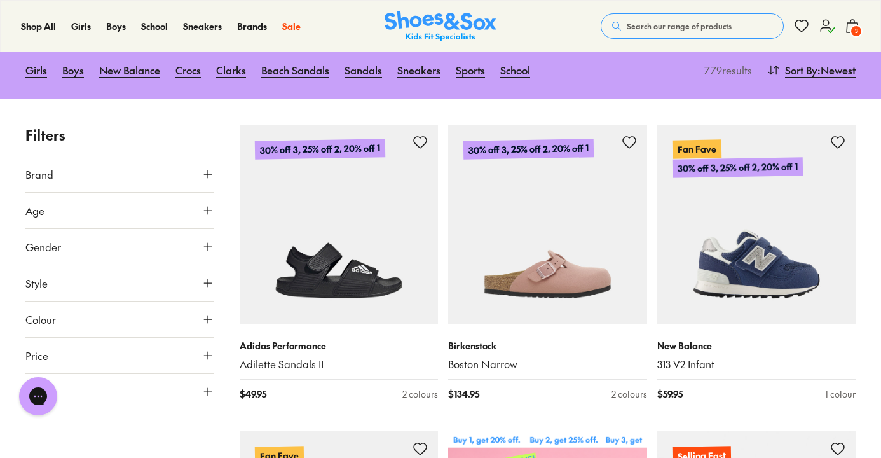
click at [107, 221] on button "Age" at bounding box center [119, 211] width 189 height 36
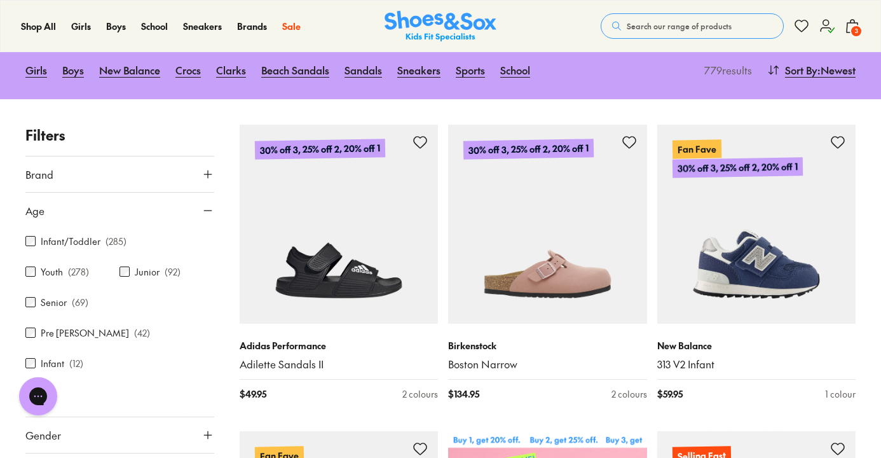
click at [69, 228] on button "Age" at bounding box center [119, 211] width 189 height 36
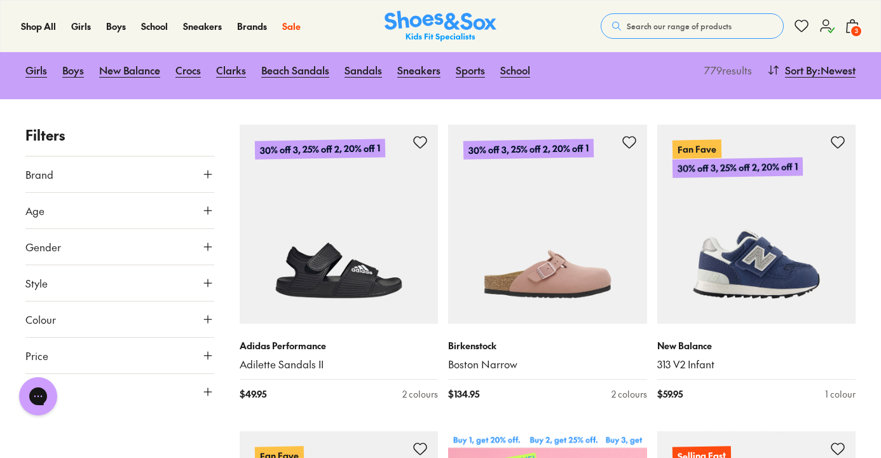
click at [73, 212] on button "Age" at bounding box center [119, 211] width 189 height 36
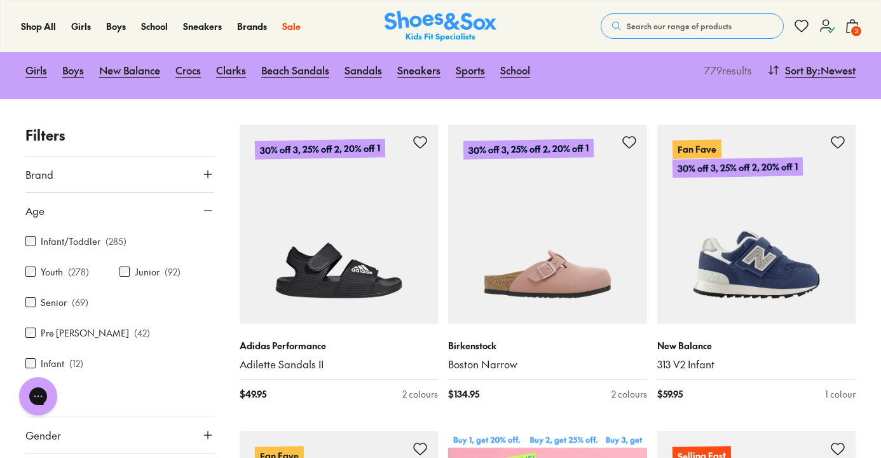
click at [69, 239] on label "Infant/Toddler" at bounding box center [71, 241] width 60 height 13
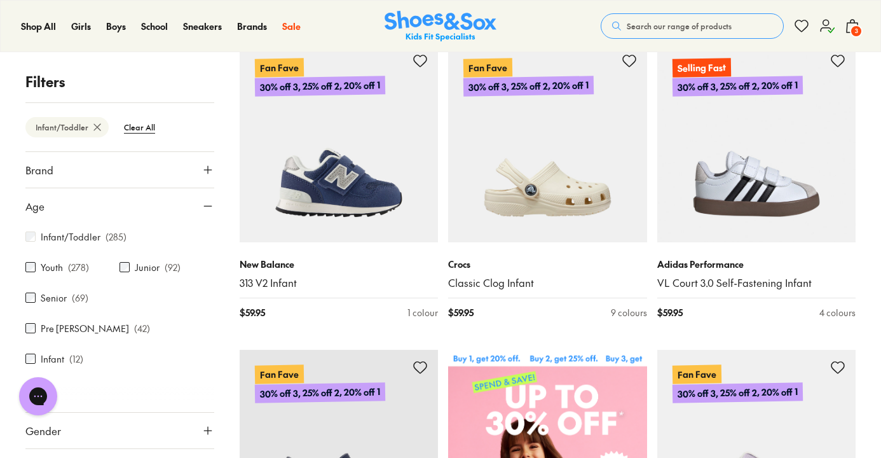
scroll to position [293, 0]
click at [66, 351] on div "Infant ( 12 )" at bounding box center [72, 358] width 94 height 15
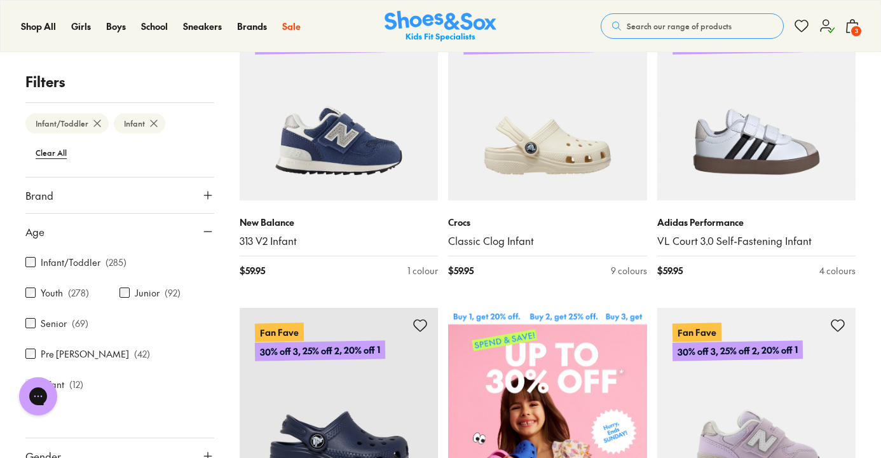
scroll to position [339, 0]
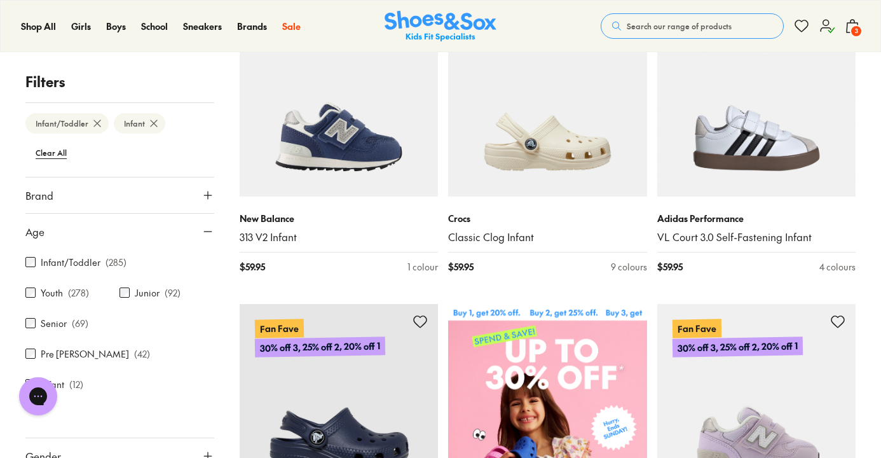
click at [204, 229] on icon at bounding box center [208, 231] width 13 height 13
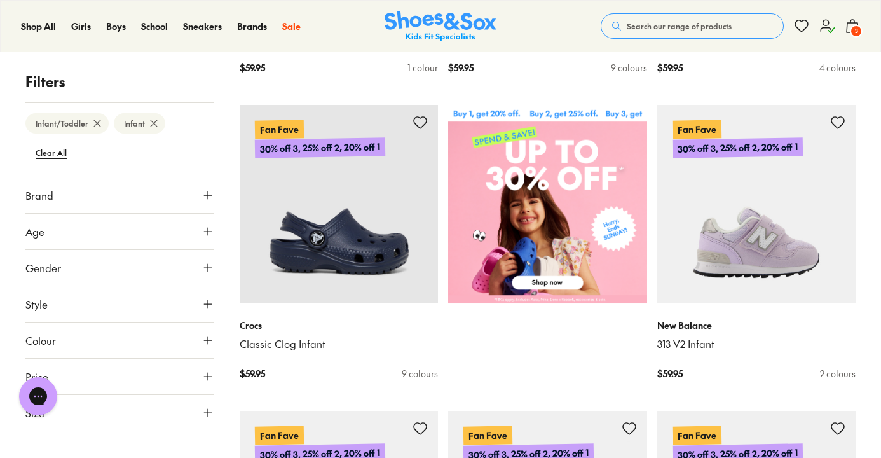
scroll to position [539, 0]
click at [209, 416] on icon at bounding box center [208, 412] width 13 height 13
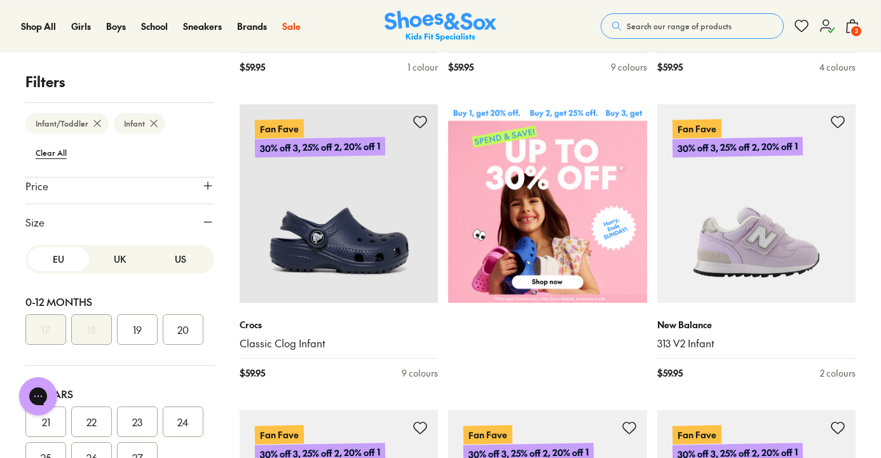
scroll to position [201, 0]
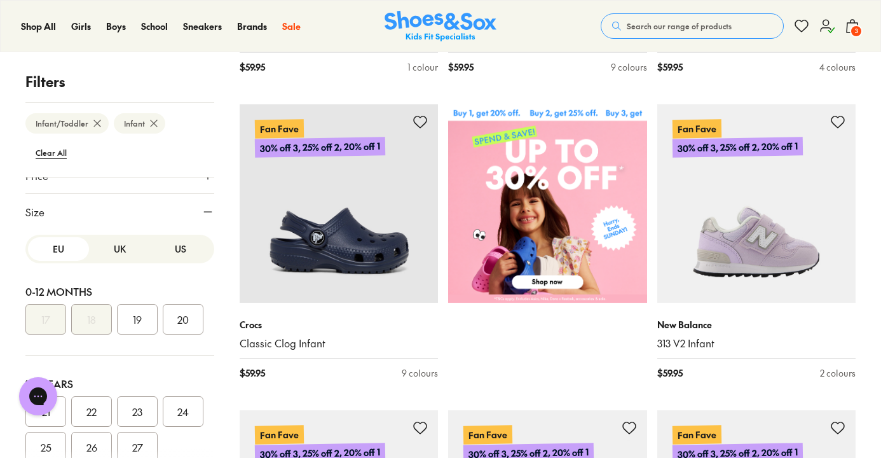
click at [160, 237] on div "EU UK US" at bounding box center [119, 249] width 189 height 29
click at [168, 245] on button "US" at bounding box center [180, 249] width 61 height 24
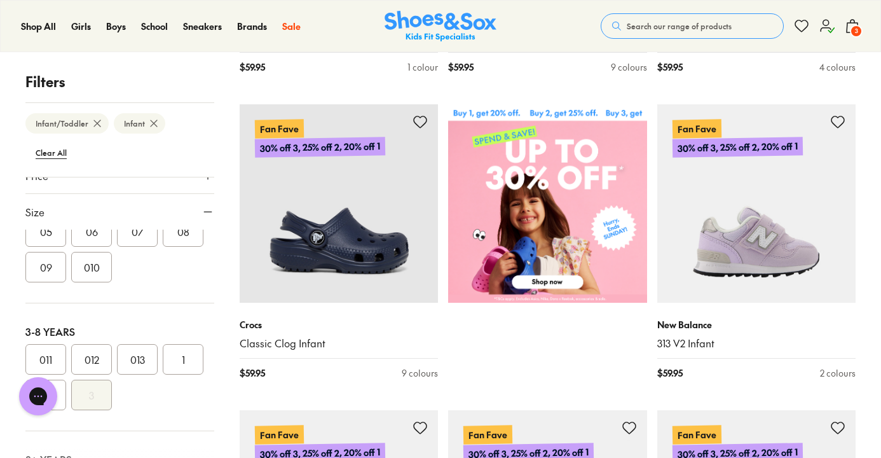
scroll to position [184, 0]
click at [66, 278] on button "09" at bounding box center [45, 263] width 41 height 31
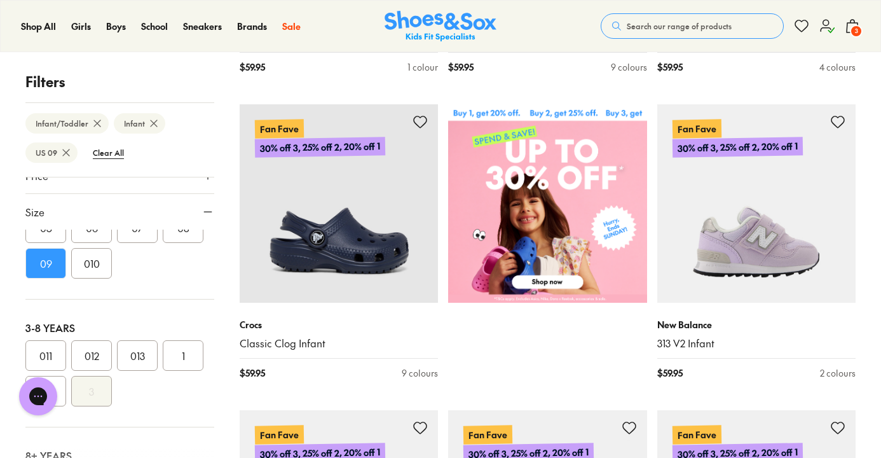
scroll to position [41, 0]
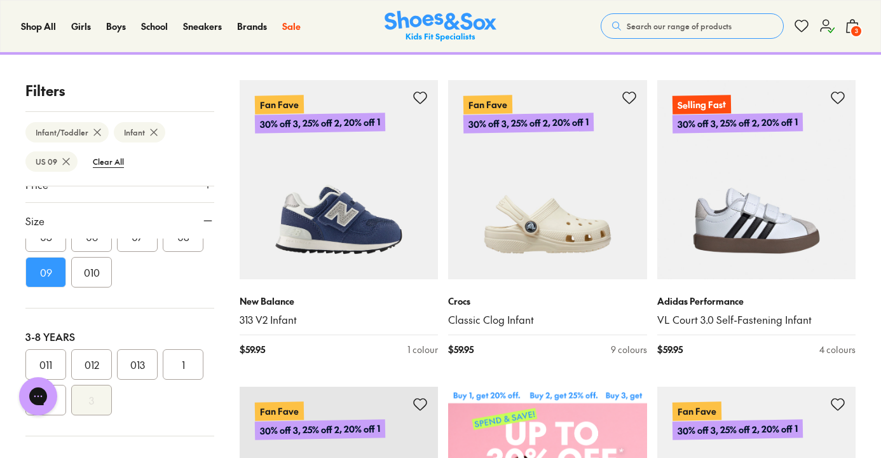
click at [112, 287] on button "010" at bounding box center [91, 272] width 41 height 31
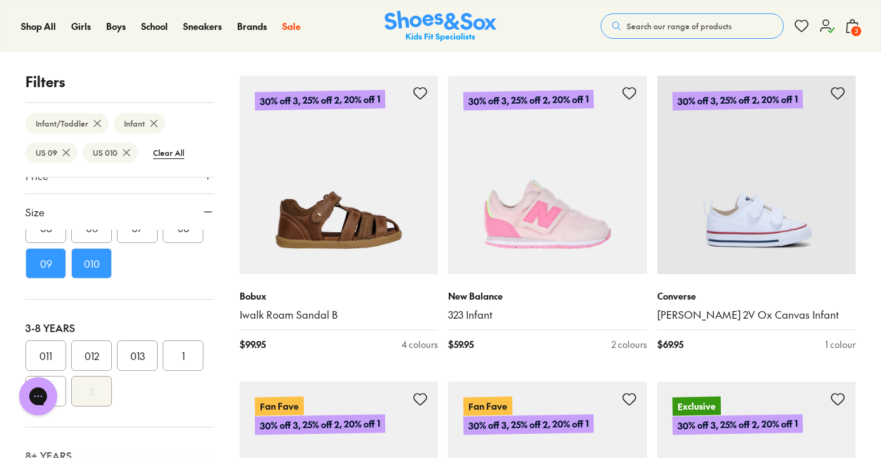
scroll to position [2712, 0]
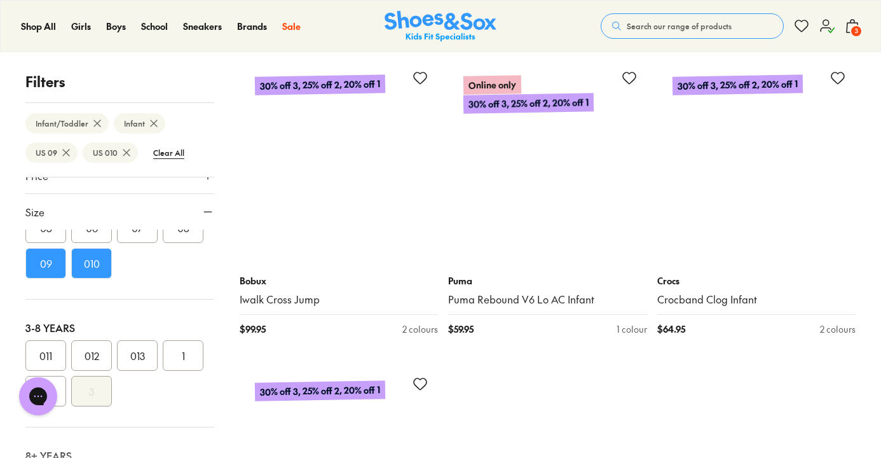
scroll to position [6419, 0]
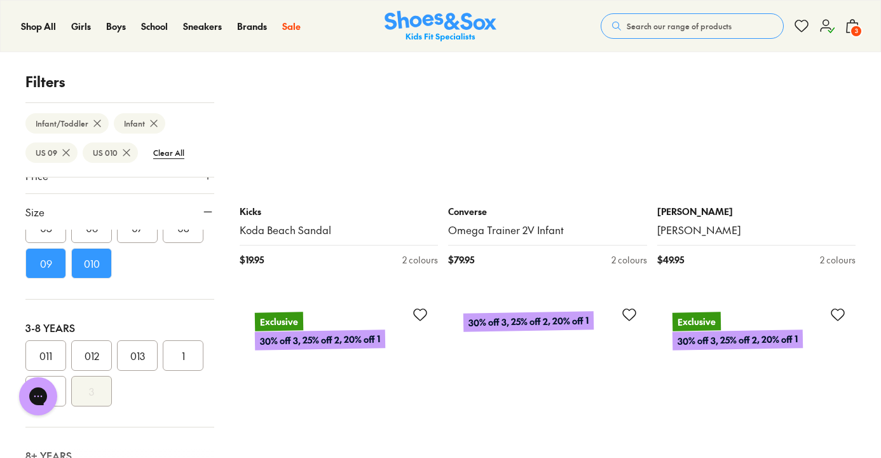
scroll to position [9244, 0]
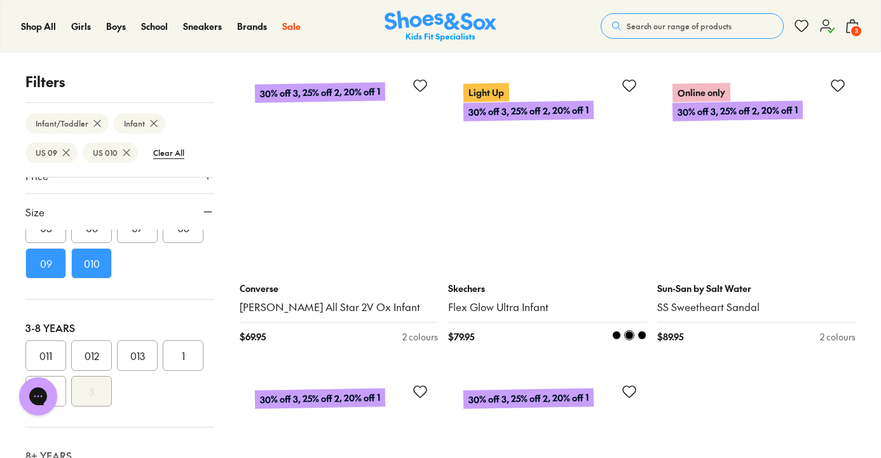
scroll to position [12850, 0]
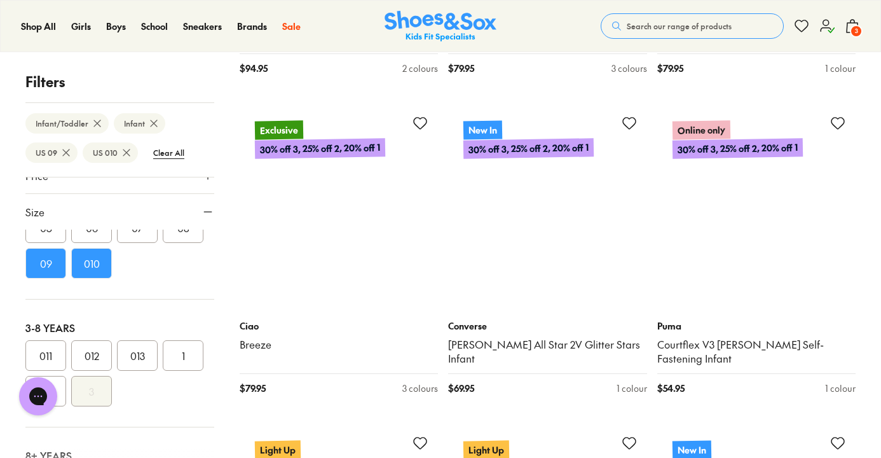
scroll to position [15886, 0]
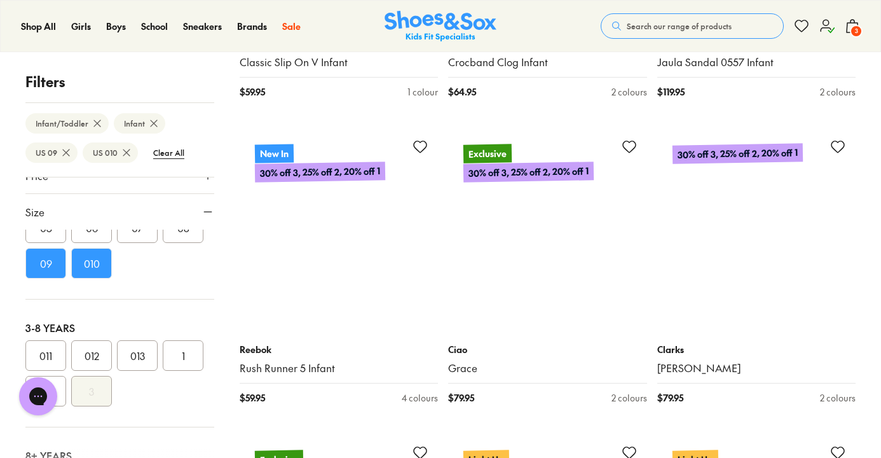
scroll to position [18940, 0]
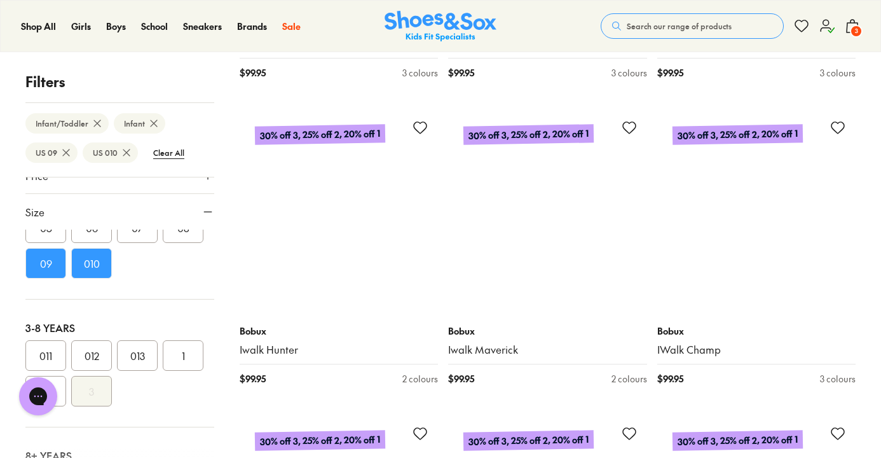
scroll to position [22015, 0]
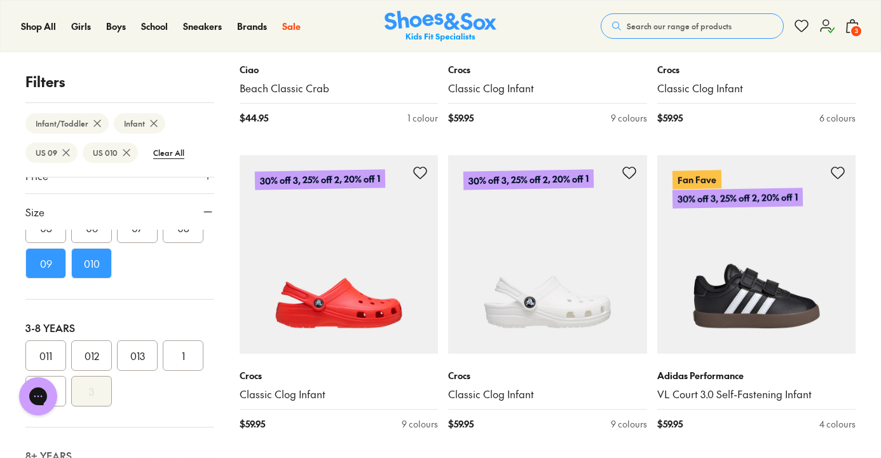
scroll to position [1886, 0]
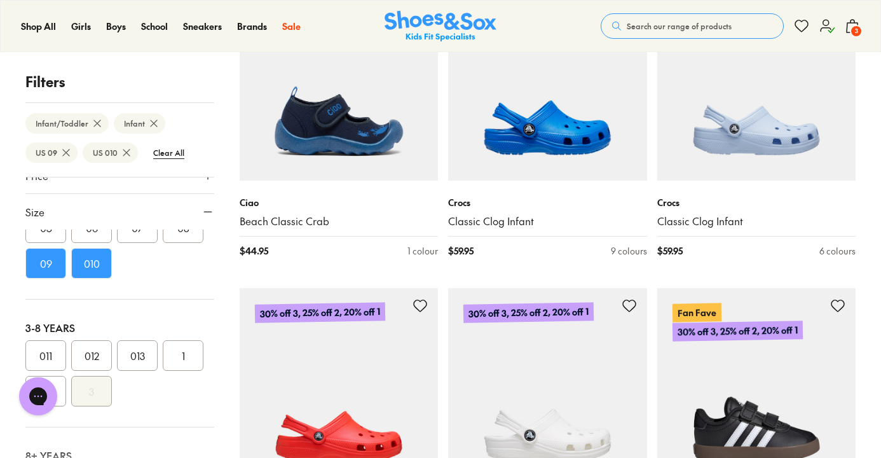
click at [856, 26] on span "3" at bounding box center [856, 31] width 13 height 13
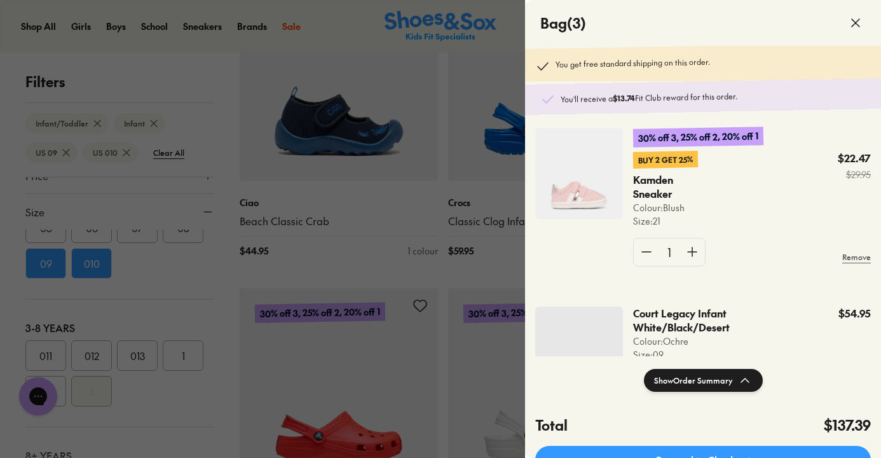
scroll to position [18, 0]
